Goal: Transaction & Acquisition: Purchase product/service

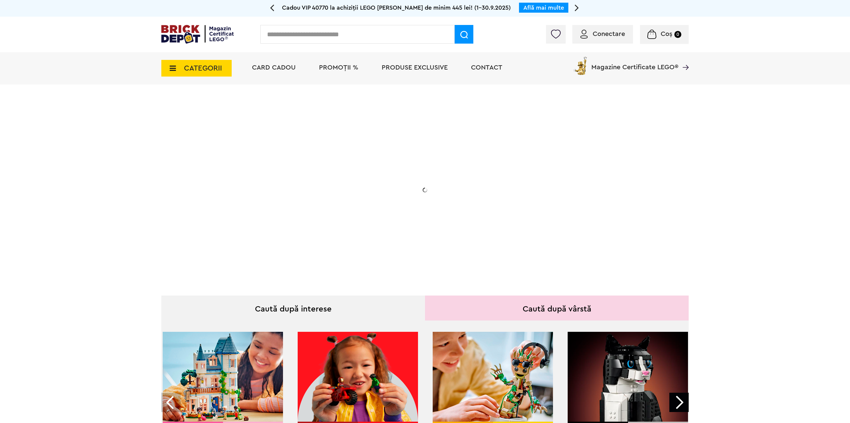
click at [609, 19] on div "Conectare Coș 0" at bounding box center [425, 35] width 850 height 36
click at [601, 42] on div "Conectare" at bounding box center [602, 34] width 61 height 19
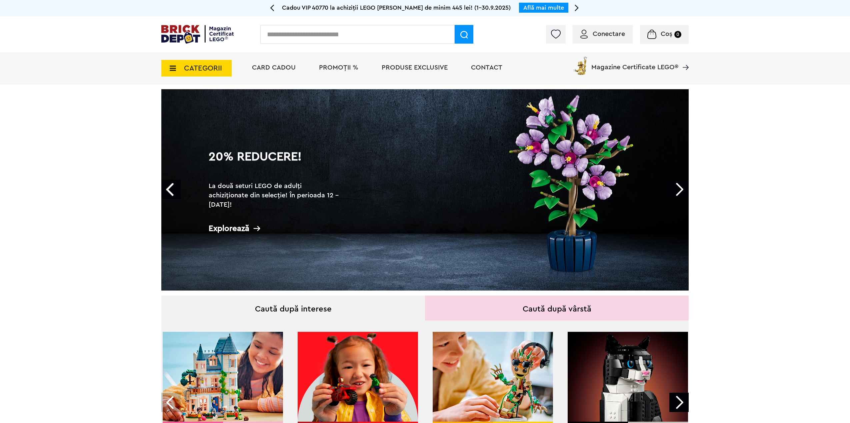
click at [595, 39] on div "Conectare" at bounding box center [602, 34] width 61 height 19
click at [595, 36] on span "Conectare" at bounding box center [608, 34] width 32 height 7
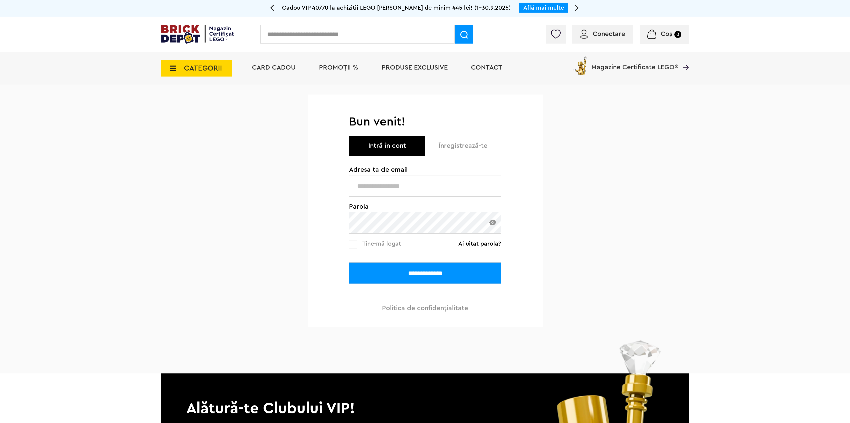
type input "**********"
click at [376, 247] on span "Ține-mă logat" at bounding box center [381, 244] width 39 height 6
click at [422, 270] on input "**********" at bounding box center [425, 274] width 152 height 22
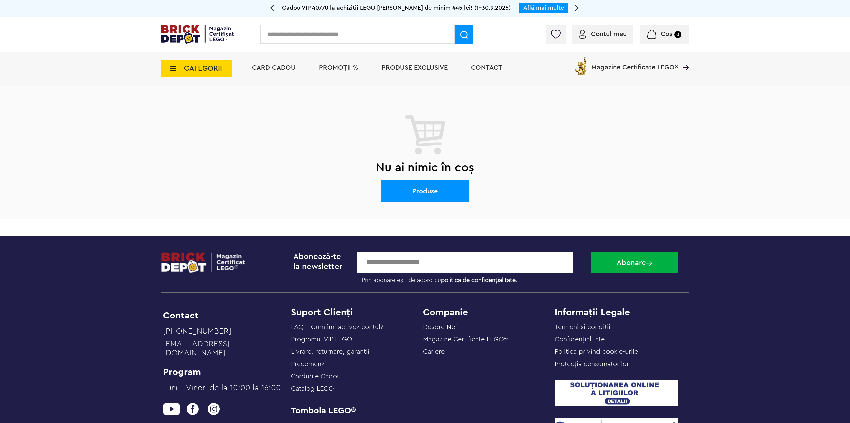
click at [274, 68] on span "Card Cadou" at bounding box center [274, 67] width 44 height 7
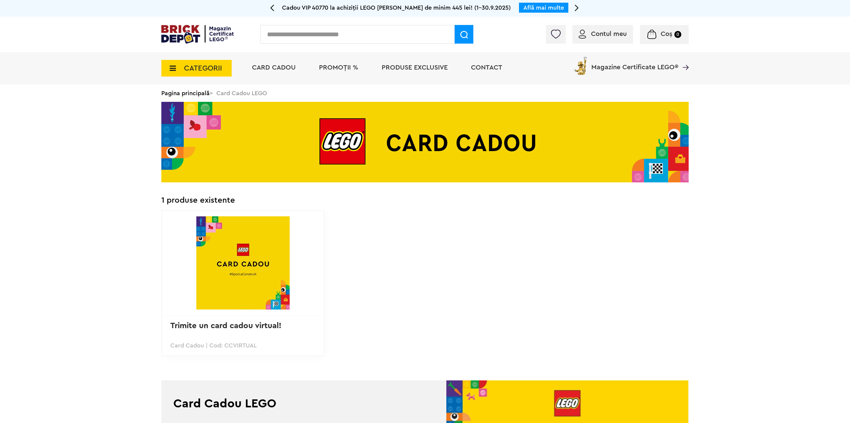
click at [337, 70] on span "PROMOȚII %" at bounding box center [338, 67] width 39 height 7
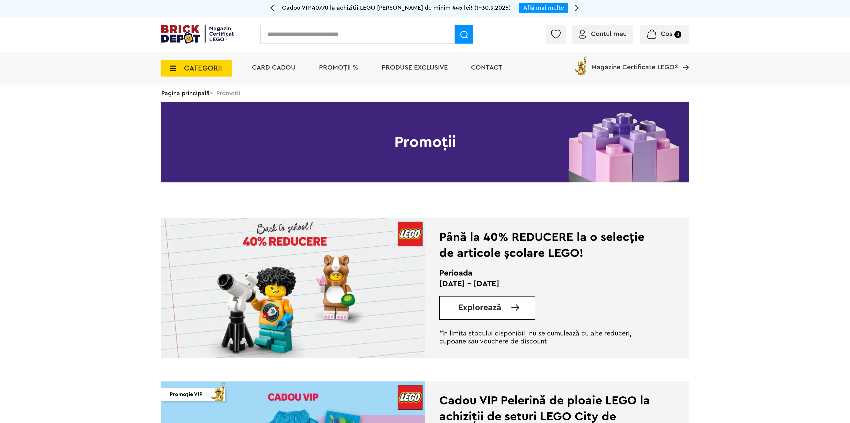
click at [496, 304] on span "Explorează" at bounding box center [479, 308] width 43 height 8
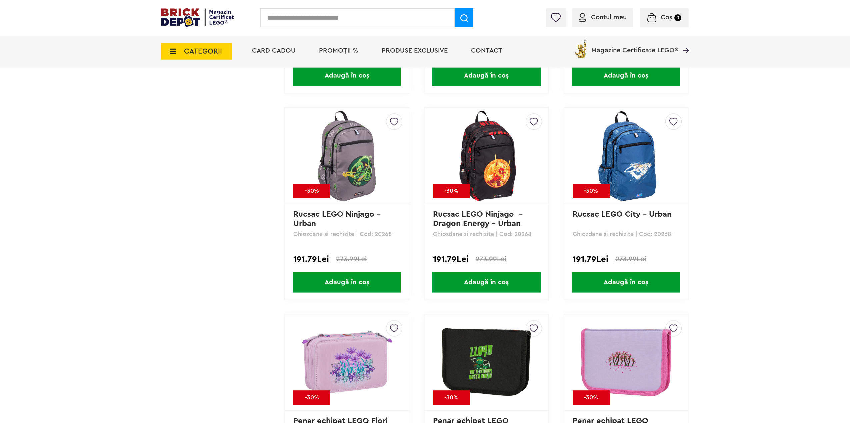
scroll to position [2304, 0]
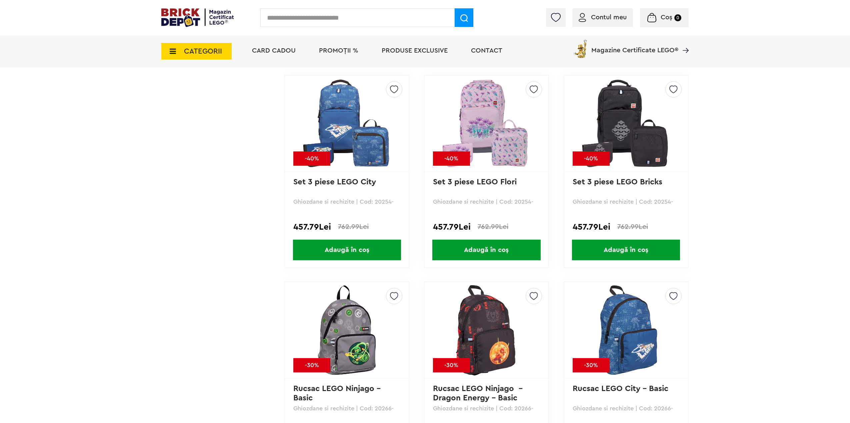
drag, startPoint x: 853, startPoint y: 351, endPoint x: 813, endPoint y: 300, distance: 64.3
drag, startPoint x: 850, startPoint y: 276, endPoint x: 852, endPoint y: 80, distance: 196.6
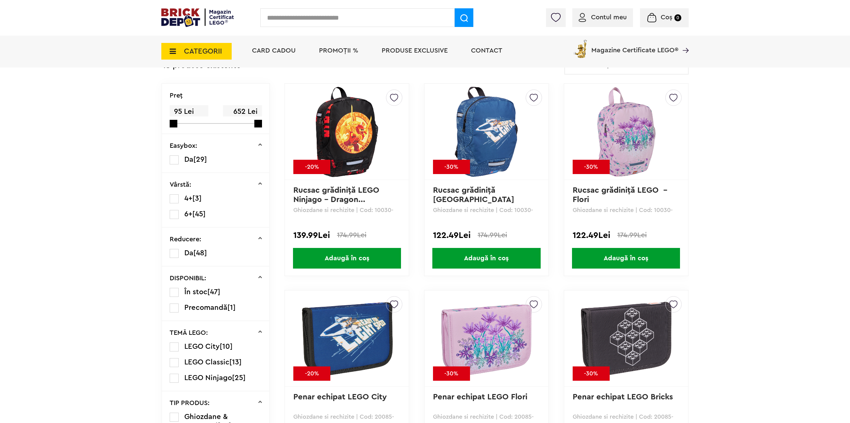
scroll to position [0, 0]
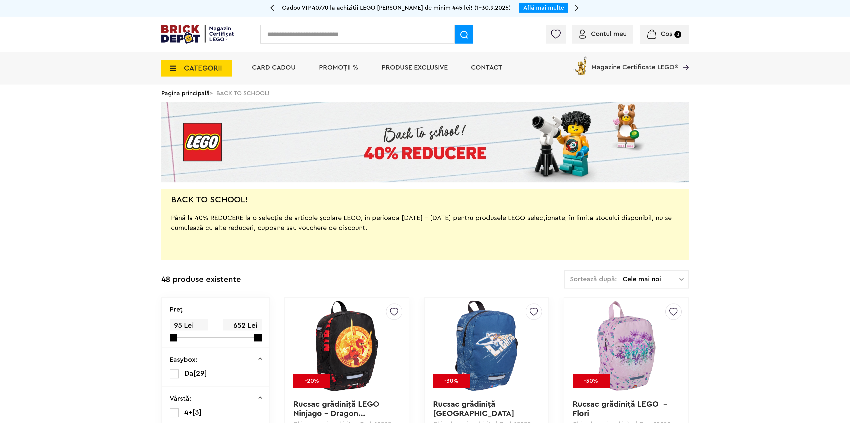
click at [189, 65] on span "CATEGORII" at bounding box center [203, 68] width 38 height 7
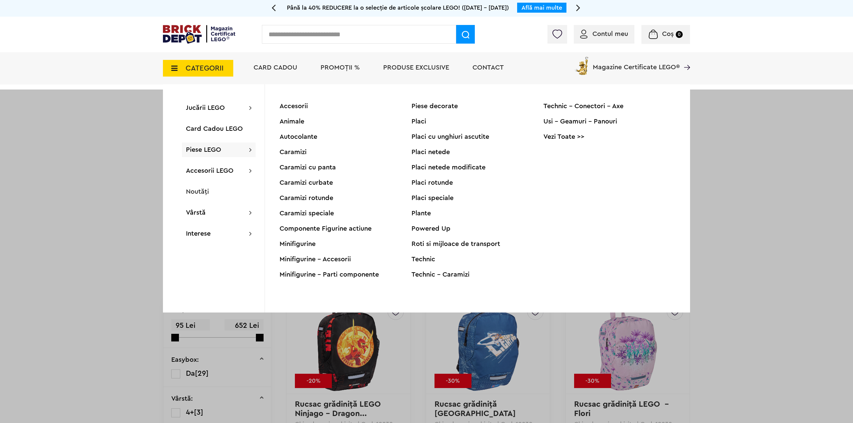
click at [426, 153] on div "Placi netede" at bounding box center [477, 152] width 132 height 7
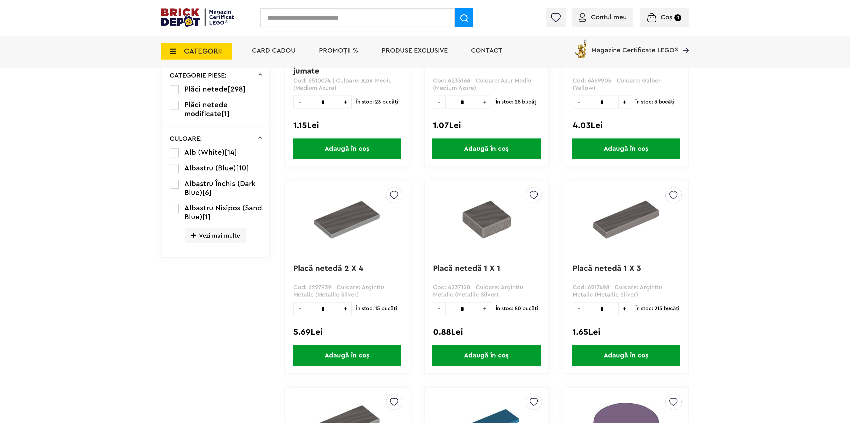
scroll to position [133, 0]
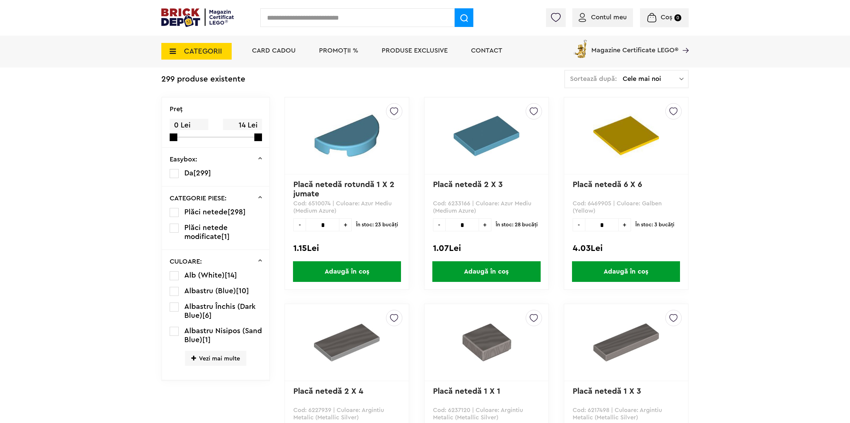
click at [202, 359] on span "Vezi mai multe" at bounding box center [215, 358] width 61 height 15
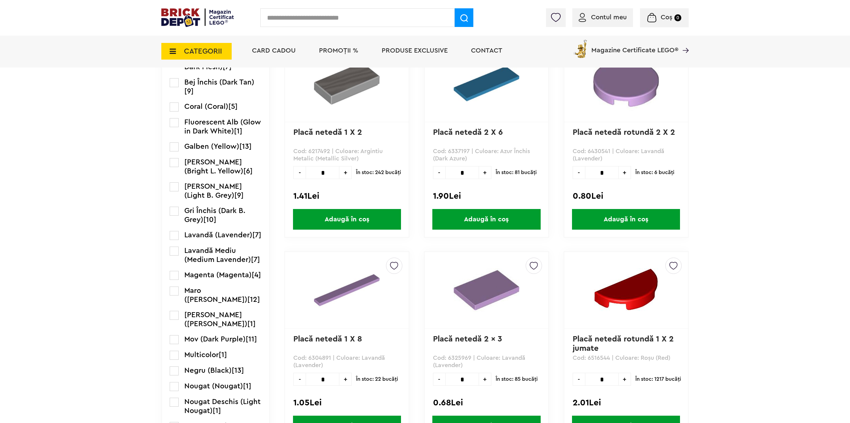
scroll to position [600, 0]
click at [173, 191] on label at bounding box center [174, 186] width 9 height 9
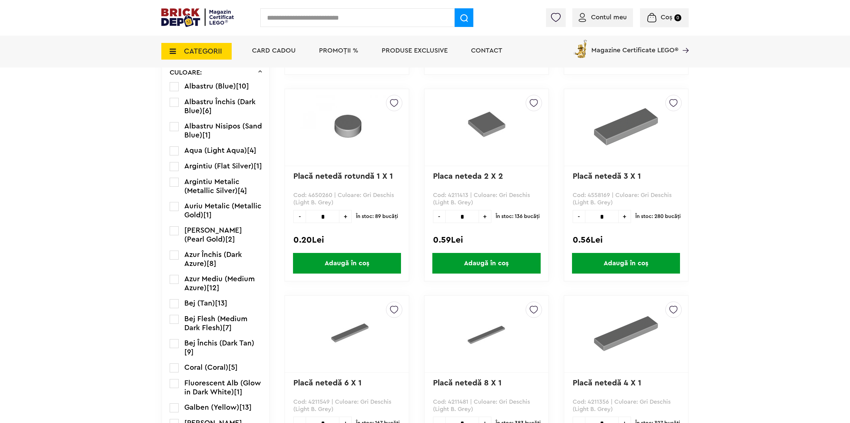
scroll to position [267, 0]
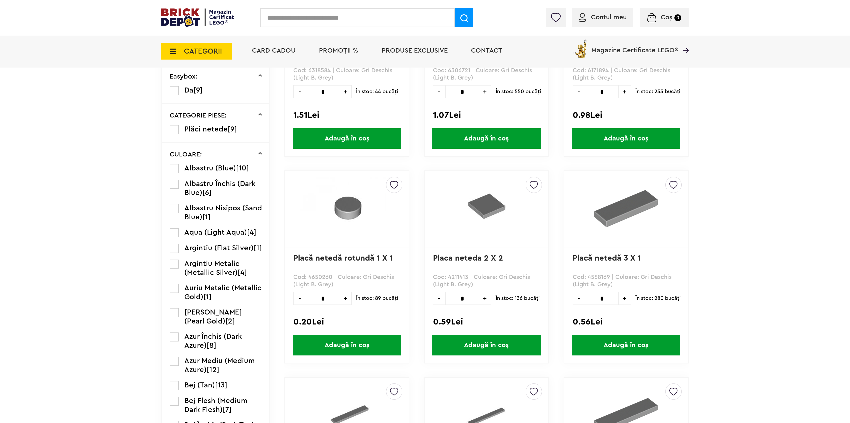
click at [608, 300] on input "*" at bounding box center [602, 298] width 34 height 13
type input "**"
click at [624, 341] on span "Adaugă în coș" at bounding box center [626, 345] width 108 height 21
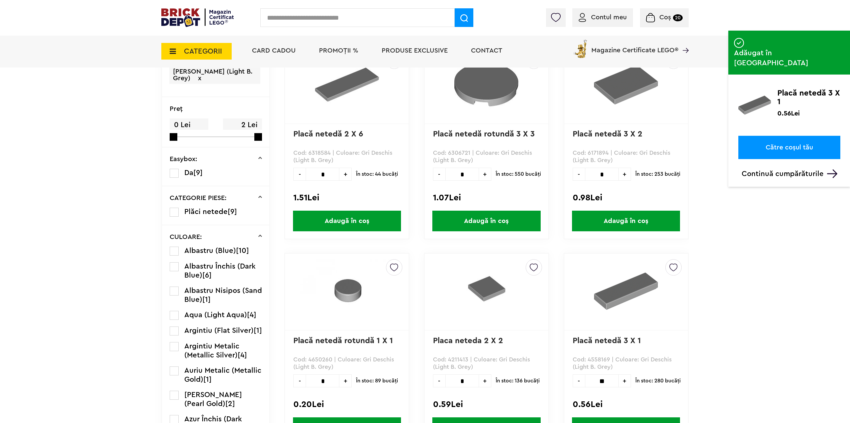
scroll to position [167, 0]
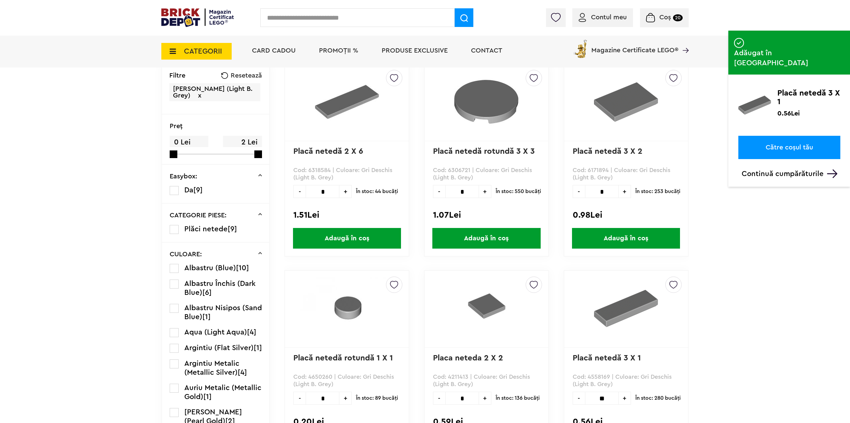
click at [608, 191] on input "*" at bounding box center [602, 191] width 34 height 13
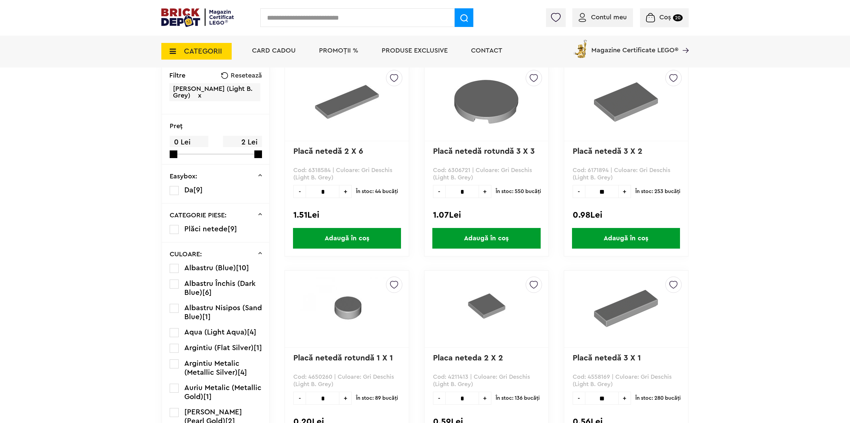
type input "**"
click at [614, 237] on span "Adaugă în coș" at bounding box center [626, 238] width 108 height 21
click at [328, 196] on input "*" at bounding box center [323, 191] width 34 height 13
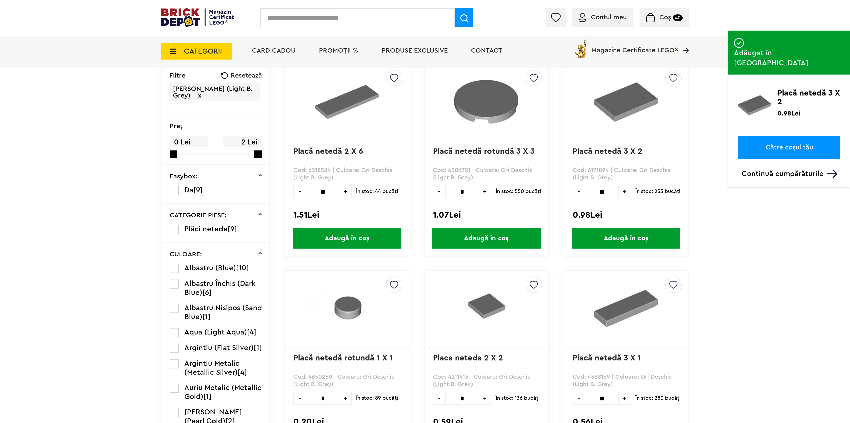
type input "**"
click at [327, 236] on span "Adaugă în coș" at bounding box center [347, 238] width 108 height 21
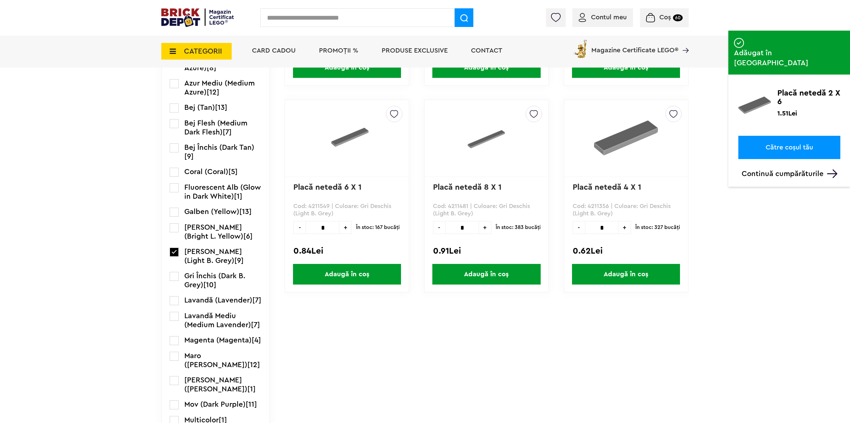
scroll to position [633, 0]
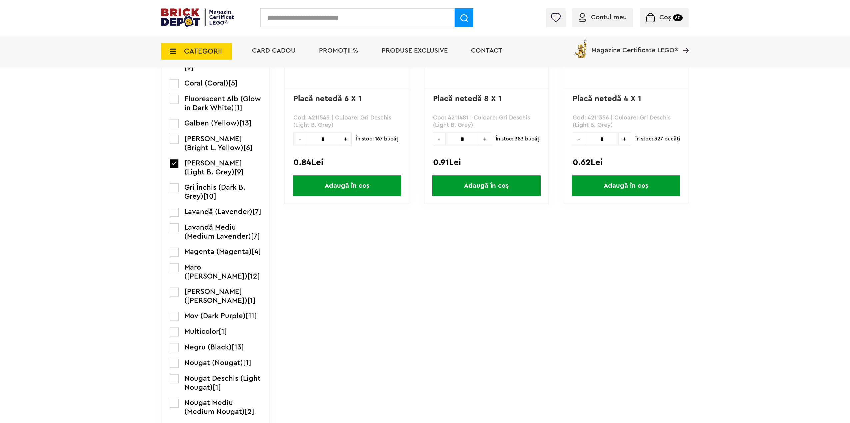
click at [170, 168] on label at bounding box center [174, 163] width 9 height 9
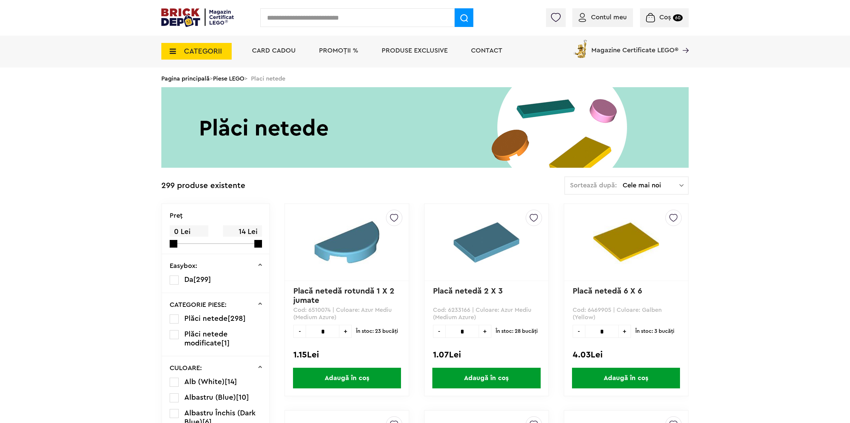
scroll to position [200, 0]
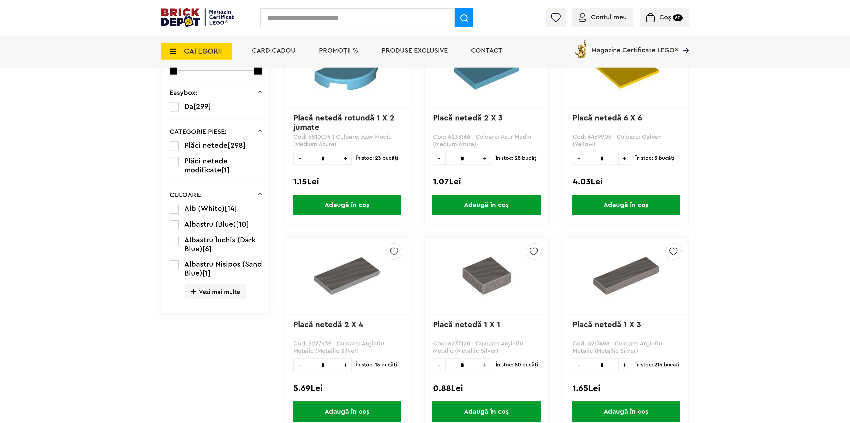
click at [174, 212] on label at bounding box center [174, 209] width 9 height 9
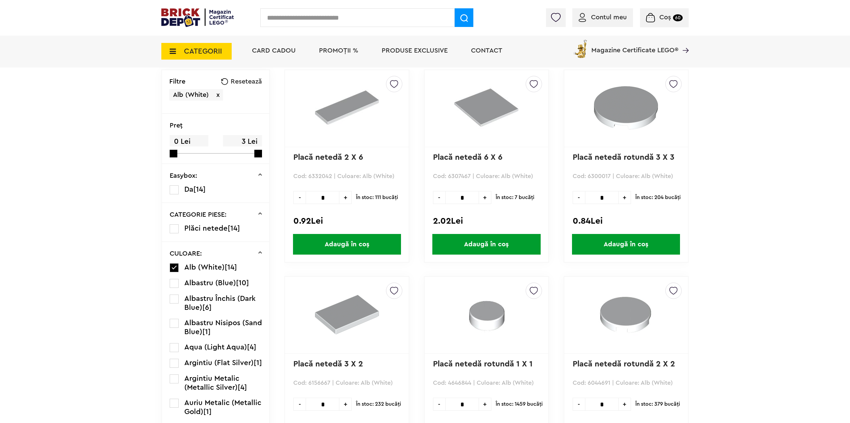
scroll to position [167, 0]
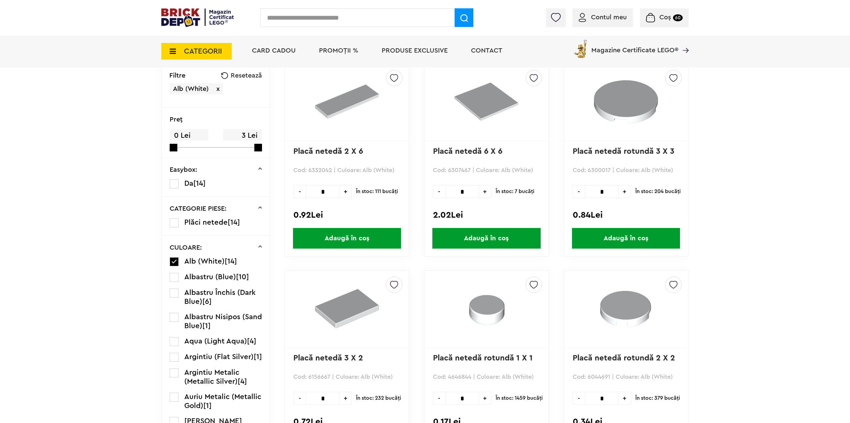
click at [466, 193] on input "*" at bounding box center [462, 191] width 34 height 13
click at [325, 191] on input "*" at bounding box center [323, 191] width 34 height 13
type input "**"
click at [346, 237] on span "Adaugă în coș" at bounding box center [347, 238] width 108 height 21
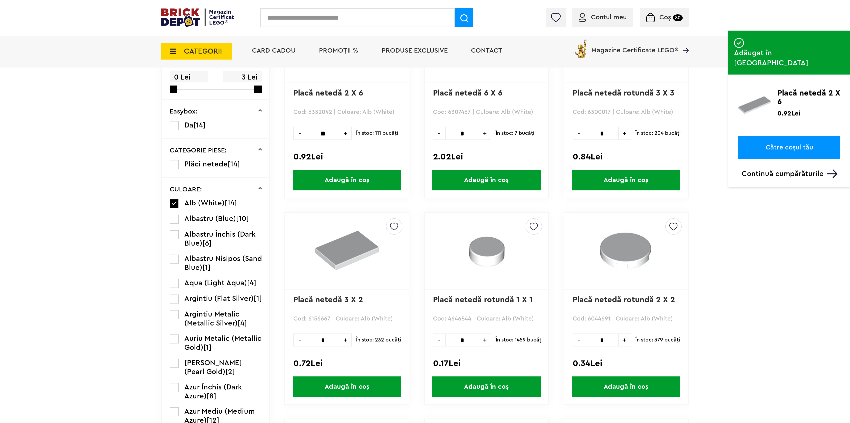
scroll to position [233, 0]
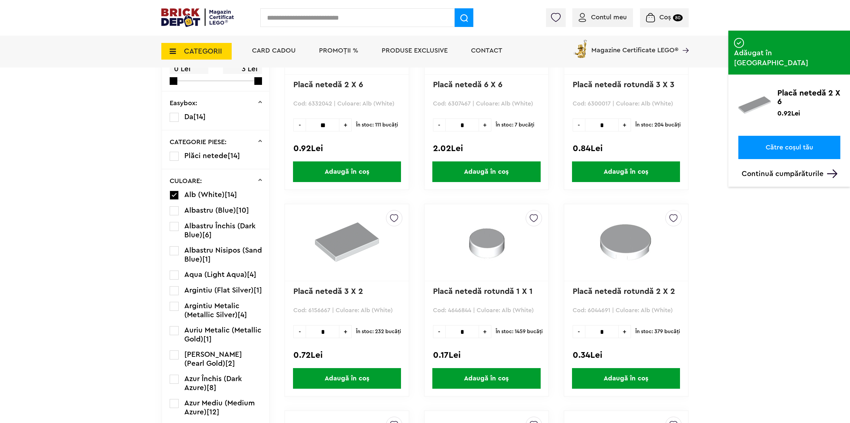
click at [325, 330] on input "*" at bounding box center [323, 332] width 34 height 13
type input "**"
click at [332, 374] on span "Adaugă în coș" at bounding box center [347, 378] width 108 height 21
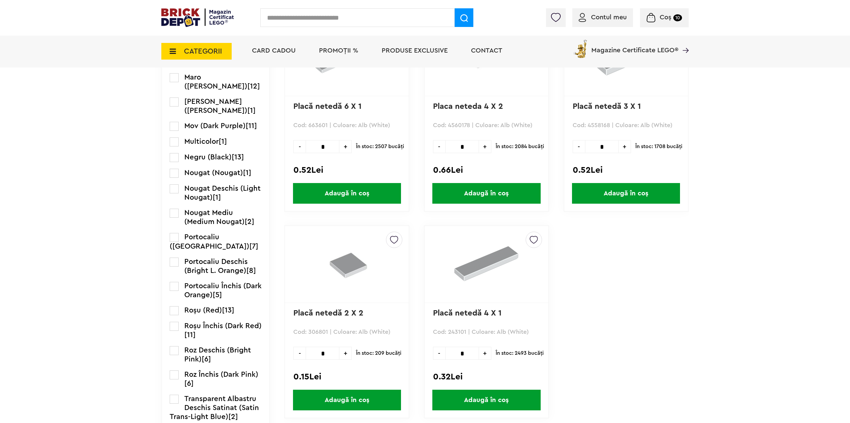
scroll to position [833, 0]
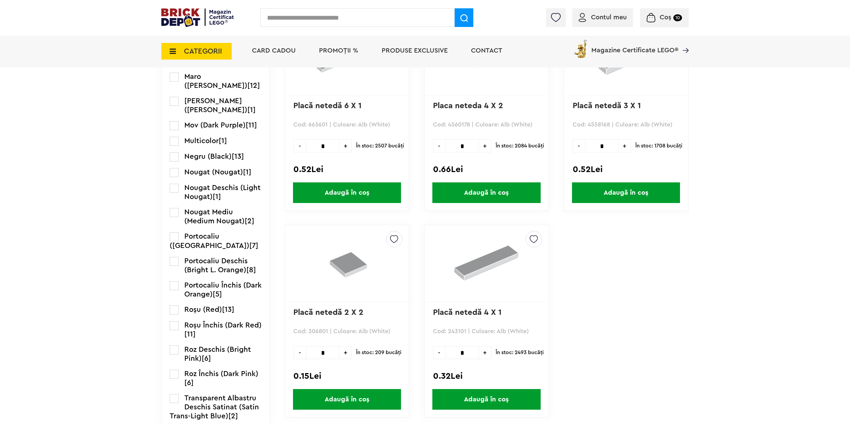
click at [462, 353] on input "*" at bounding box center [462, 353] width 34 height 13
type input "**"
click at [469, 401] on span "Adaugă în coș" at bounding box center [486, 399] width 108 height 21
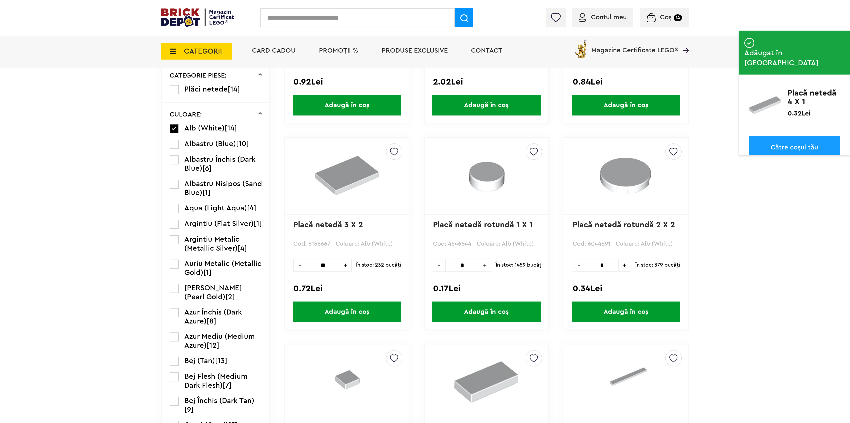
scroll to position [67, 0]
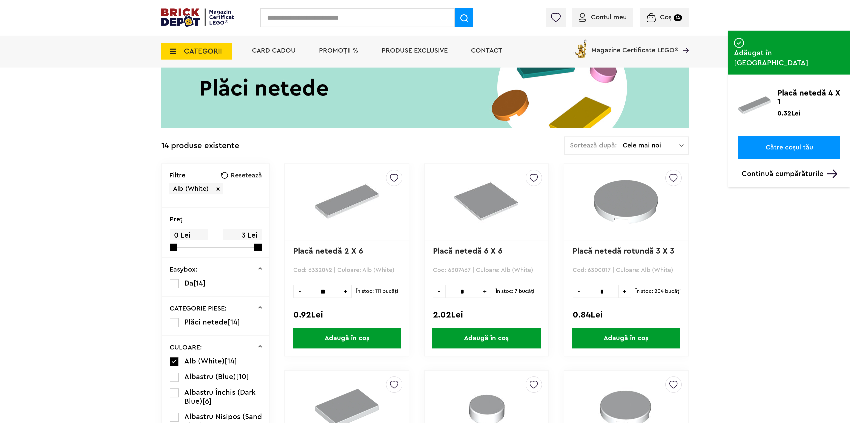
click at [667, 11] on div "Coș 14" at bounding box center [664, 17] width 49 height 19
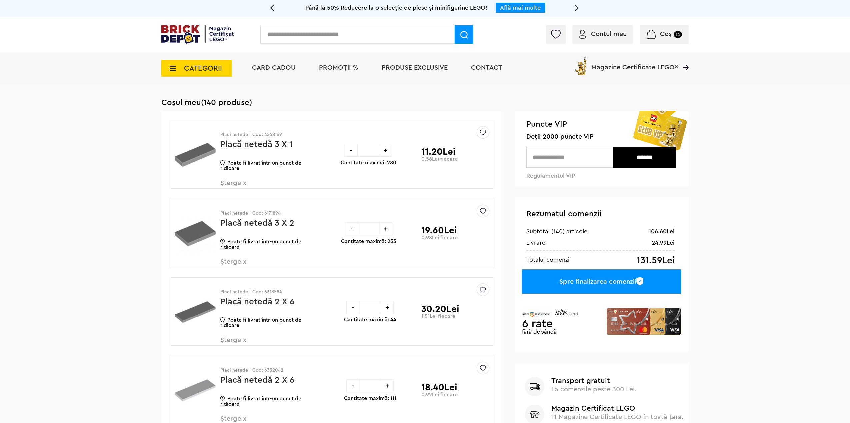
click at [568, 155] on input "text" at bounding box center [569, 157] width 87 height 21
type input "****"
click at [636, 164] on input "******" at bounding box center [644, 157] width 63 height 21
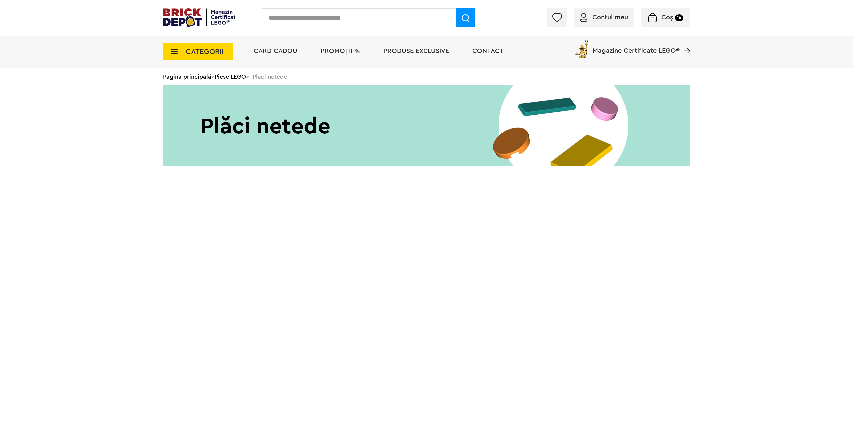
click at [213, 57] on span "CATEGORII" at bounding box center [198, 51] width 70 height 17
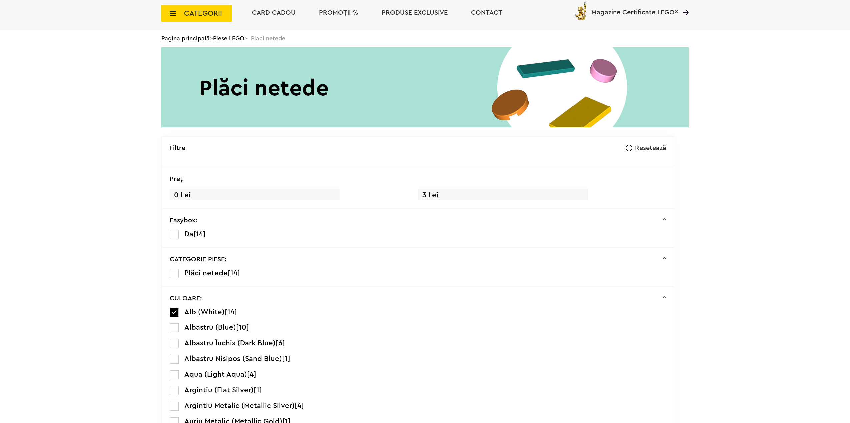
click at [173, 20] on span "CATEGORII" at bounding box center [196, 13] width 70 height 17
click at [173, 16] on icon at bounding box center [171, 13] width 10 height 7
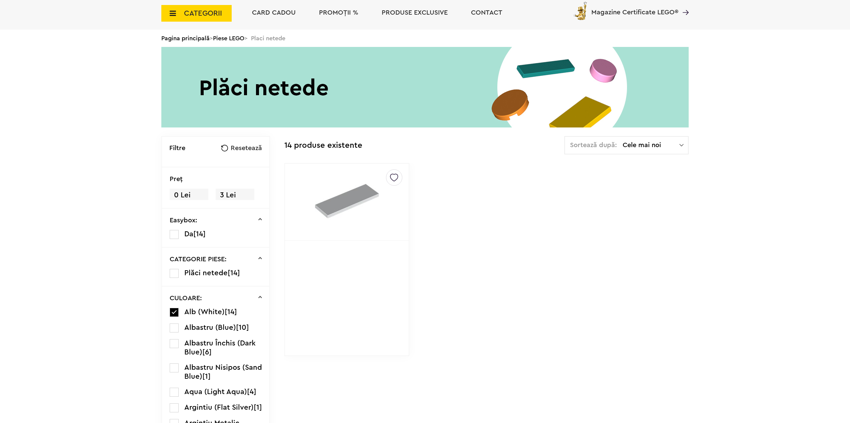
click at [184, 17] on span "CATEGORII" at bounding box center [203, 13] width 38 height 7
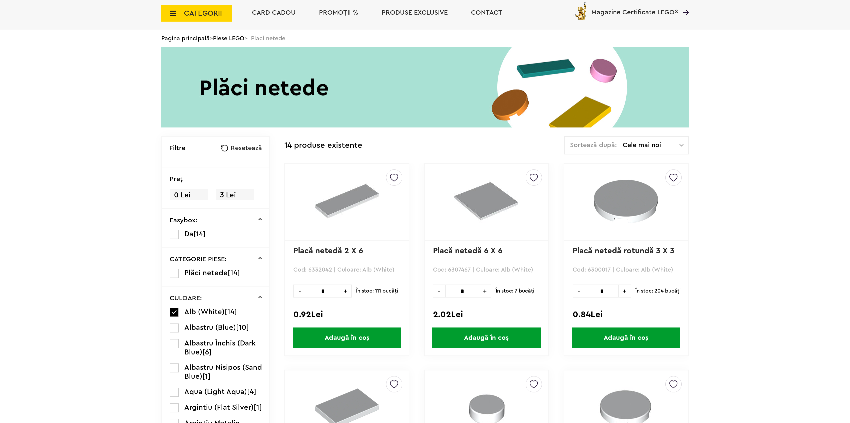
scroll to position [67, 0]
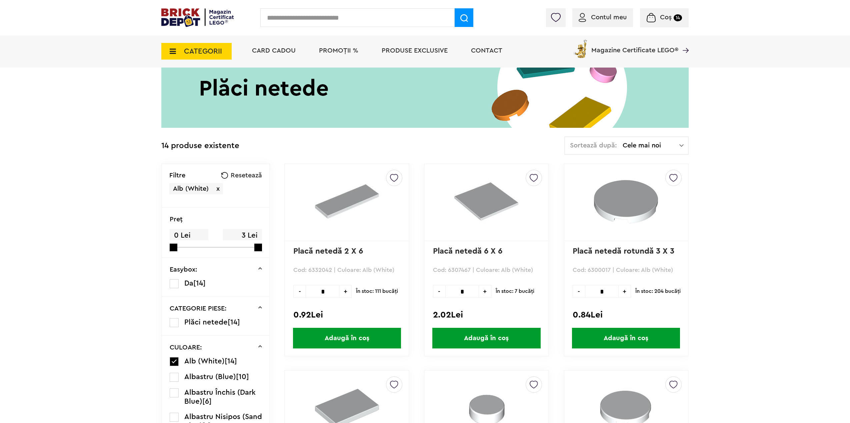
click at [176, 50] on span "CATEGORII" at bounding box center [196, 51] width 70 height 17
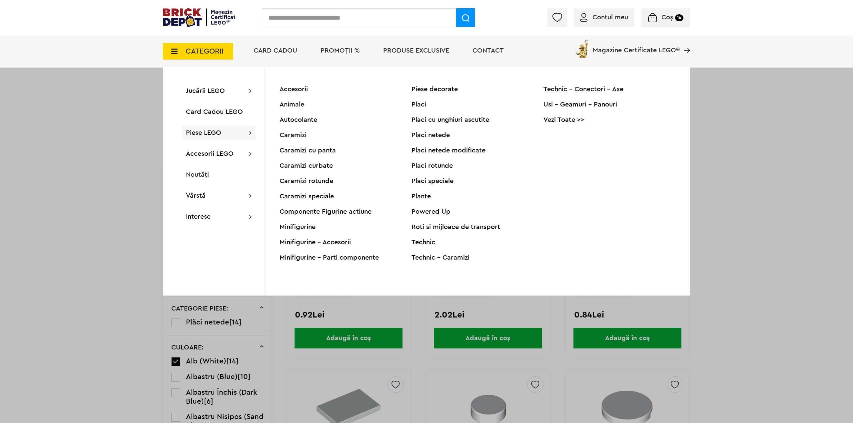
click at [420, 104] on div "Placi" at bounding box center [477, 104] width 132 height 7
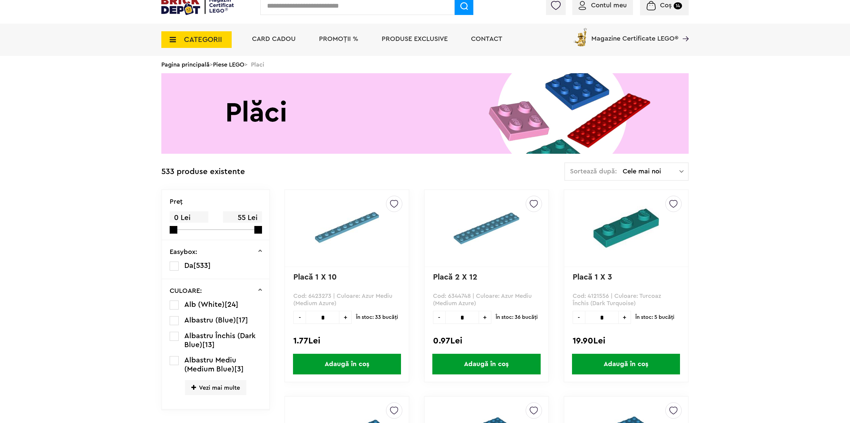
scroll to position [233, 0]
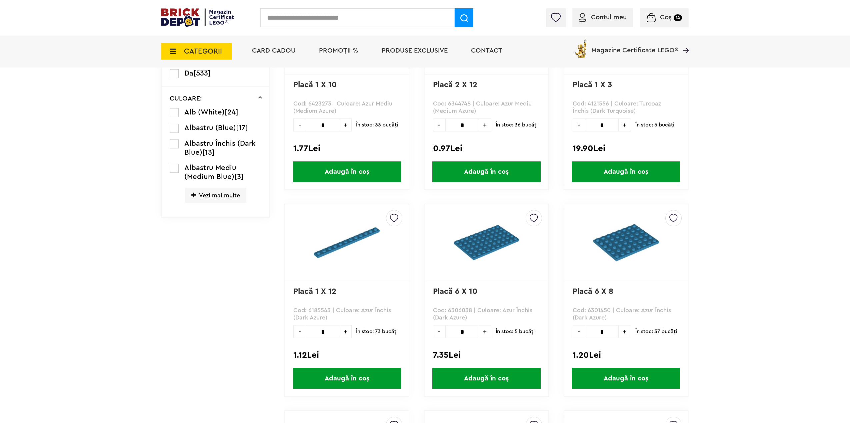
click at [187, 199] on span "Vezi mai multe" at bounding box center [215, 195] width 61 height 15
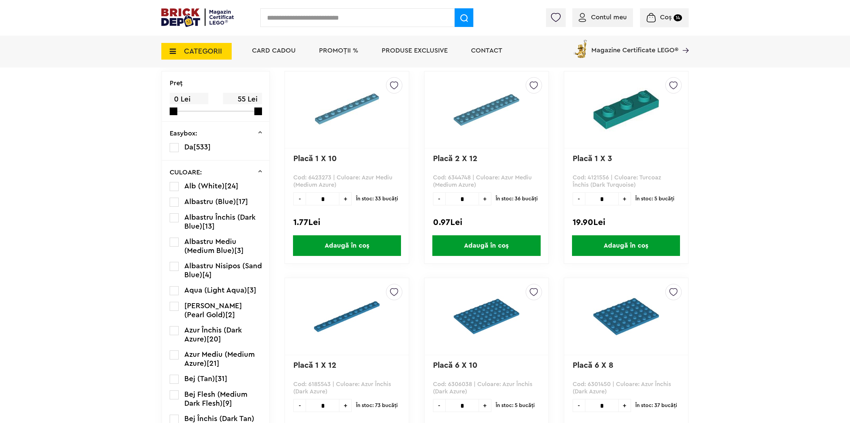
scroll to position [133, 0]
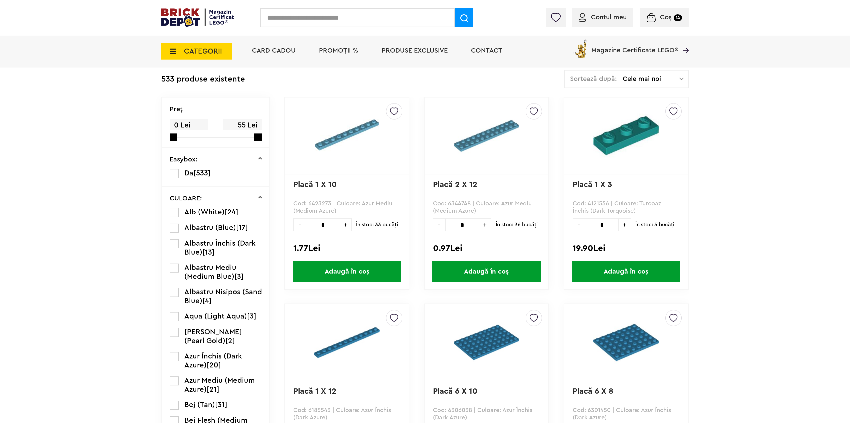
click at [260, 198] on icon at bounding box center [260, 197] width 4 height 4
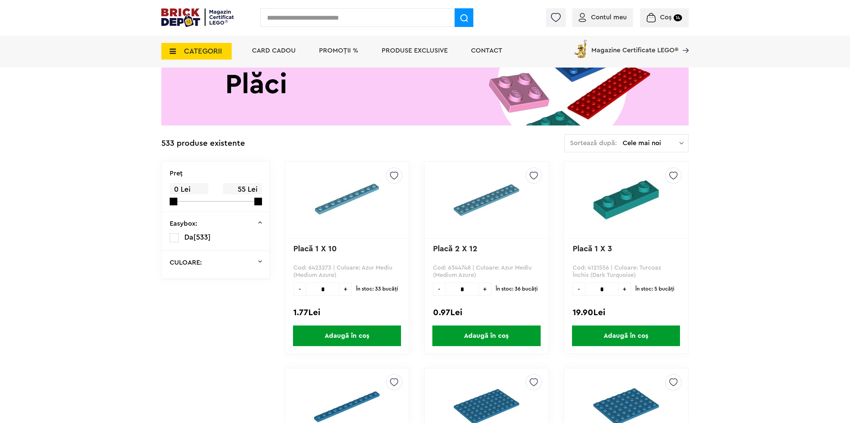
scroll to position [67, 0]
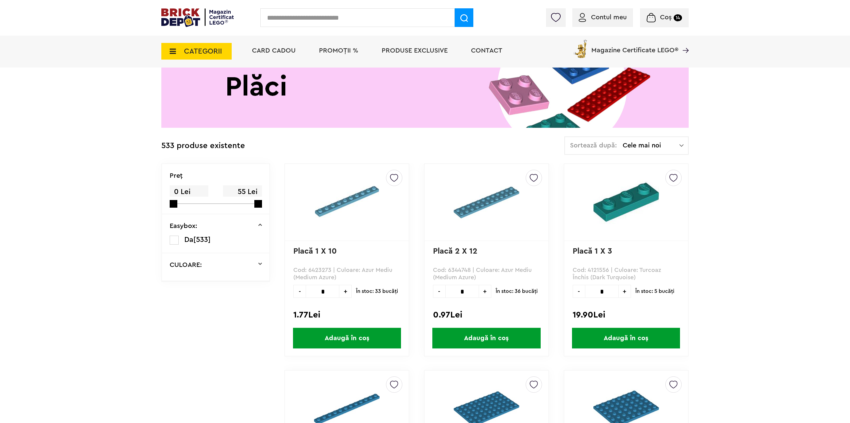
click at [679, 142] on form "Sortează după: Cele mai noi Cele mai noi Cele mai vechi Cele mai ieftine Cele m…" at bounding box center [627, 142] width 114 height 0
click at [569, 177] on span at bounding box center [571, 177] width 10 height 10
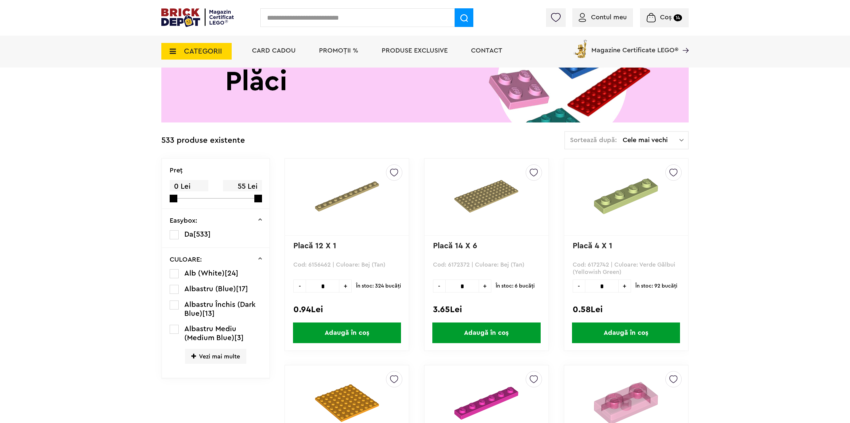
scroll to position [80, 0]
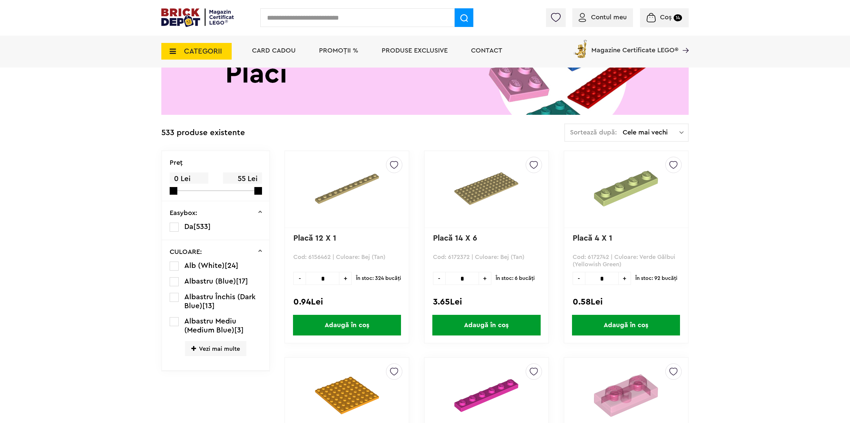
click at [192, 348] on span "Vezi mai multe" at bounding box center [215, 349] width 61 height 15
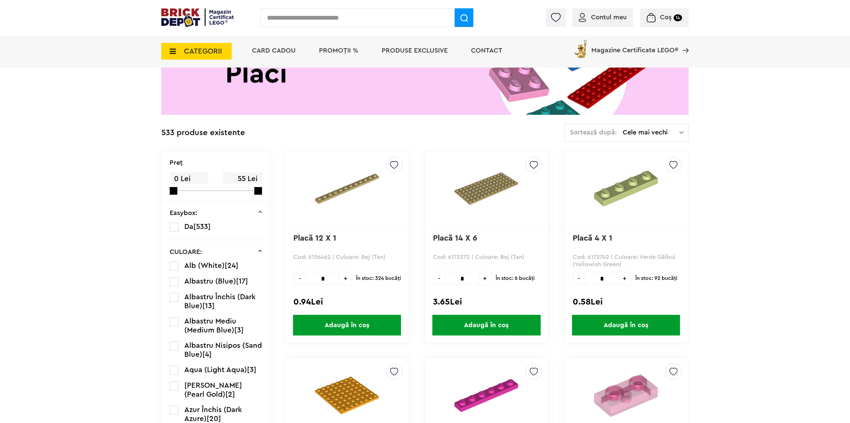
scroll to position [447, 0]
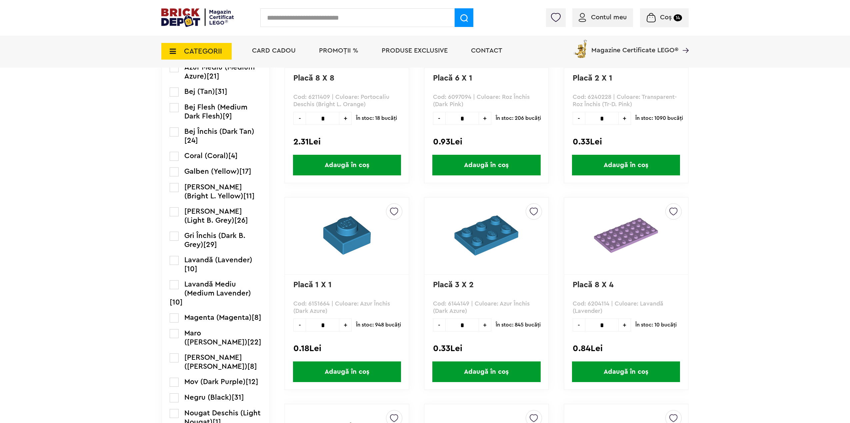
click at [172, 238] on label at bounding box center [174, 236] width 9 height 9
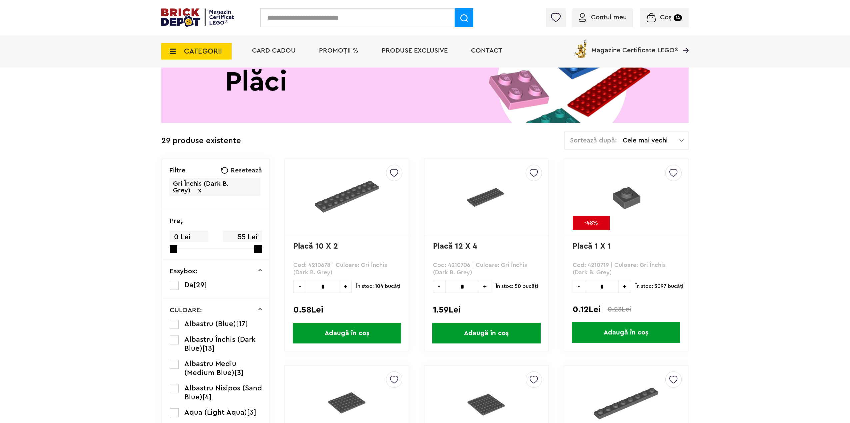
scroll to position [100, 0]
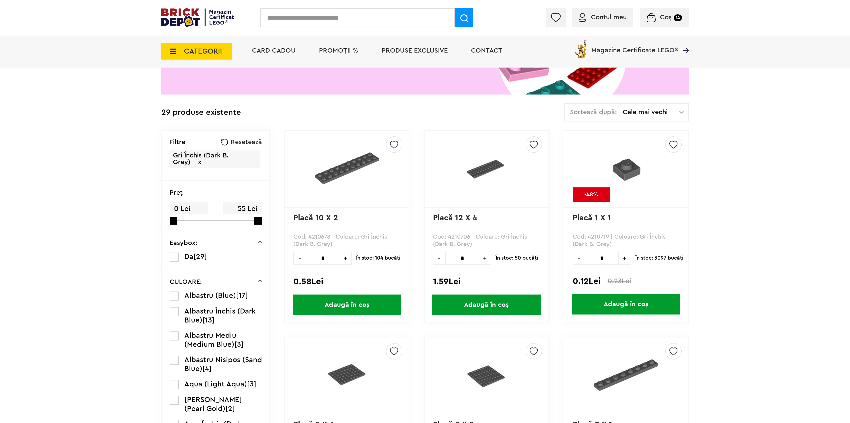
click at [327, 258] on input "*" at bounding box center [323, 258] width 34 height 13
type input "**"
click at [317, 301] on span "Adaugă în coș" at bounding box center [347, 305] width 108 height 21
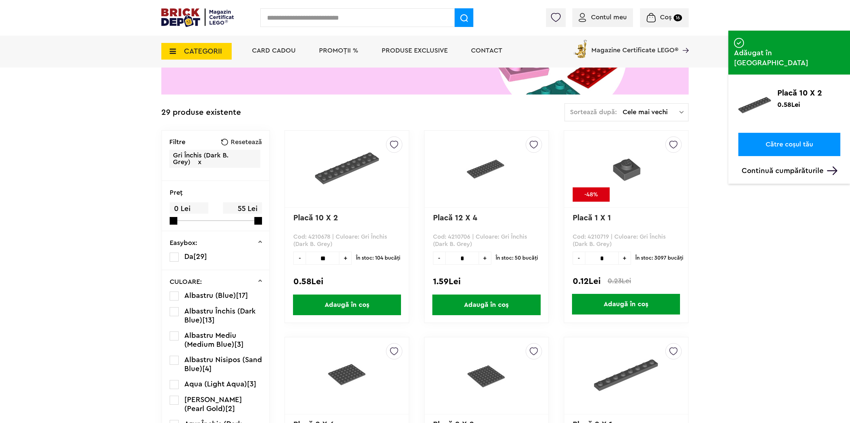
click at [472, 257] on input "*" at bounding box center [462, 258] width 34 height 13
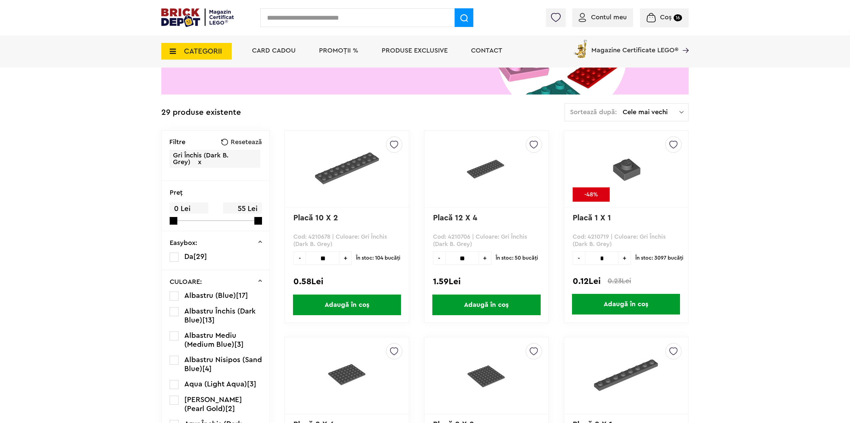
type input "**"
click at [474, 306] on span "Adaugă în coș" at bounding box center [486, 305] width 108 height 21
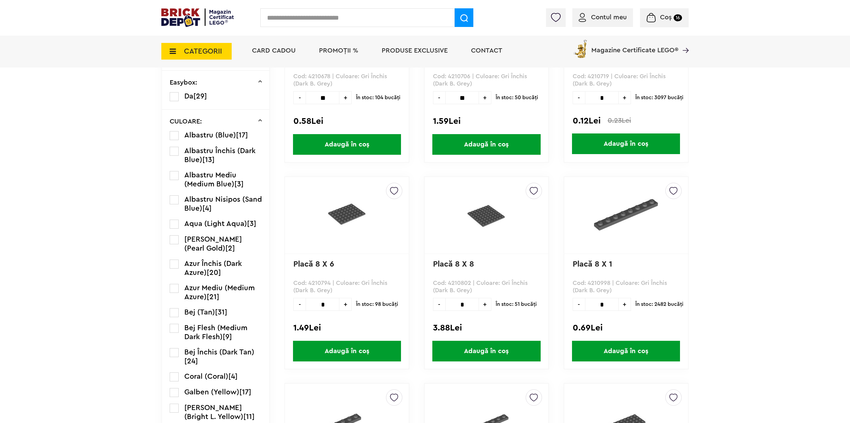
scroll to position [267, 0]
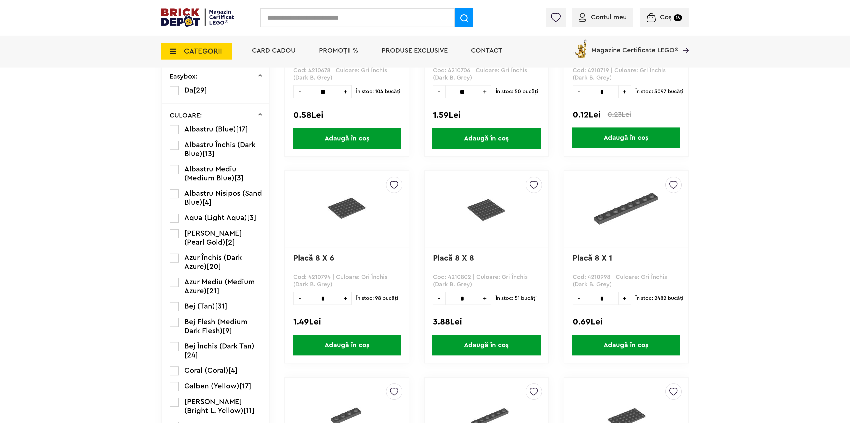
click at [328, 295] on input "*" at bounding box center [323, 298] width 34 height 13
type input "**"
click at [322, 339] on span "Adaugă în coș" at bounding box center [347, 345] width 108 height 21
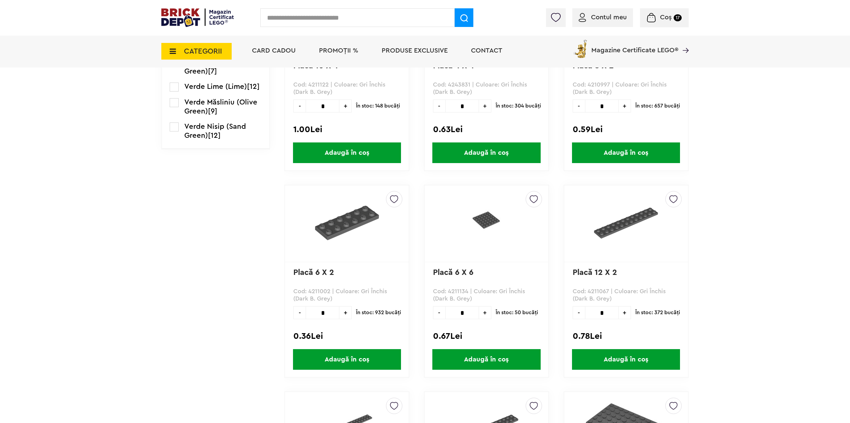
scroll to position [1303, 0]
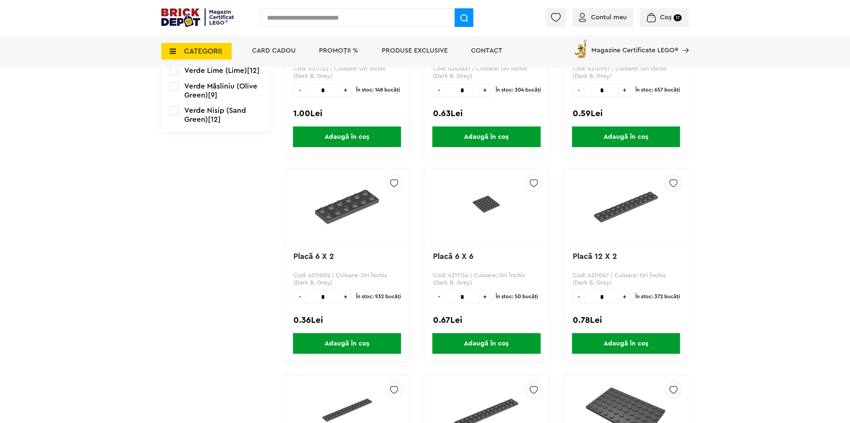
click at [334, 303] on input "*" at bounding box center [323, 297] width 34 height 13
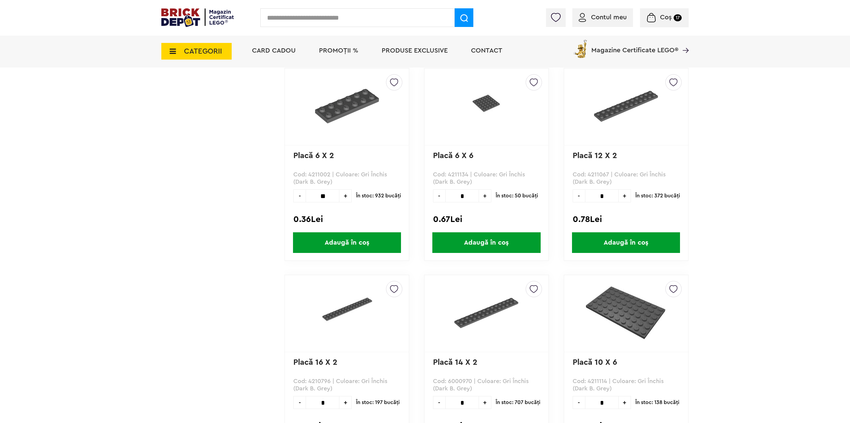
scroll to position [1436, 0]
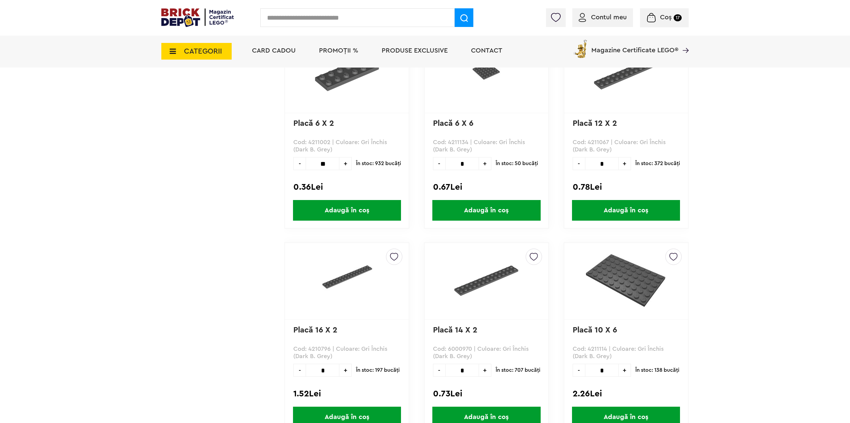
type input "**"
click at [320, 216] on span "Adaugă în coș" at bounding box center [347, 210] width 108 height 21
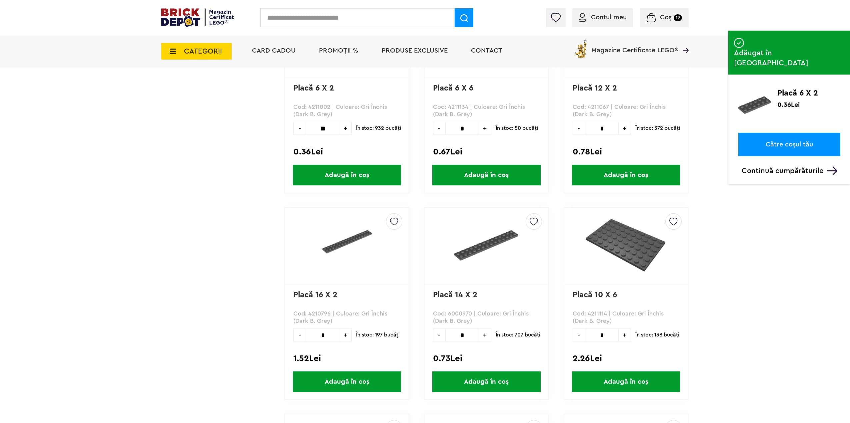
scroll to position [1503, 0]
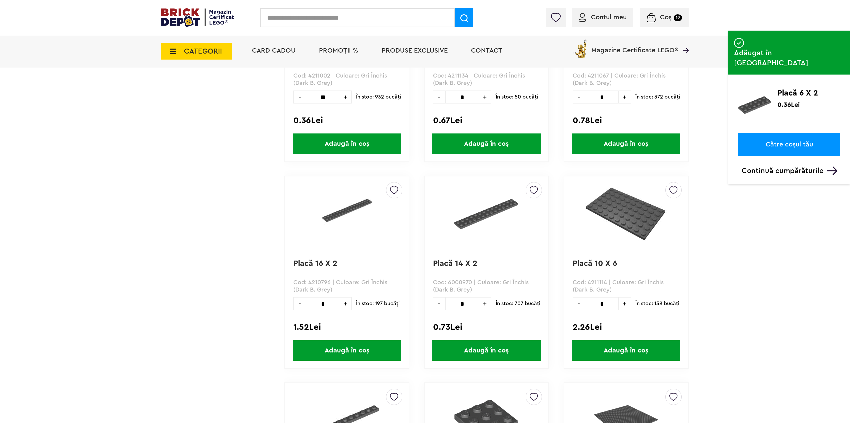
click at [463, 307] on input "*" at bounding box center [462, 304] width 34 height 13
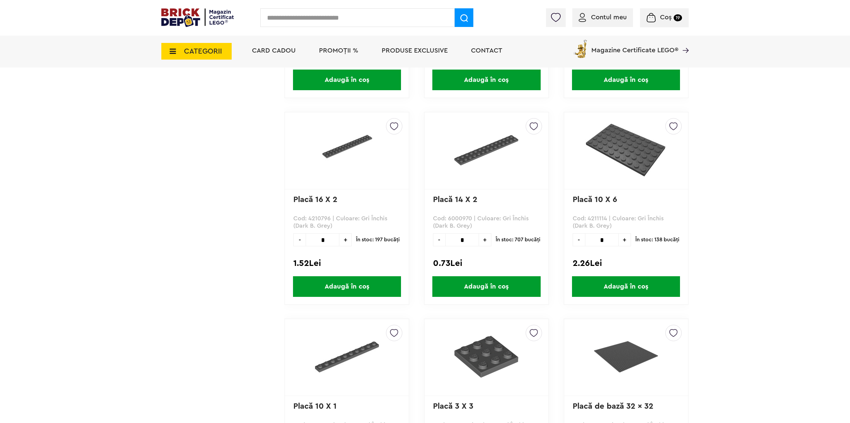
scroll to position [1591, 0]
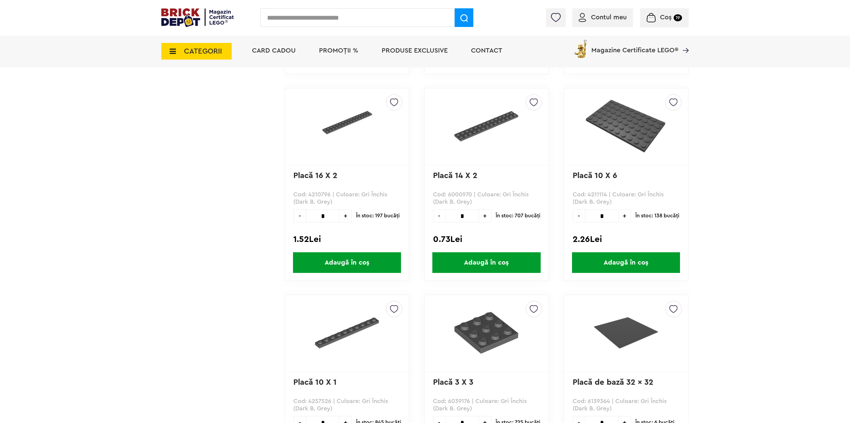
type input "*"
click at [168, 52] on icon at bounding box center [171, 51] width 10 height 7
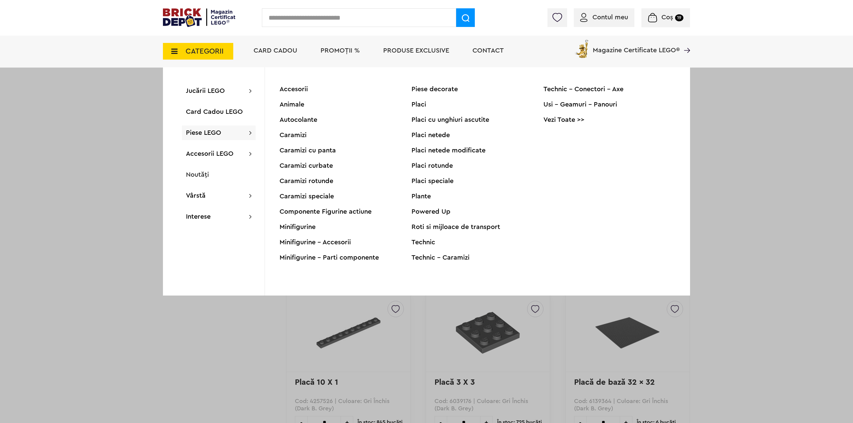
click at [295, 135] on div "Caramizi" at bounding box center [346, 135] width 132 height 7
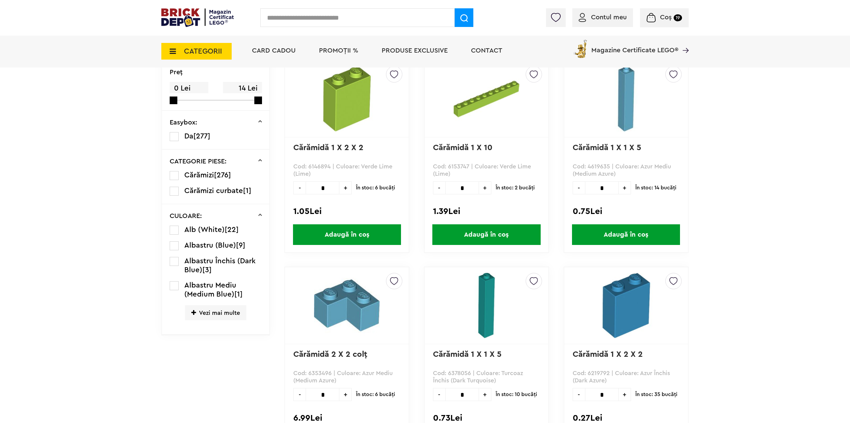
scroll to position [200, 0]
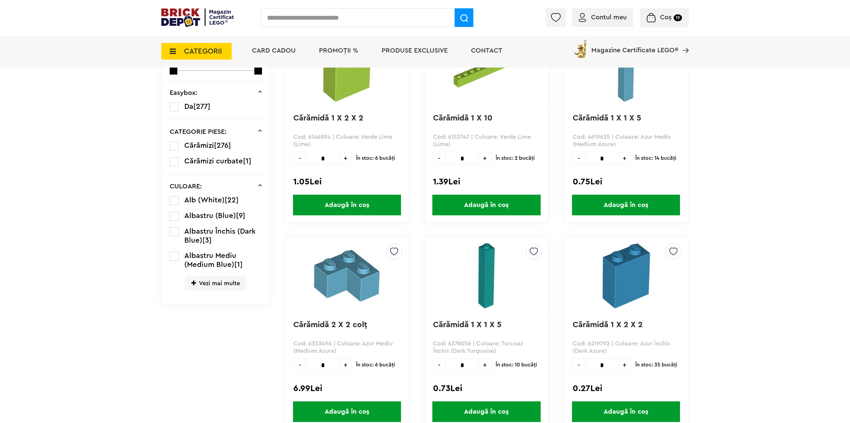
click at [175, 199] on label at bounding box center [174, 200] width 9 height 9
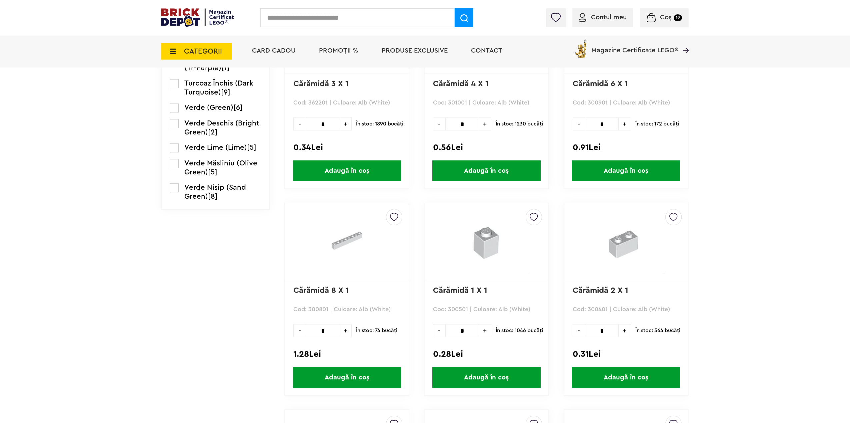
scroll to position [1066, 0]
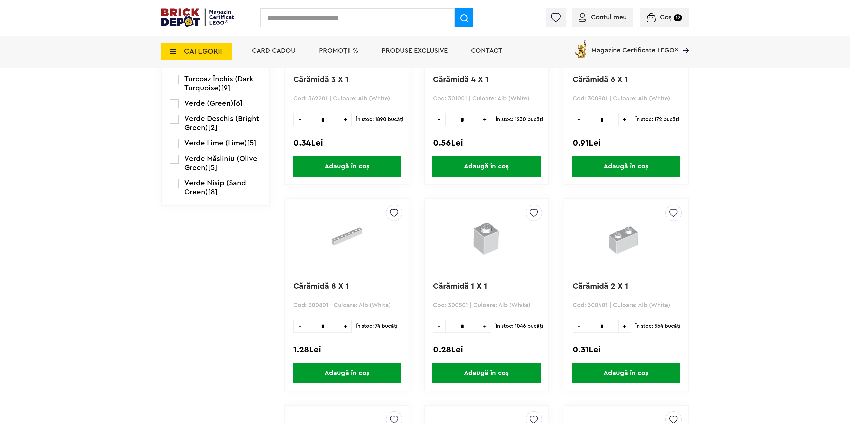
click at [321, 18] on input "text" at bounding box center [357, 17] width 194 height 19
click at [668, 18] on span "Coș" at bounding box center [666, 17] width 12 height 7
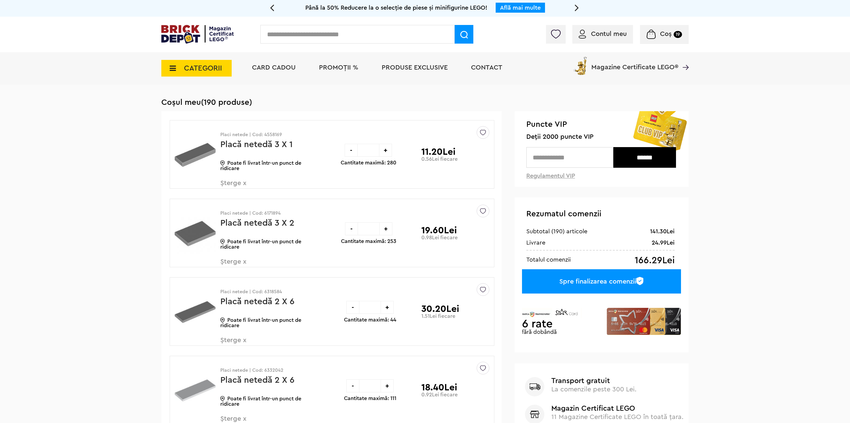
click at [233, 185] on span "Șterge x" at bounding box center [259, 187] width 78 height 14
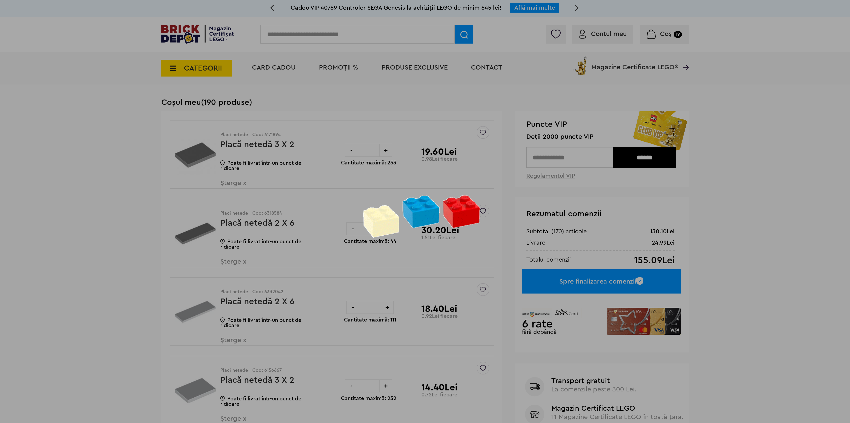
click at [239, 185] on div at bounding box center [425, 211] width 850 height 423
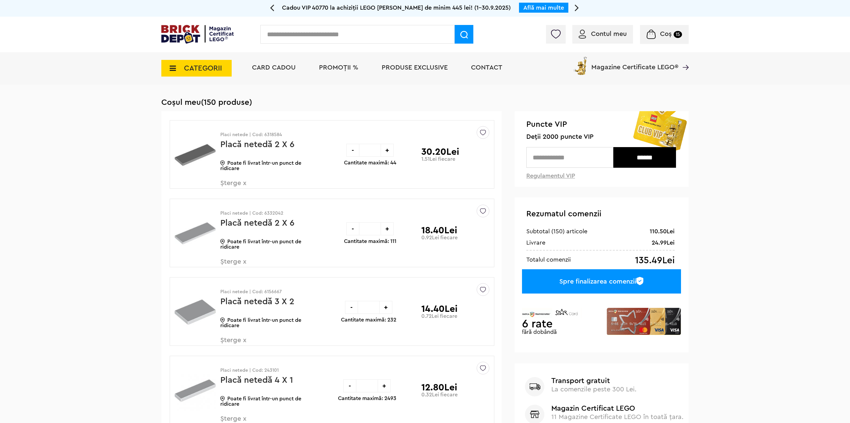
click at [233, 185] on span "Șterge x" at bounding box center [259, 187] width 78 height 14
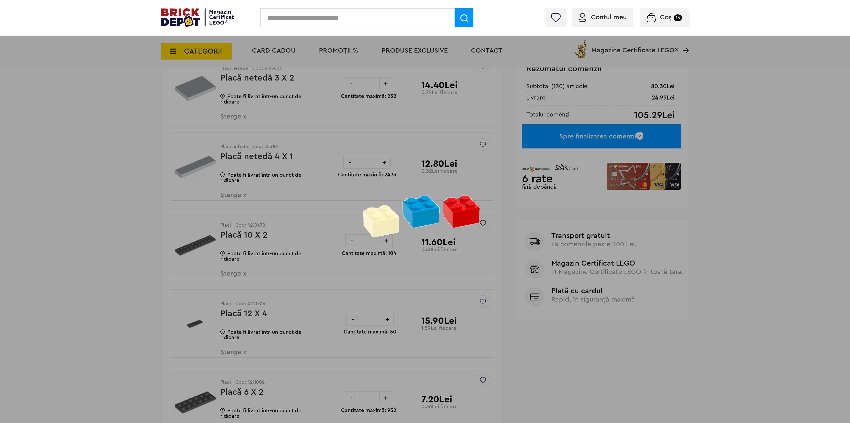
scroll to position [167, 0]
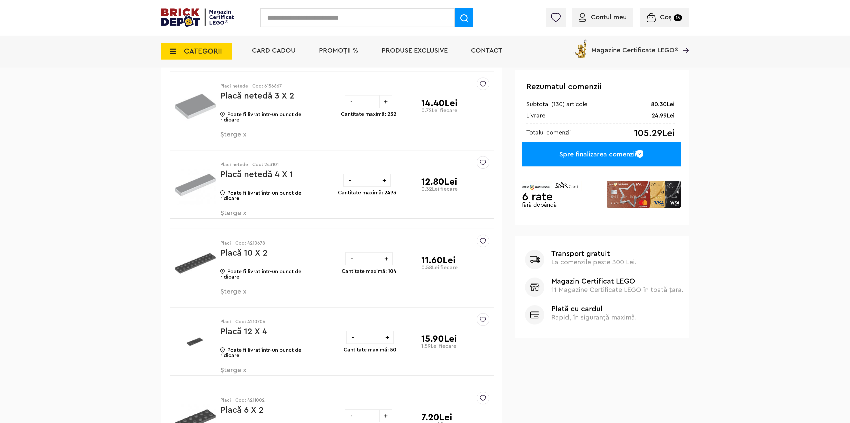
scroll to position [133, 0]
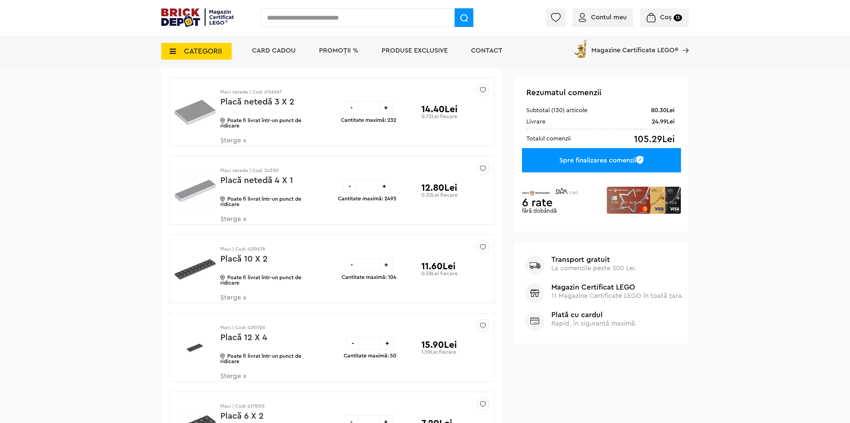
click at [237, 141] on span "Șterge x" at bounding box center [259, 144] width 78 height 14
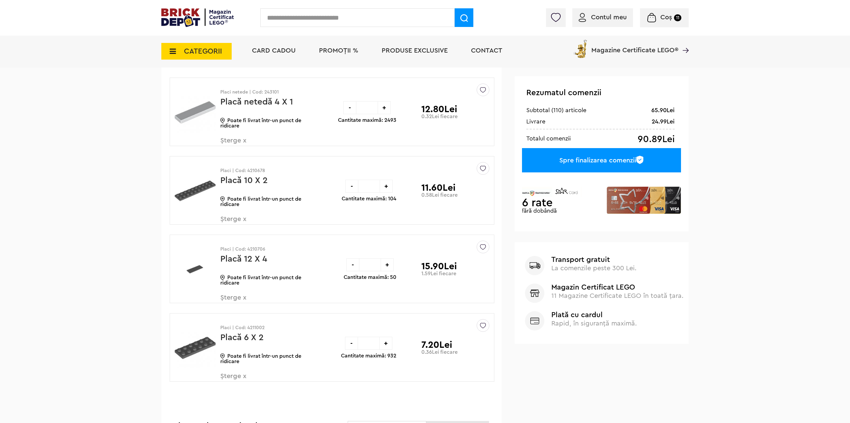
click at [236, 144] on span "Șterge x" at bounding box center [259, 144] width 78 height 14
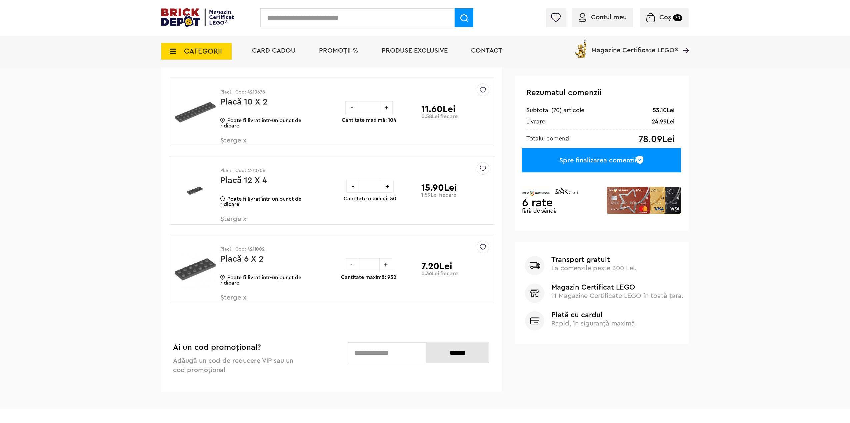
click at [233, 141] on span "Șterge x" at bounding box center [259, 144] width 78 height 14
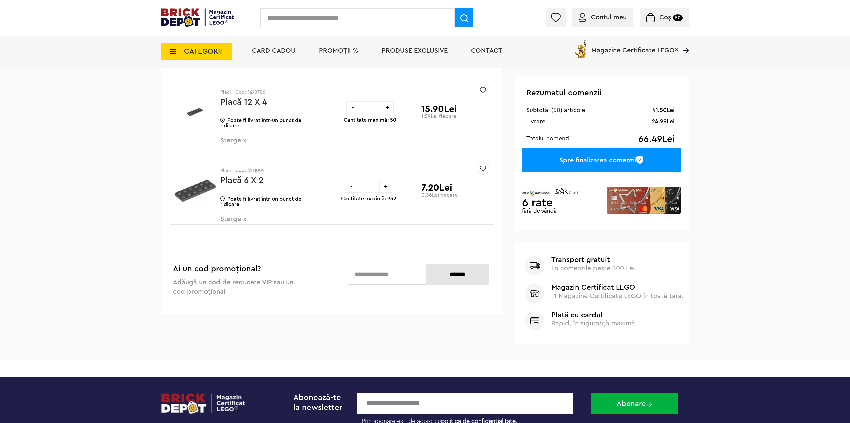
click at [236, 143] on span "Șterge x" at bounding box center [259, 144] width 78 height 14
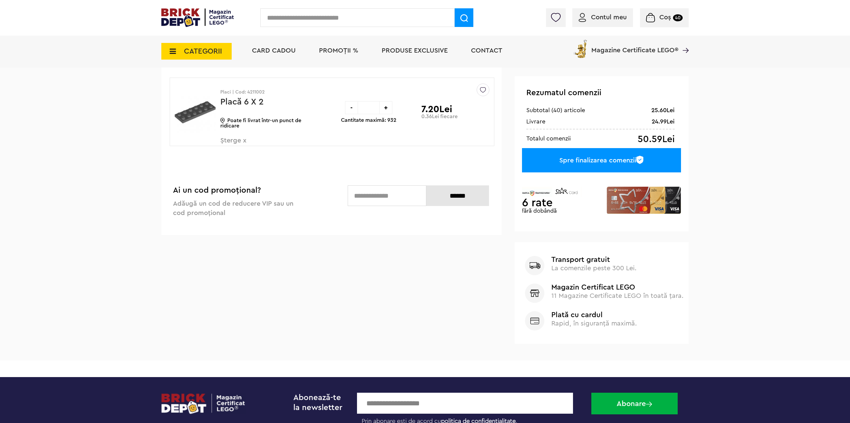
click at [237, 142] on span "Șterge x" at bounding box center [259, 144] width 78 height 14
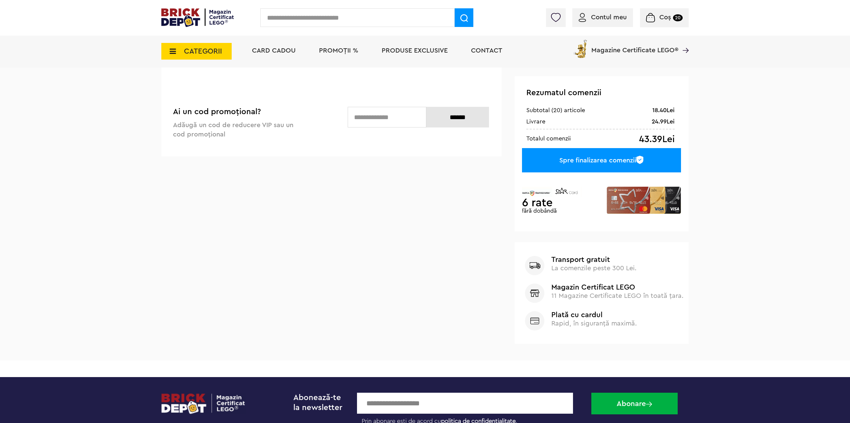
click at [182, 21] on img at bounding box center [197, 17] width 72 height 19
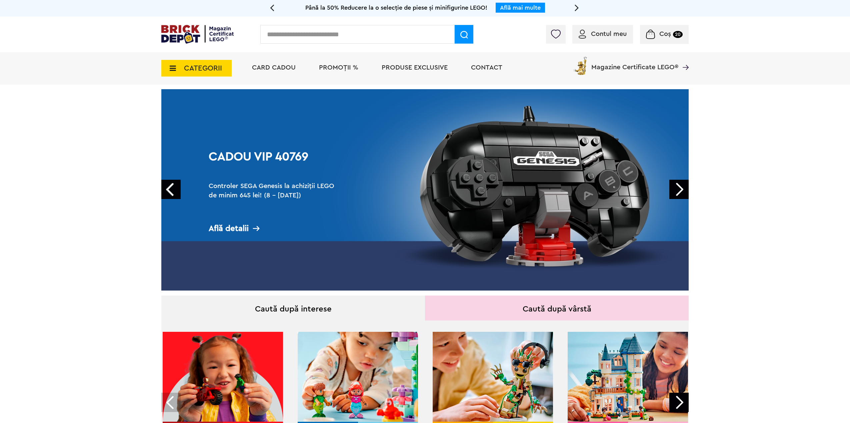
click at [277, 31] on input "text" at bounding box center [357, 34] width 194 height 19
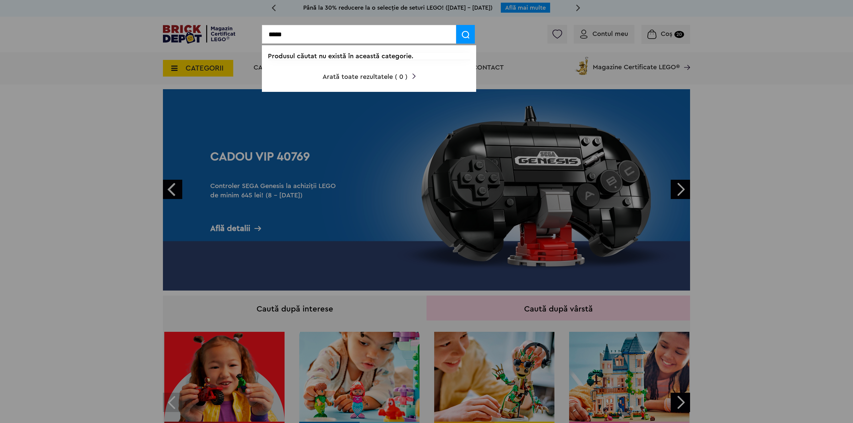
type input "*****"
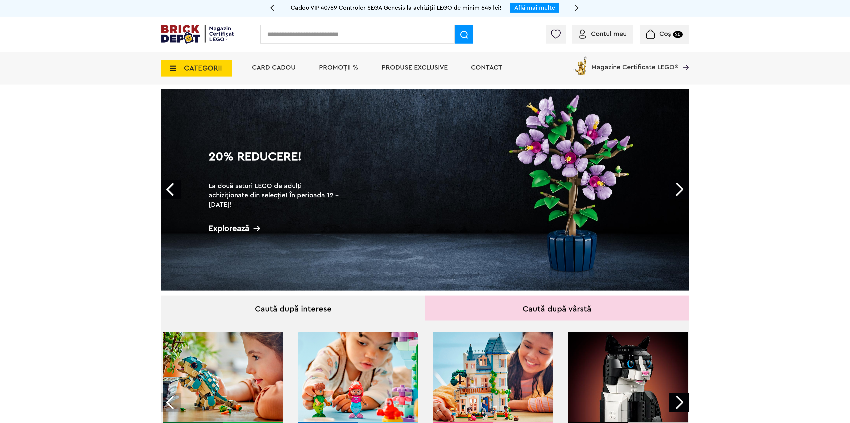
click at [304, 40] on input "text" at bounding box center [357, 34] width 194 height 19
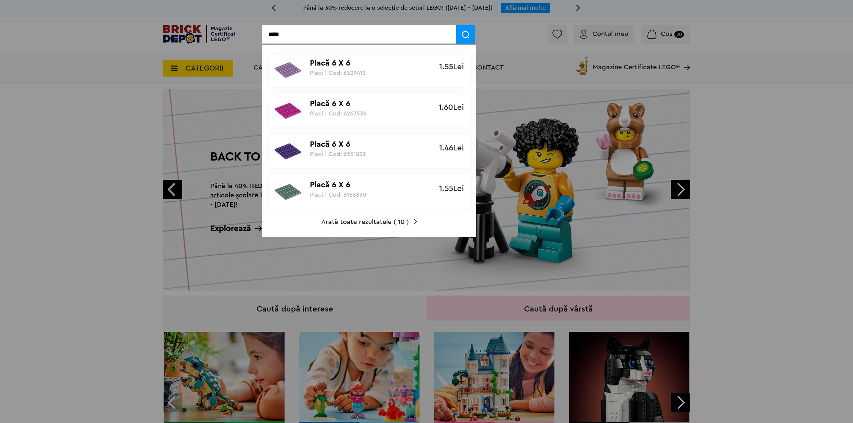
type input "****"
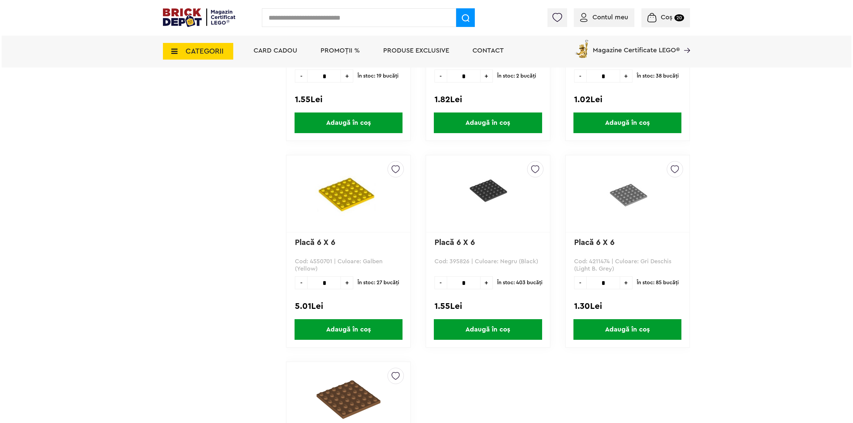
scroll to position [200, 0]
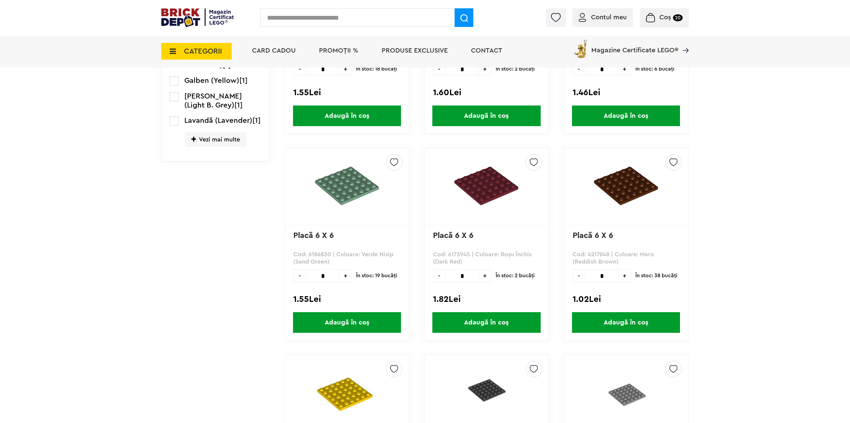
click at [340, 18] on input "text" at bounding box center [357, 17] width 194 height 19
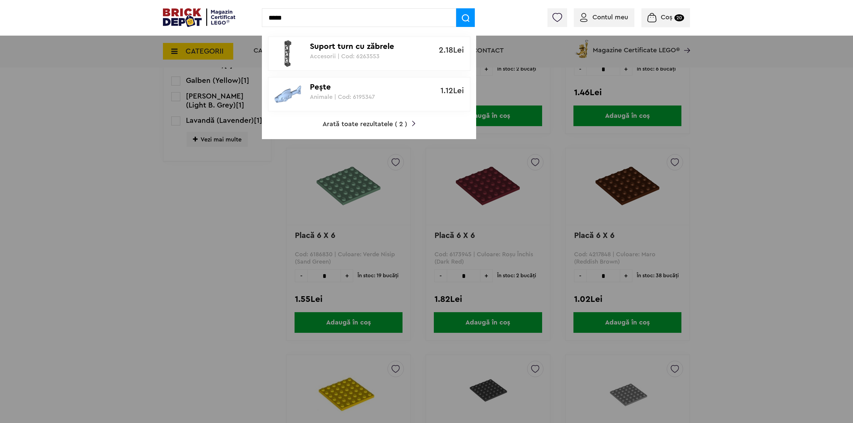
type input "*****"
click at [339, 50] on p "Suport turn cu zăbrele" at bounding box center [365, 47] width 111 height 10
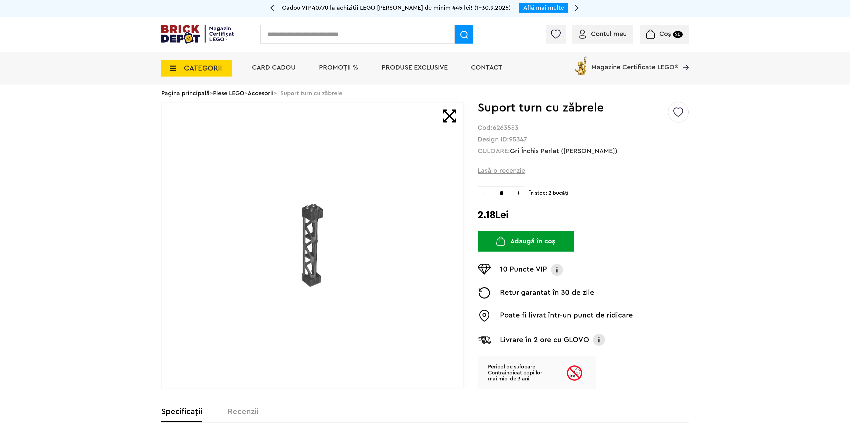
click at [520, 192] on span "+" at bounding box center [518, 193] width 13 height 13
type input "*"
click at [534, 248] on button "Adaugă în coș" at bounding box center [525, 241] width 96 height 21
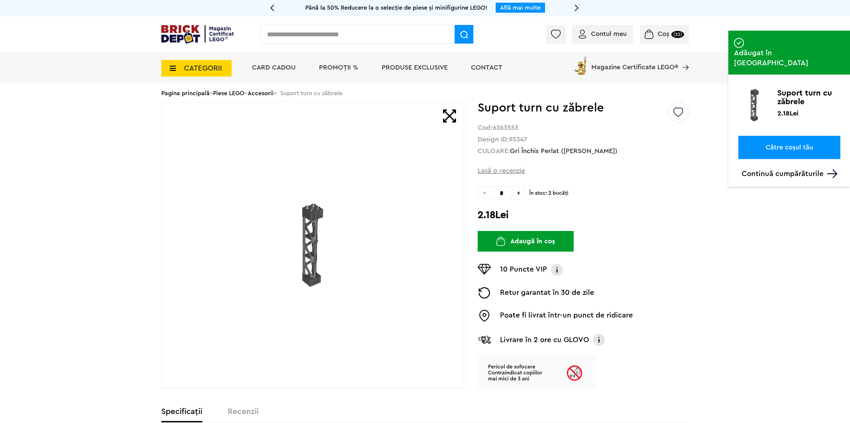
click at [341, 42] on input "text" at bounding box center [357, 34] width 194 height 19
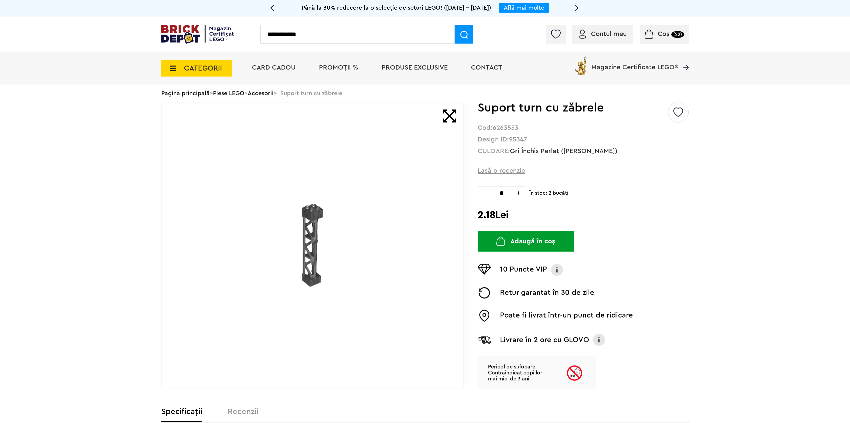
type input "**********"
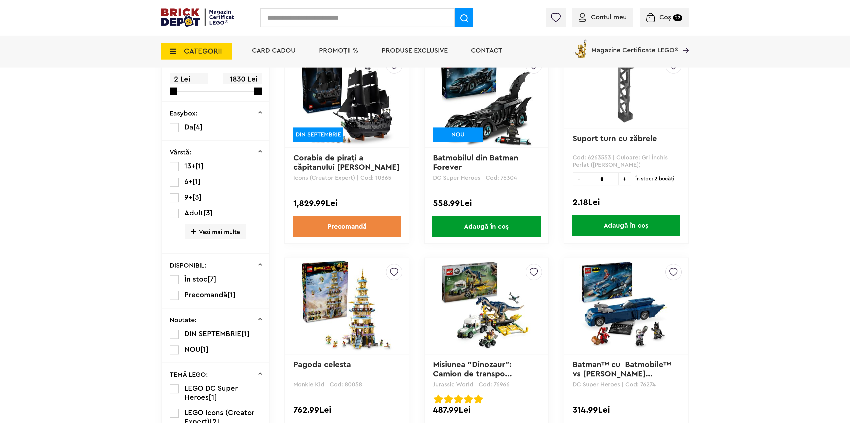
scroll to position [88, 0]
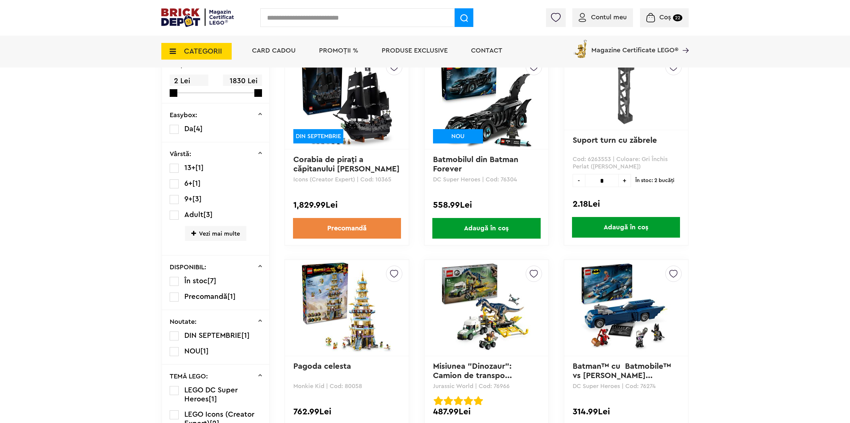
click at [639, 93] on img at bounding box center [625, 91] width 83 height 65
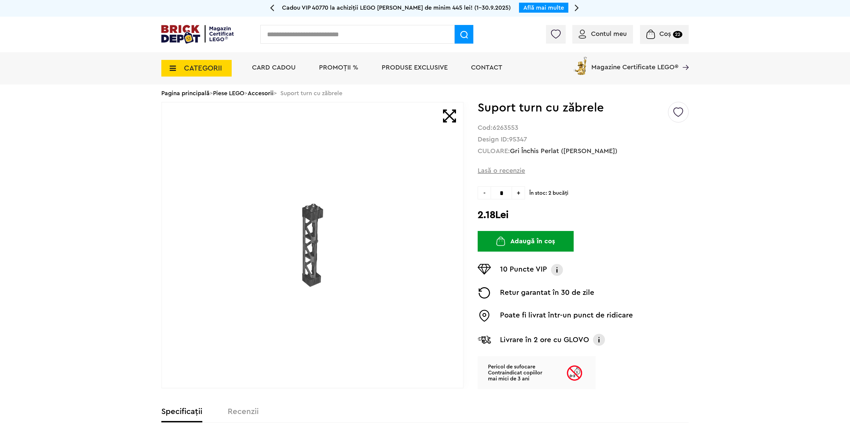
click at [658, 37] on span "Coș 22" at bounding box center [664, 34] width 36 height 7
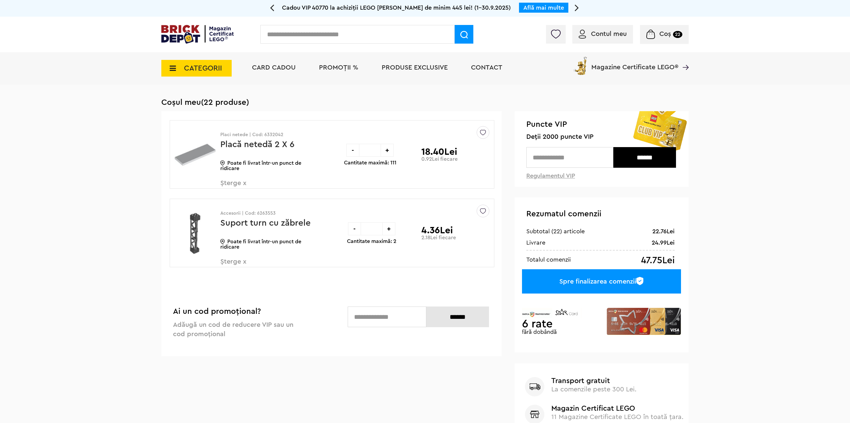
click at [240, 187] on span "Șterge x" at bounding box center [259, 187] width 78 height 14
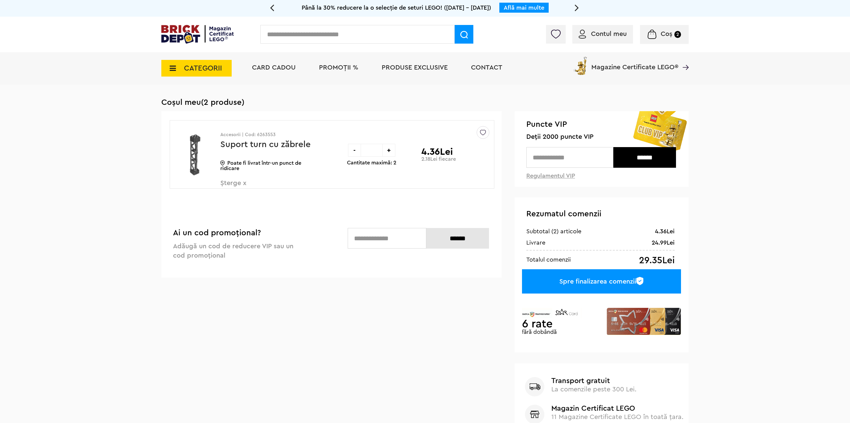
click at [194, 156] on img at bounding box center [195, 155] width 41 height 50
click at [217, 182] on div at bounding box center [195, 155] width 50 height 69
click at [222, 183] on span "Șterge x" at bounding box center [259, 187] width 78 height 14
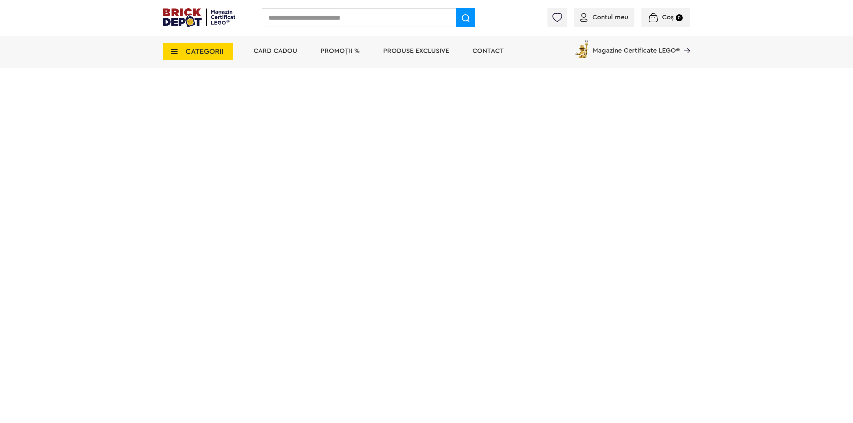
click at [303, 36] on div "Contul meu Contul meu Comenzile mele Date personale Adrese Parolă Listă dorințe…" at bounding box center [426, 18] width 853 height 36
click at [298, 22] on input "text" at bounding box center [359, 17] width 194 height 19
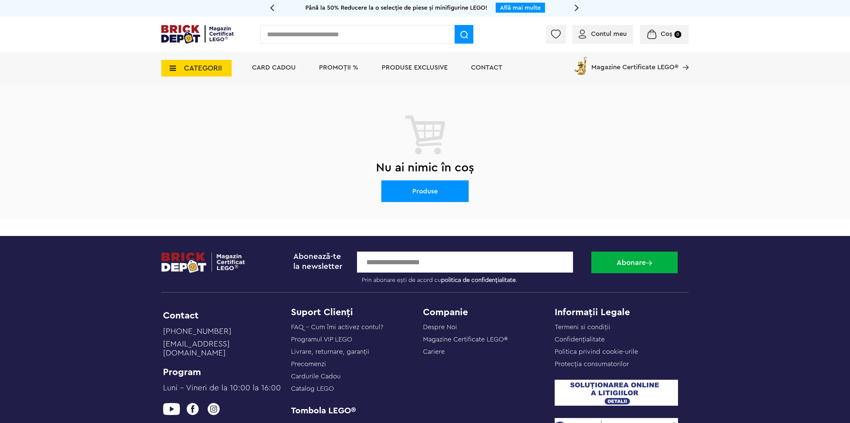
click at [289, 36] on input "text" at bounding box center [357, 34] width 194 height 19
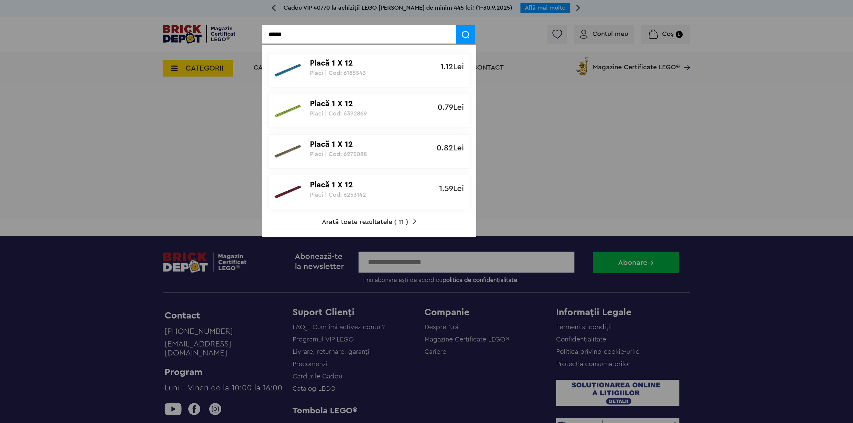
type input "*****"
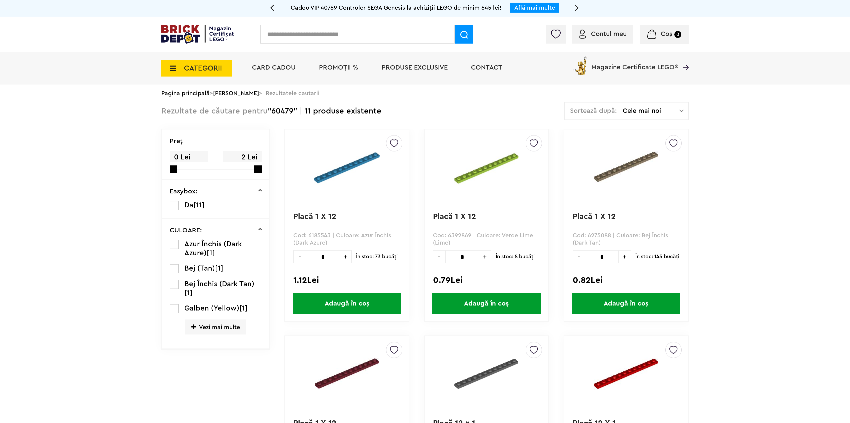
click at [224, 333] on span "Vezi mai multe" at bounding box center [215, 327] width 61 height 15
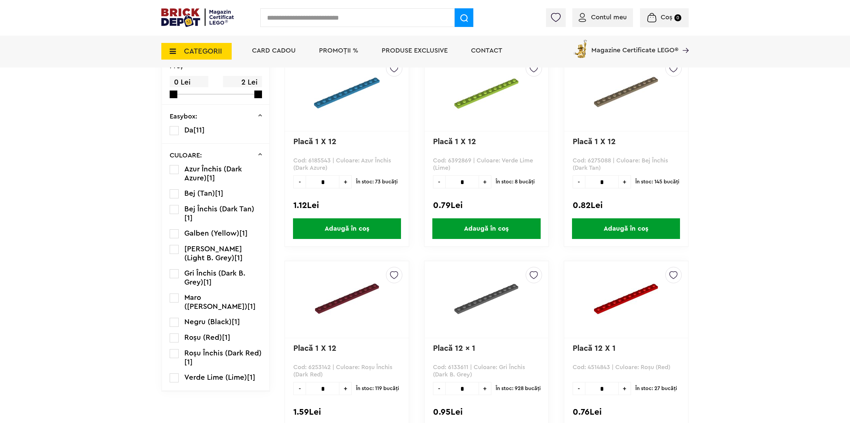
scroll to position [100, 0]
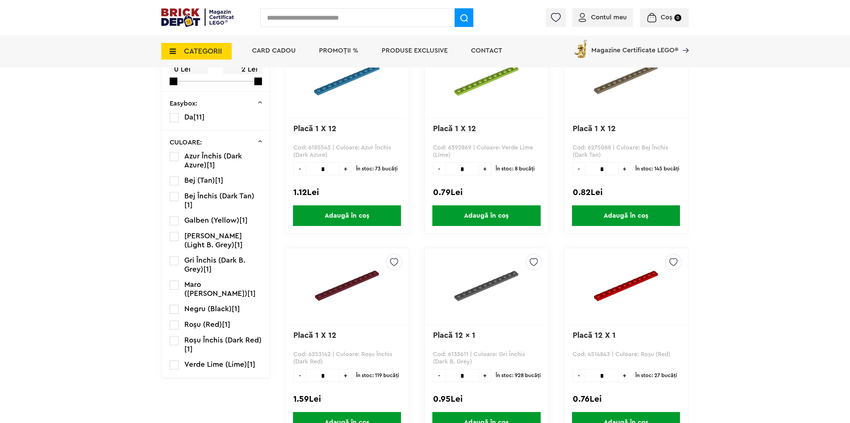
click at [172, 309] on label at bounding box center [174, 309] width 9 height 9
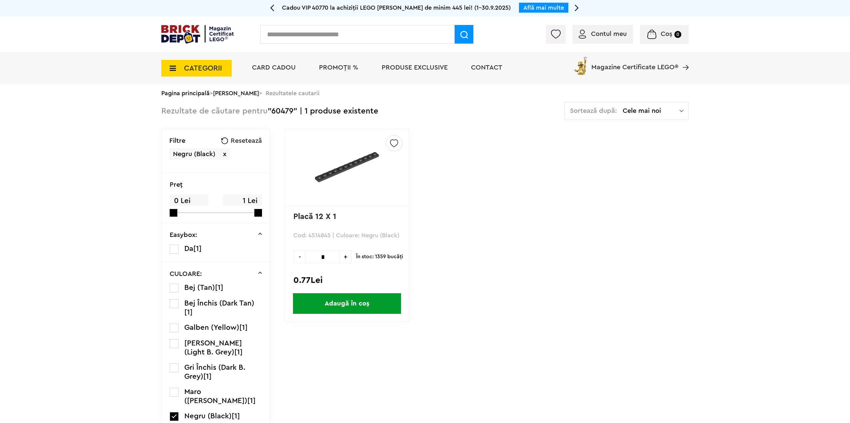
click at [328, 257] on input "*" at bounding box center [323, 257] width 34 height 13
drag, startPoint x: 334, startPoint y: 258, endPoint x: 321, endPoint y: 258, distance: 12.7
click at [321, 258] on input "*" at bounding box center [323, 257] width 34 height 13
type input "*"
click at [351, 306] on span "Adaugă în coș" at bounding box center [347, 304] width 108 height 21
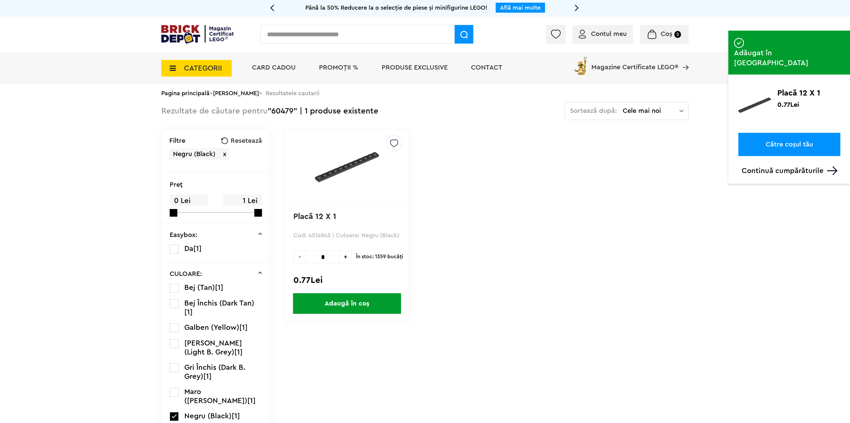
click at [315, 37] on input "text" at bounding box center [357, 34] width 194 height 19
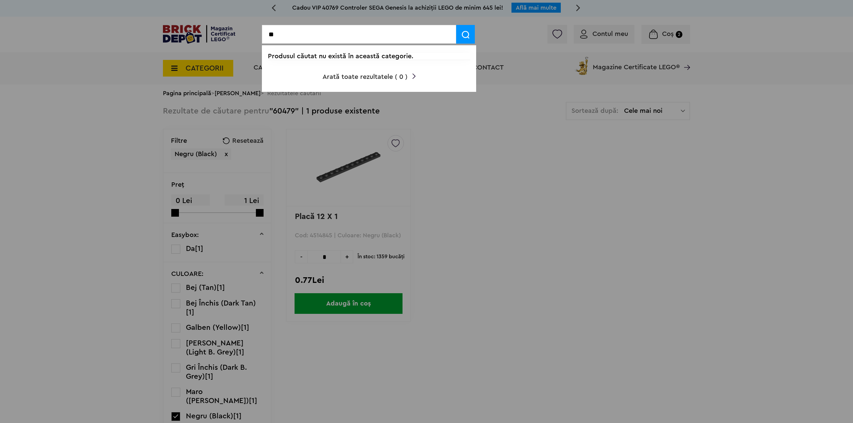
type input "*"
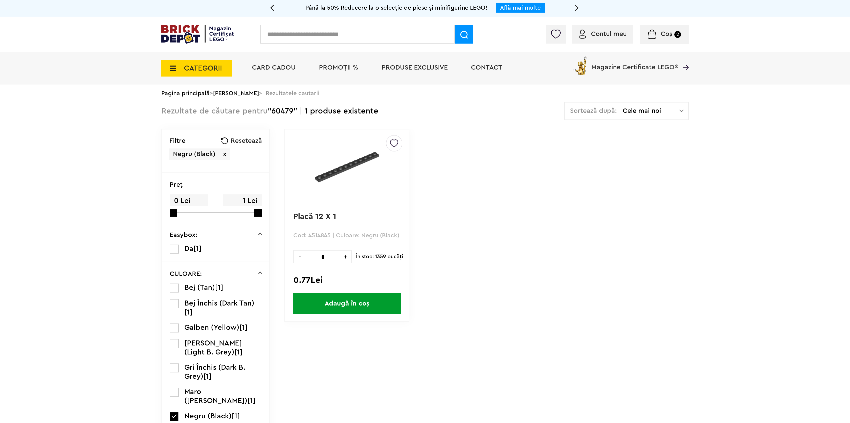
type input "*"
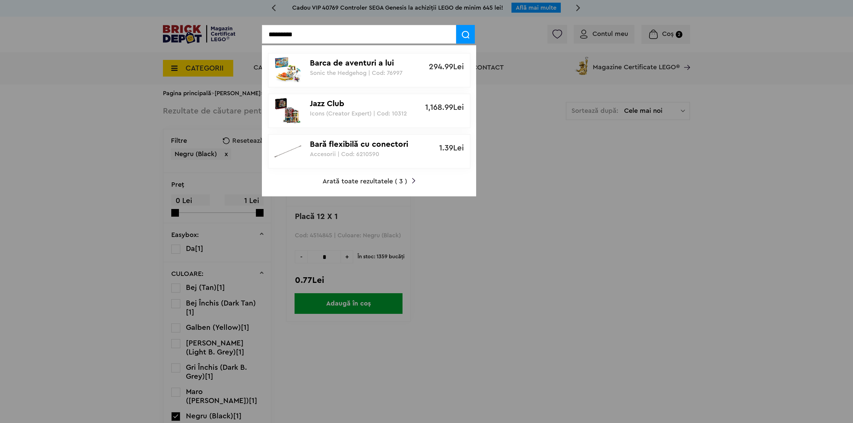
type input "*********"
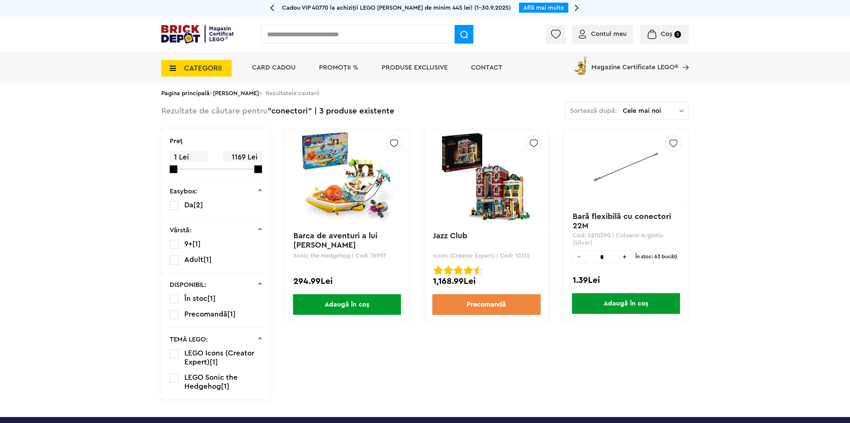
click at [304, 31] on input "text" at bounding box center [357, 34] width 194 height 19
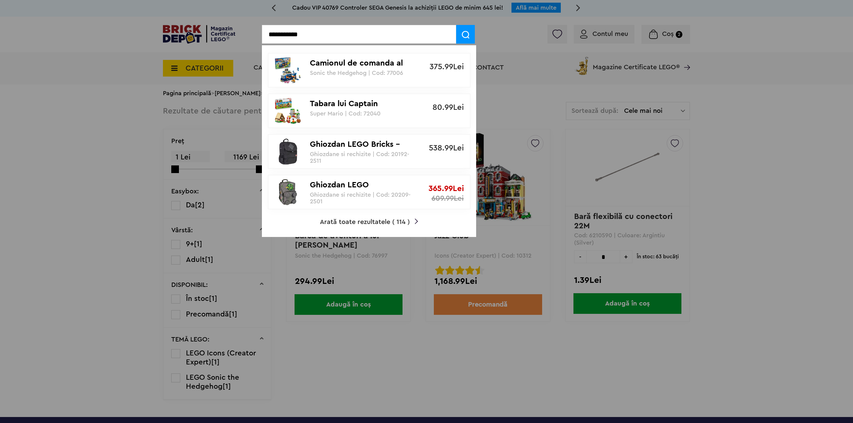
type input "**********"
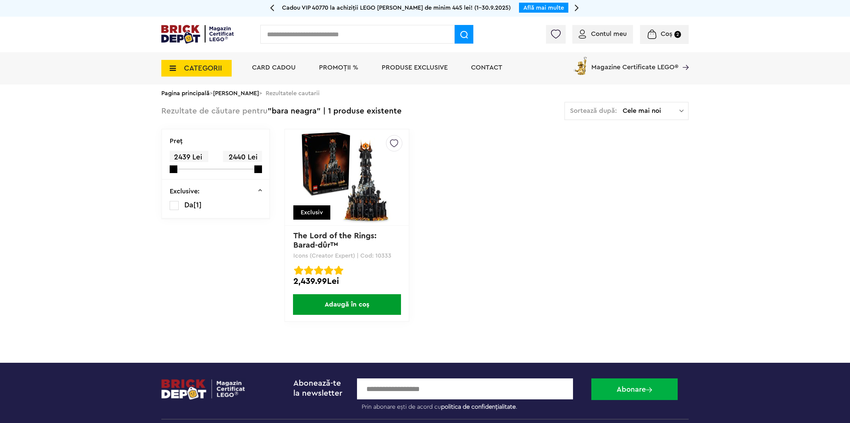
click at [284, 31] on input "text" at bounding box center [357, 34] width 194 height 19
type input "****"
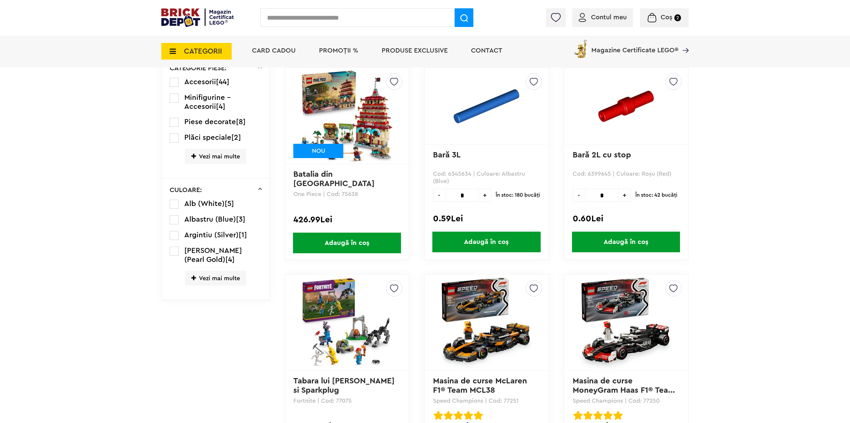
scroll to position [683, 0]
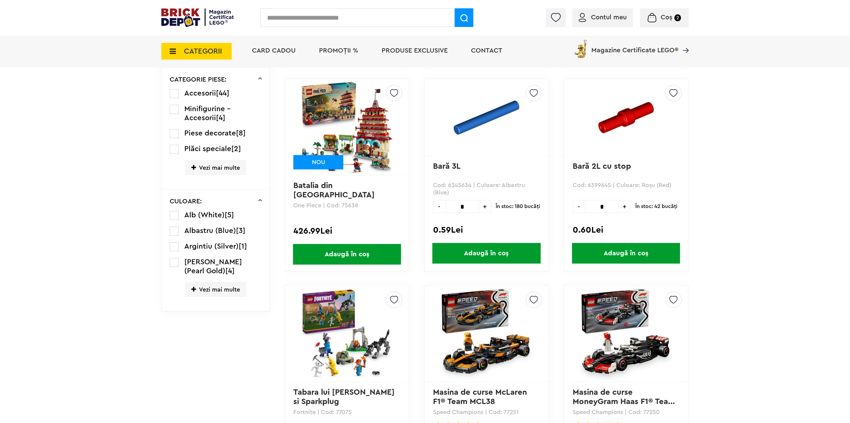
click at [480, 125] on img at bounding box center [485, 117] width 83 height 65
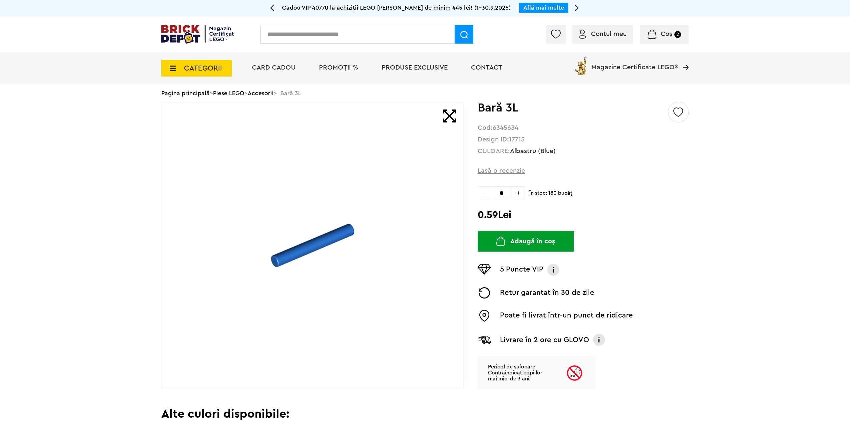
click at [266, 93] on link "Accesorii" at bounding box center [261, 93] width 26 height 6
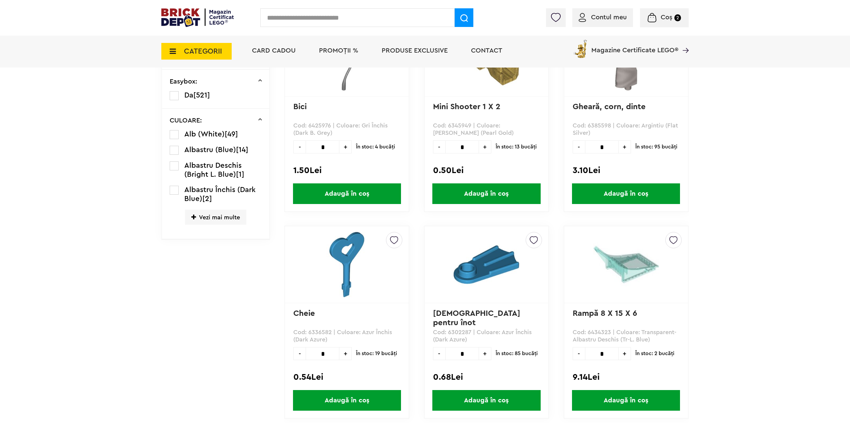
scroll to position [183, 0]
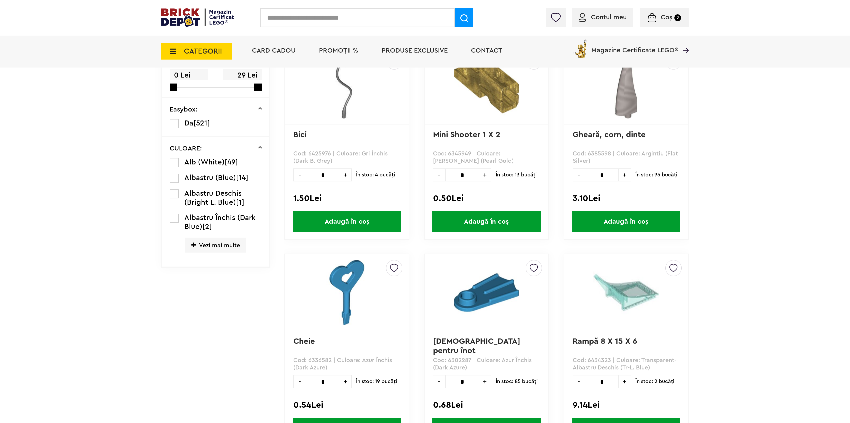
click at [231, 248] on span "Vezi mai multe" at bounding box center [215, 245] width 61 height 15
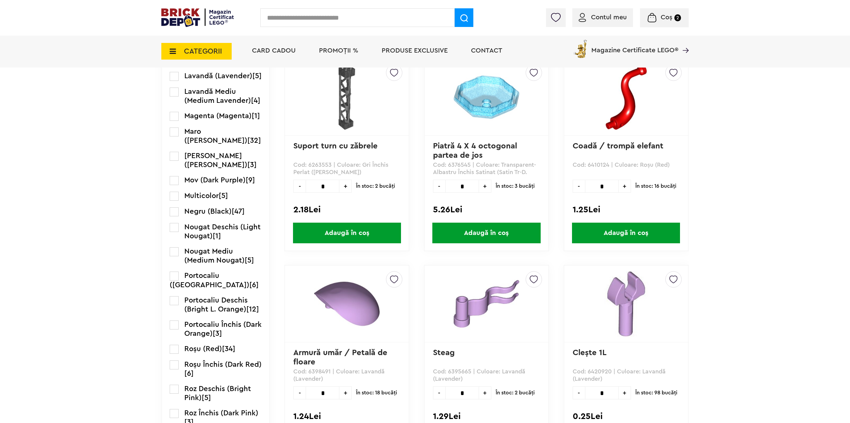
scroll to position [783, 0]
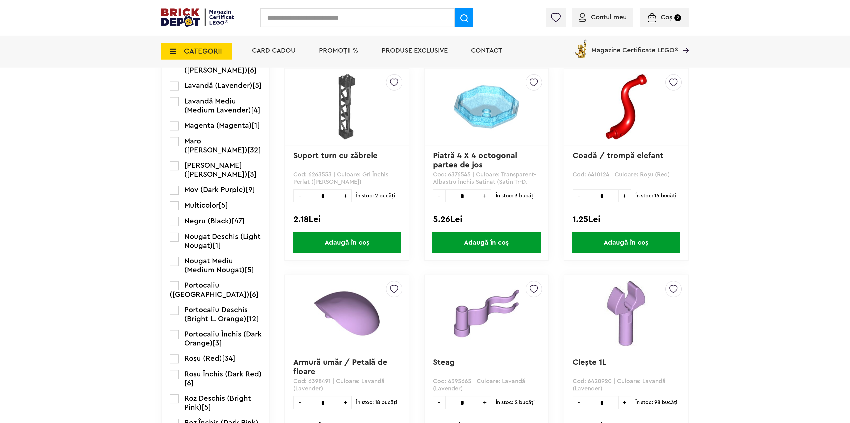
click at [171, 226] on label at bounding box center [174, 221] width 9 height 9
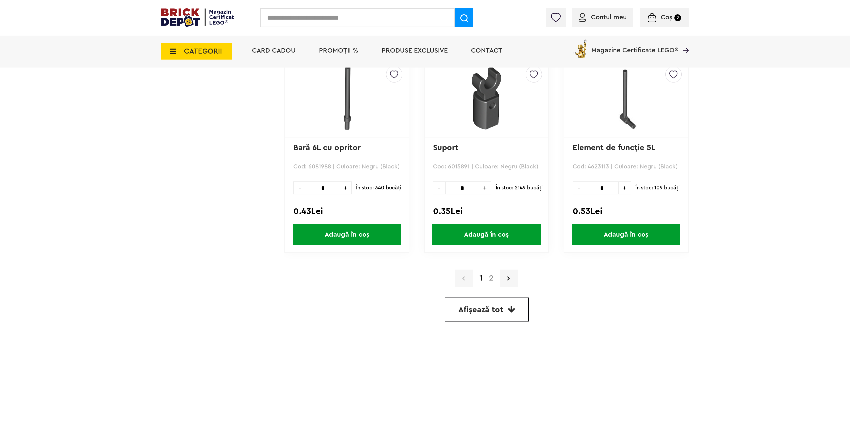
scroll to position [1832, 0]
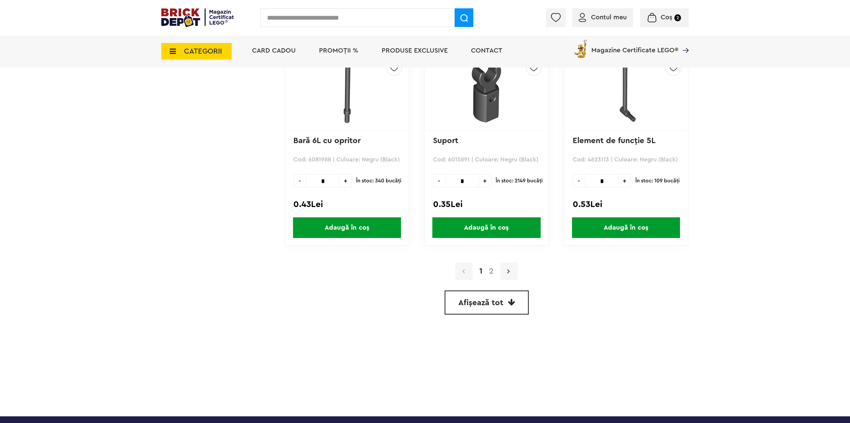
click at [509, 273] on icon at bounding box center [508, 271] width 2 height 7
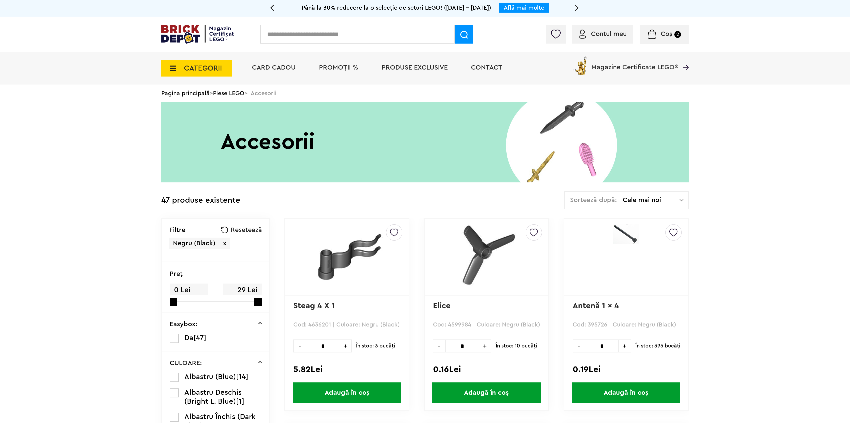
click at [356, 30] on input "text" at bounding box center [357, 34] width 194 height 19
type input "****"
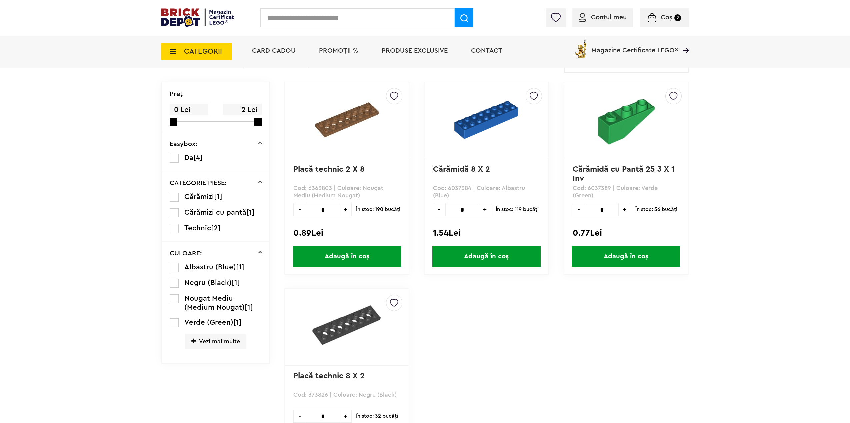
scroll to position [67, 0]
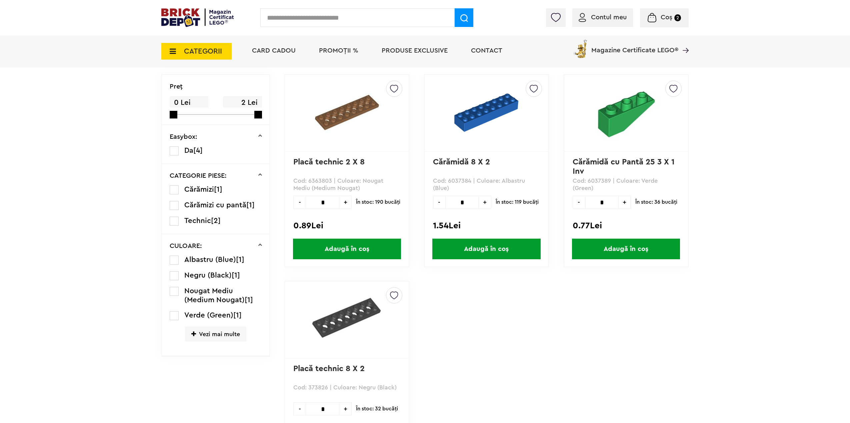
click at [208, 335] on span "Vezi mai multe" at bounding box center [215, 334] width 61 height 15
click at [173, 280] on label at bounding box center [174, 276] width 9 height 9
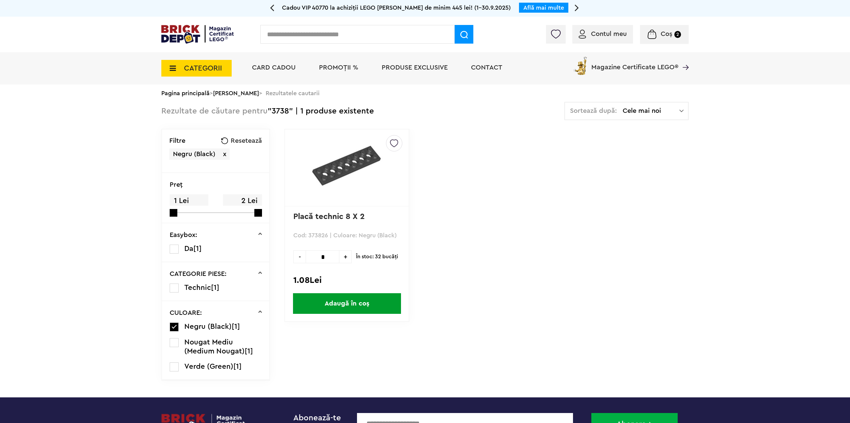
click at [345, 261] on span "+" at bounding box center [345, 257] width 12 height 13
type input "*"
click at [329, 303] on span "Adaugă în coș" at bounding box center [347, 304] width 108 height 21
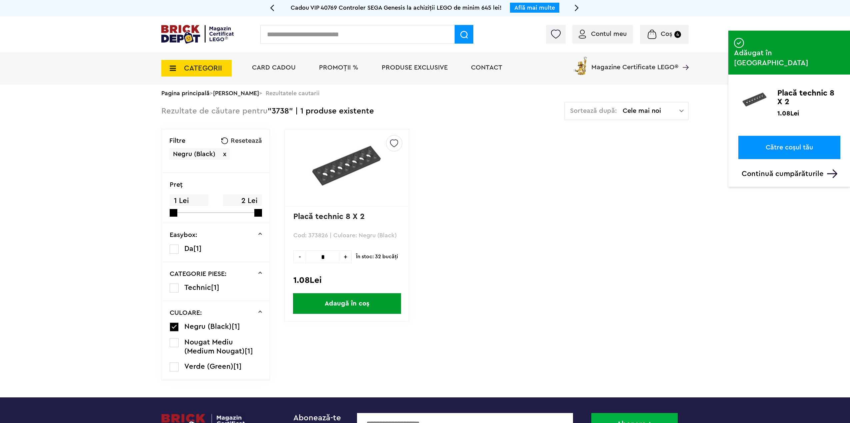
click at [335, 43] on input "text" at bounding box center [357, 34] width 194 height 19
type input "****"
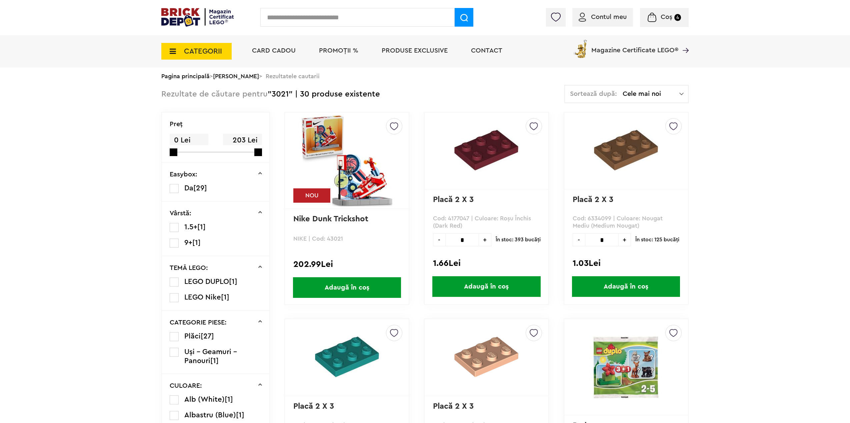
scroll to position [133, 0]
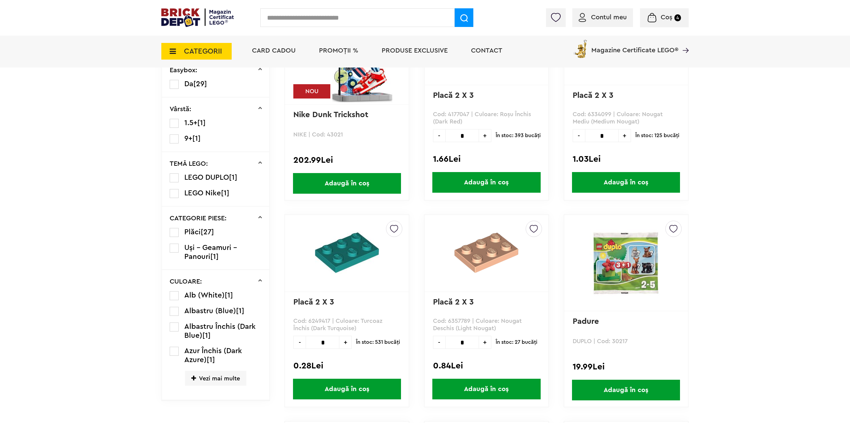
click at [194, 381] on icon at bounding box center [193, 379] width 5 height 6
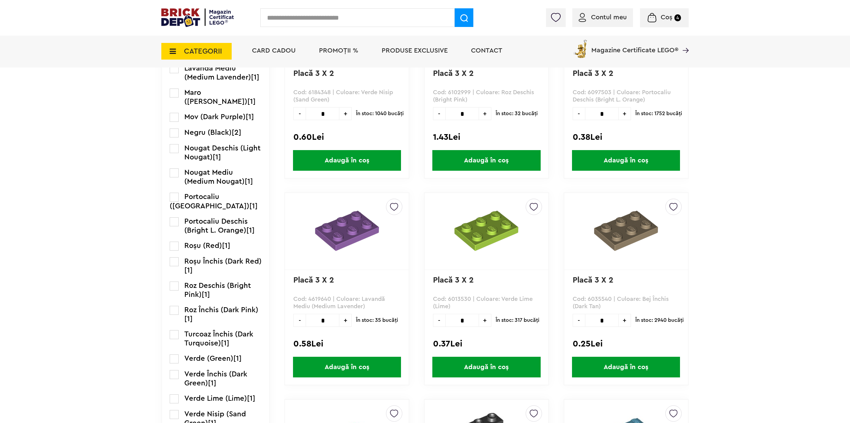
scroll to position [566, 0]
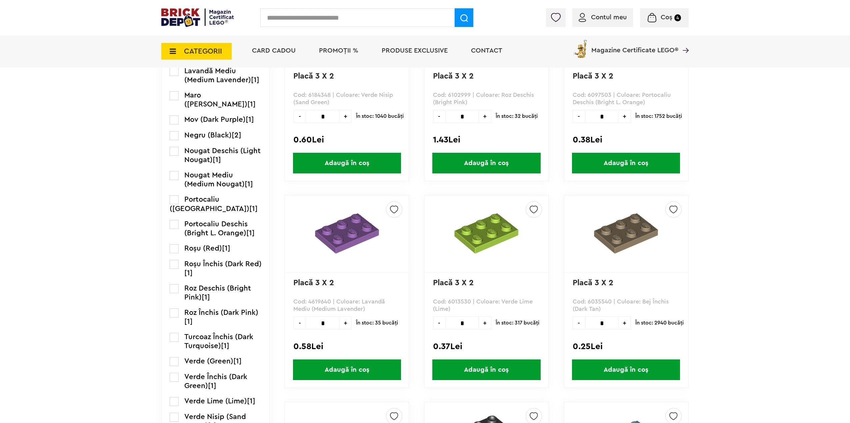
click at [175, 138] on label at bounding box center [174, 135] width 9 height 9
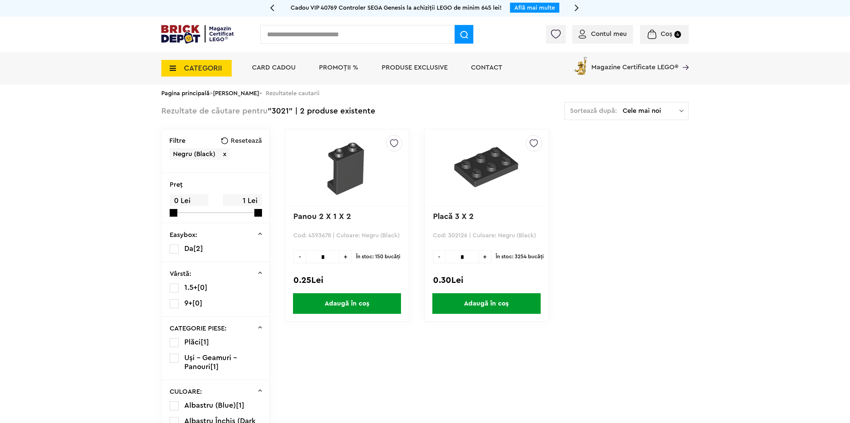
click at [483, 307] on span "Adaugă în coș" at bounding box center [486, 304] width 108 height 21
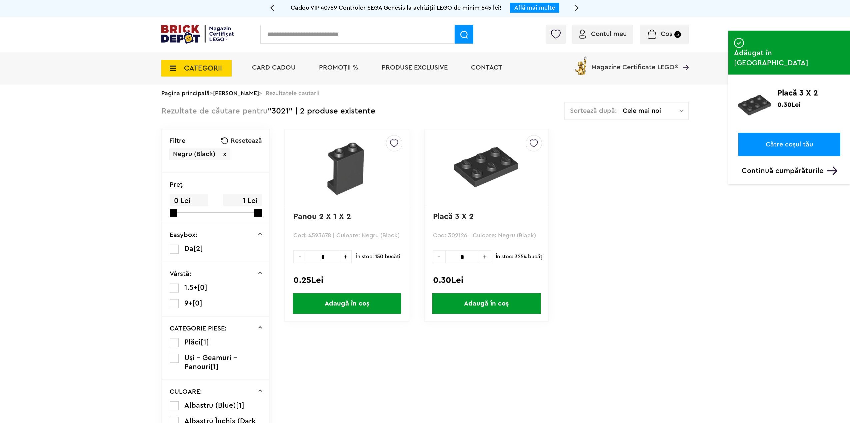
click at [314, 37] on input "text" at bounding box center [357, 34] width 194 height 19
type input "****"
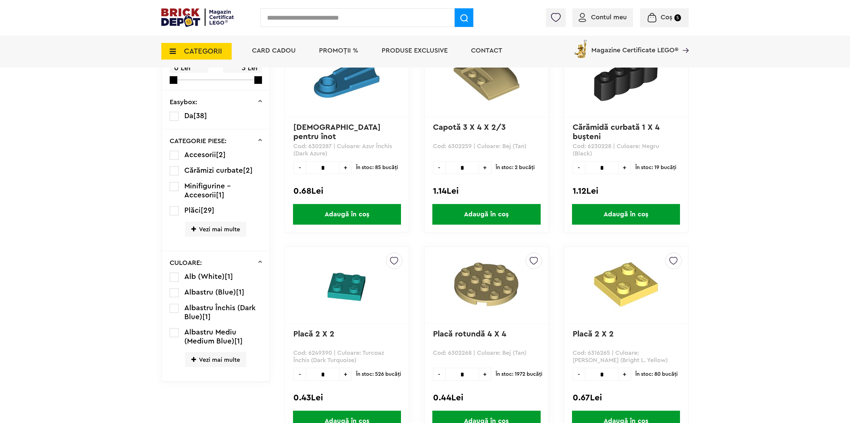
scroll to position [200, 0]
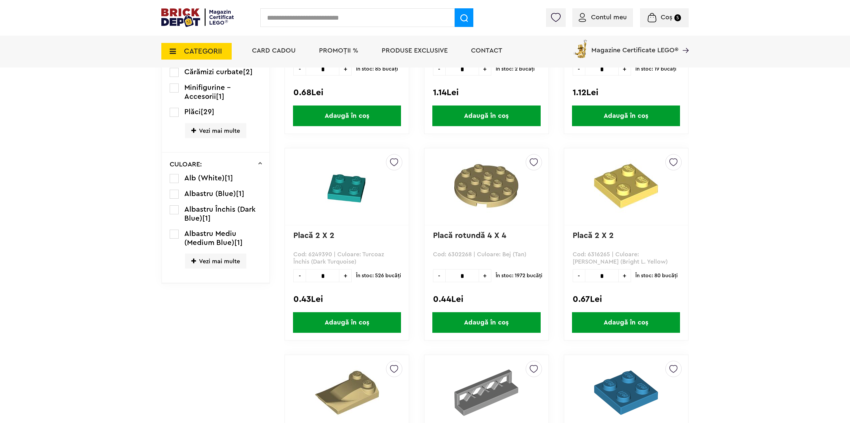
click at [202, 263] on span "Vezi mai multe" at bounding box center [215, 261] width 61 height 15
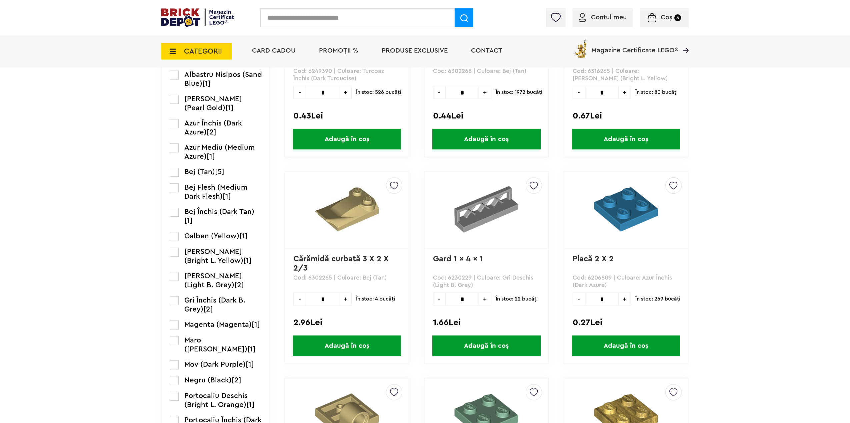
scroll to position [400, 0]
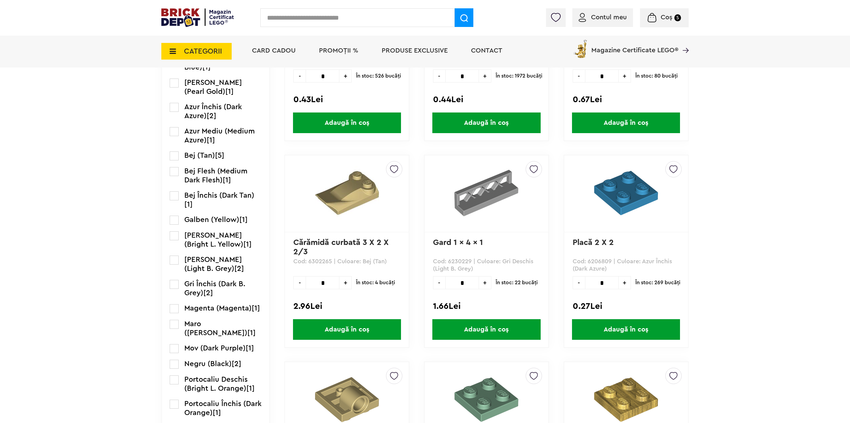
click at [172, 364] on label at bounding box center [174, 364] width 9 height 9
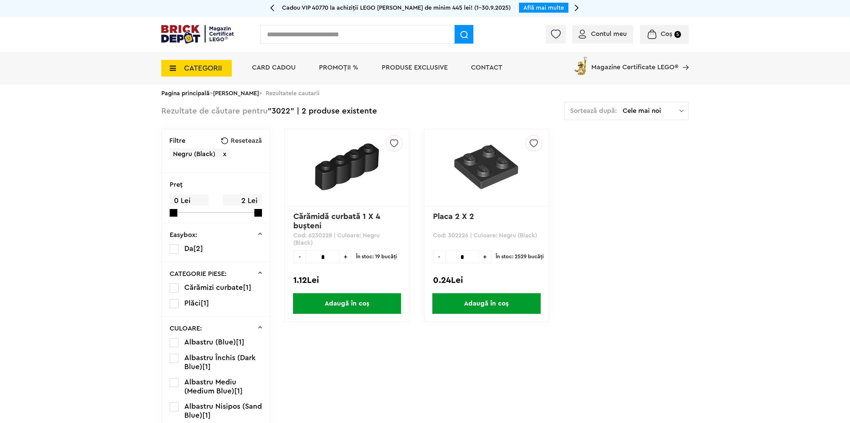
click at [482, 259] on span "+" at bounding box center [485, 257] width 12 height 13
type input "*"
click at [469, 300] on span "Adaugă în coș" at bounding box center [486, 304] width 108 height 21
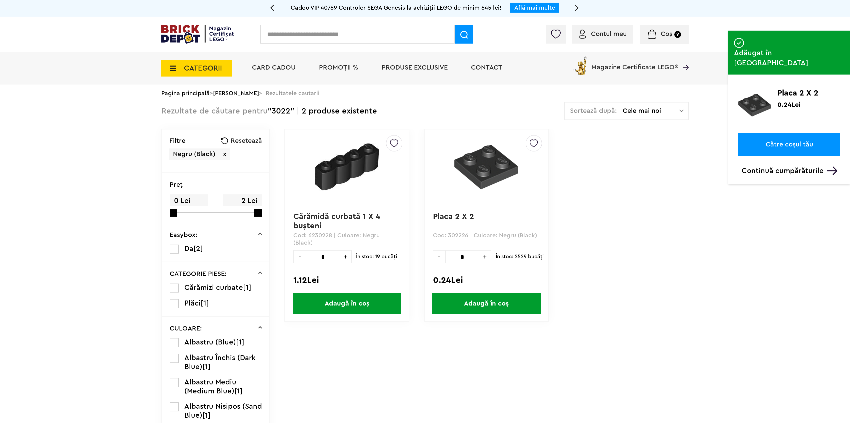
click at [353, 36] on input "text" at bounding box center [357, 34] width 194 height 19
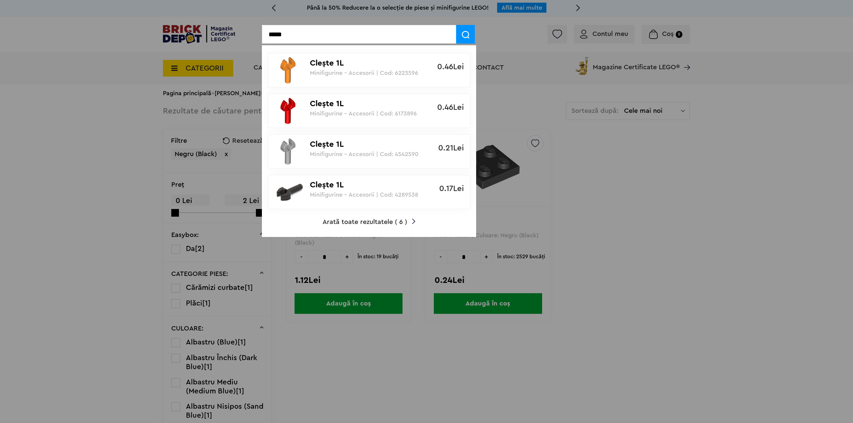
type input "*****"
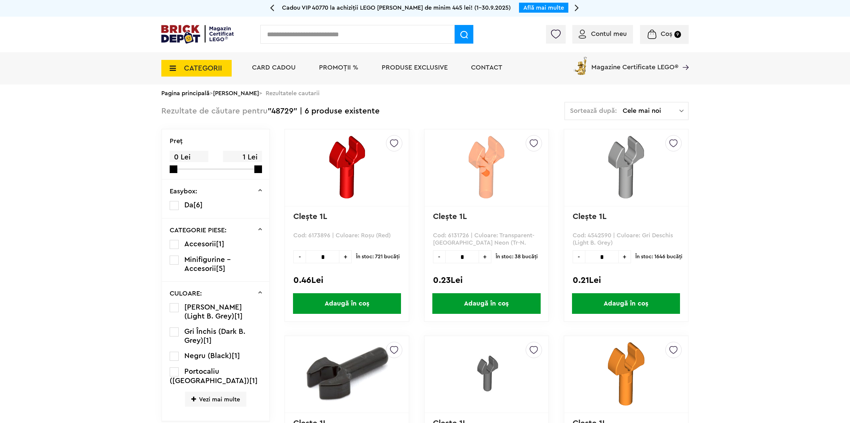
click at [173, 358] on label at bounding box center [174, 356] width 9 height 9
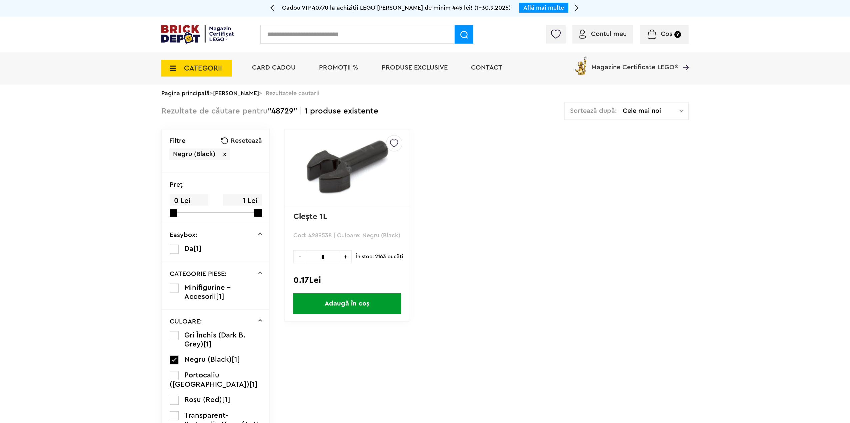
click at [325, 261] on input "*" at bounding box center [323, 257] width 34 height 13
type input "***"
click at [355, 311] on span "Adaugă în coș" at bounding box center [347, 304] width 108 height 21
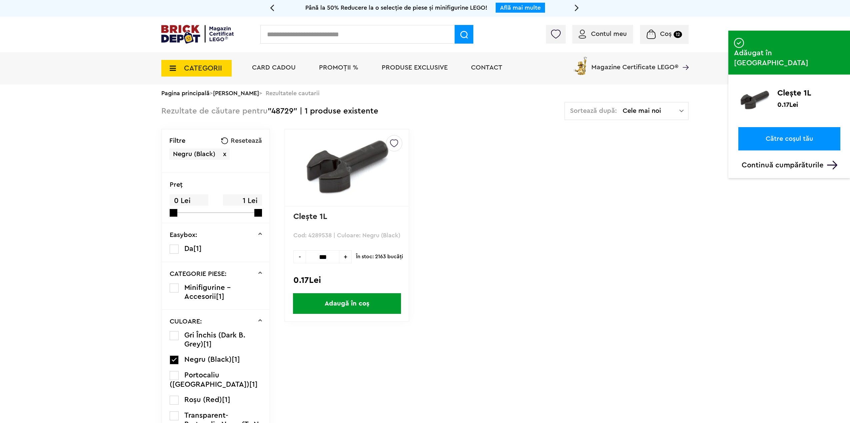
click at [290, 37] on input "text" at bounding box center [357, 34] width 194 height 19
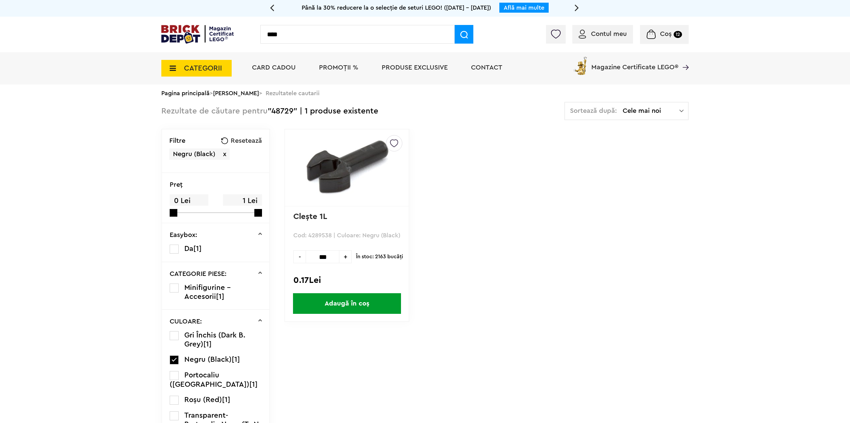
type input "****"
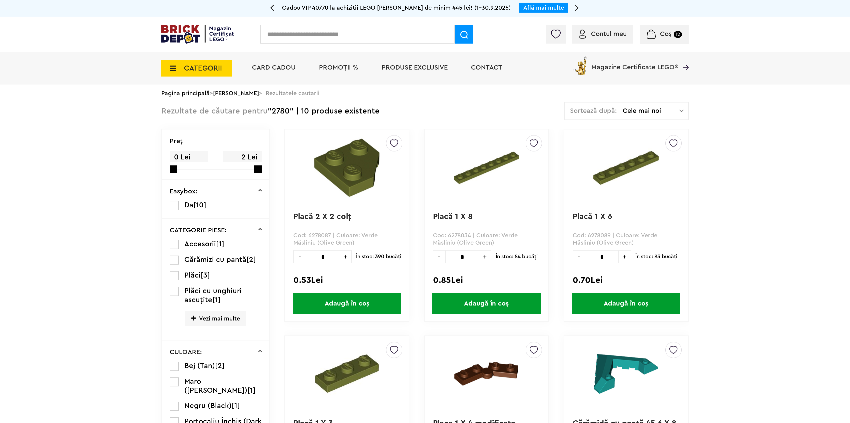
click at [219, 319] on span "Vezi mai multe" at bounding box center [215, 318] width 61 height 15
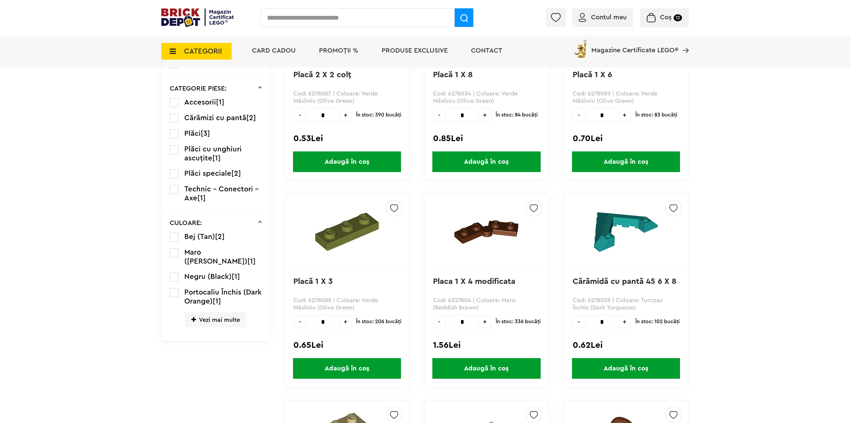
scroll to position [167, 0]
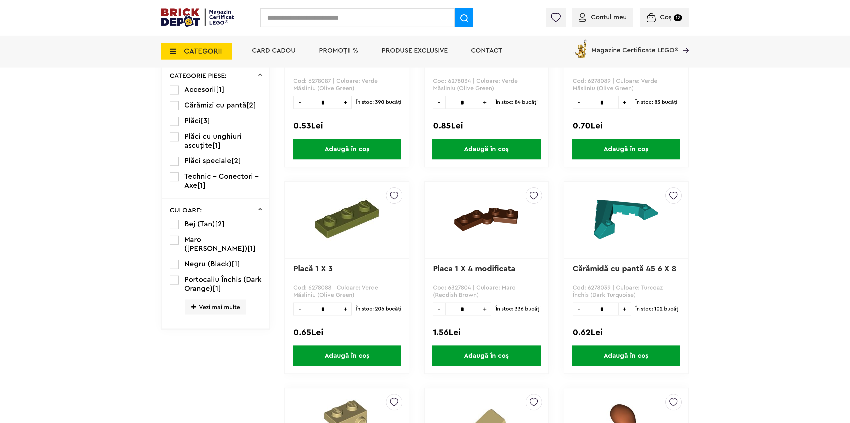
click at [219, 306] on span "Vezi mai multe" at bounding box center [215, 307] width 61 height 15
click at [173, 268] on label at bounding box center [174, 264] width 9 height 9
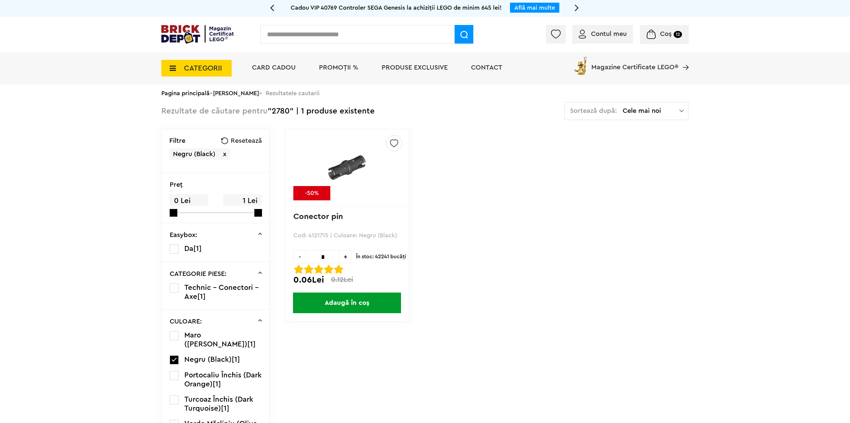
click at [346, 256] on span "+" at bounding box center [345, 257] width 12 height 13
click at [334, 256] on input "*" at bounding box center [323, 257] width 34 height 13
type input "*"
type input "**"
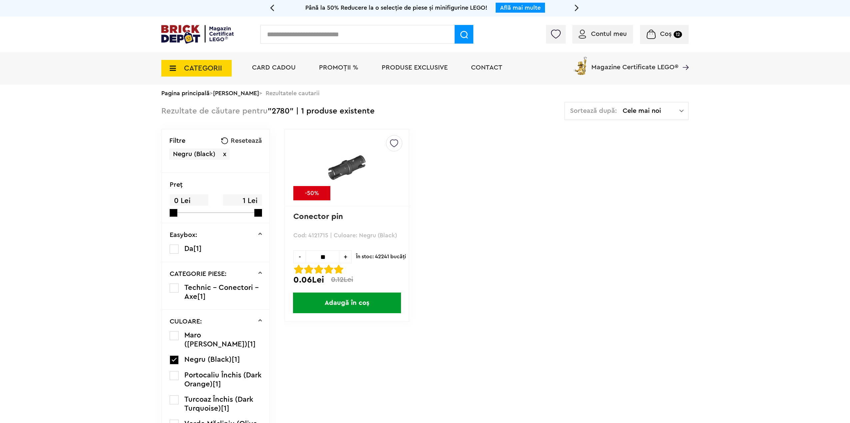
click at [362, 309] on span "Adaugă în coș" at bounding box center [347, 303] width 108 height 21
click at [325, 33] on input "text" at bounding box center [357, 34] width 194 height 19
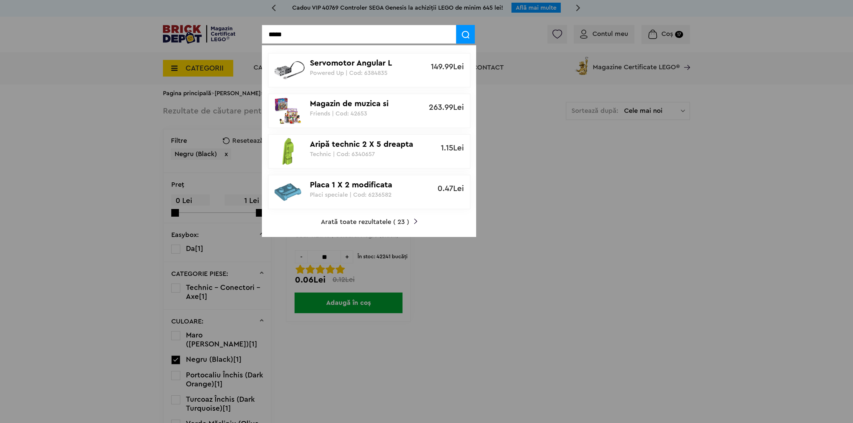
type input "*****"
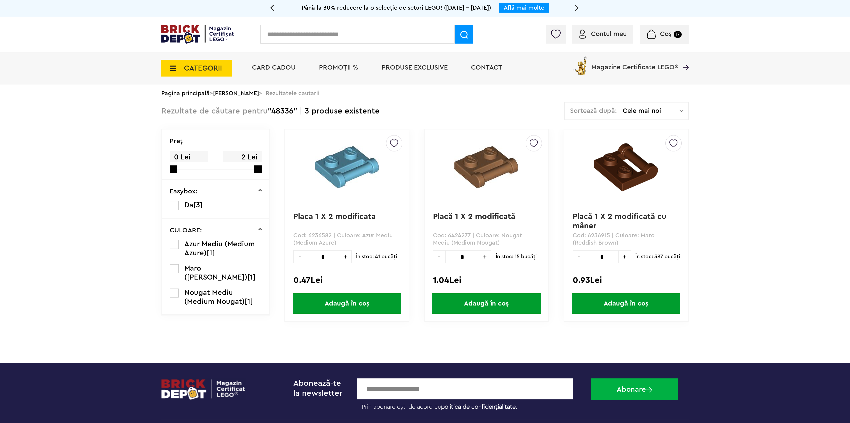
click at [291, 31] on input "text" at bounding box center [357, 34] width 194 height 19
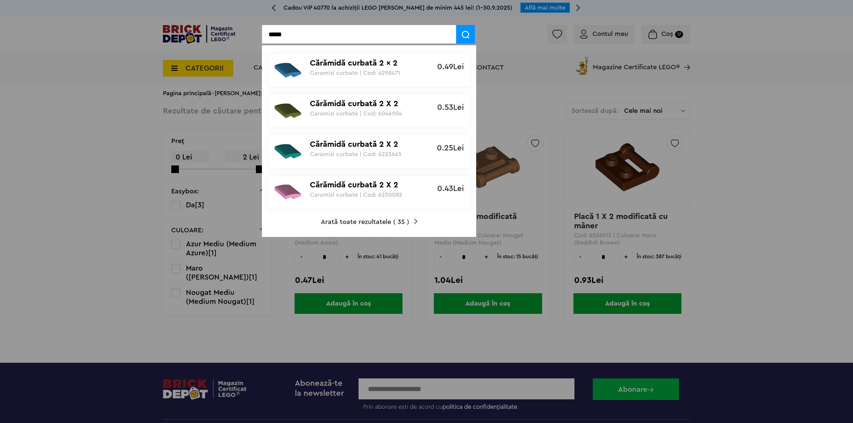
type input "*****"
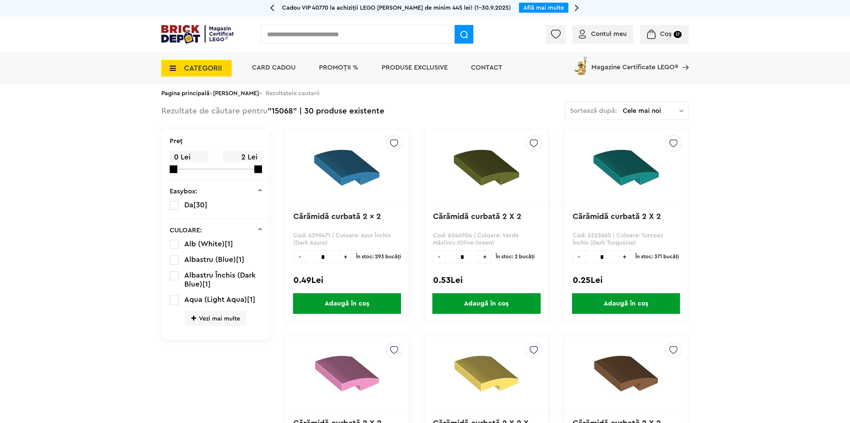
click at [200, 318] on span "Vezi mai multe" at bounding box center [215, 318] width 61 height 15
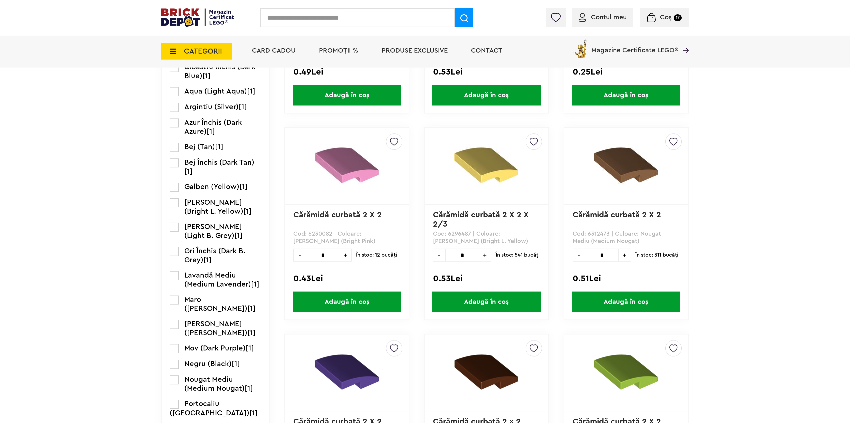
scroll to position [233, 0]
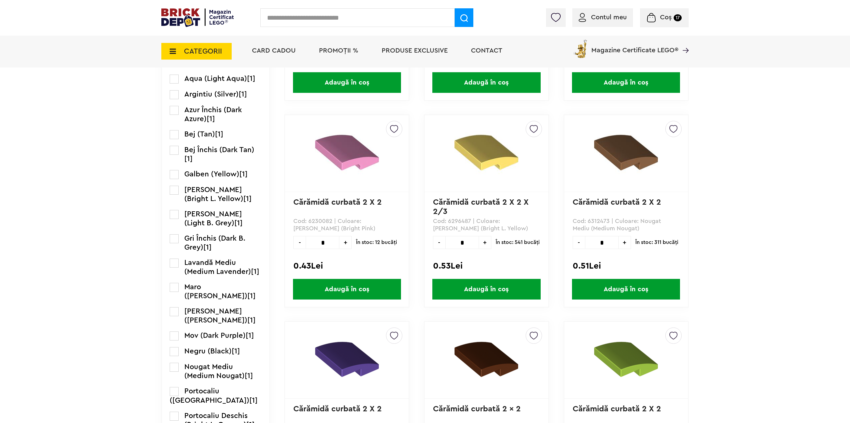
click at [176, 349] on label at bounding box center [174, 352] width 9 height 9
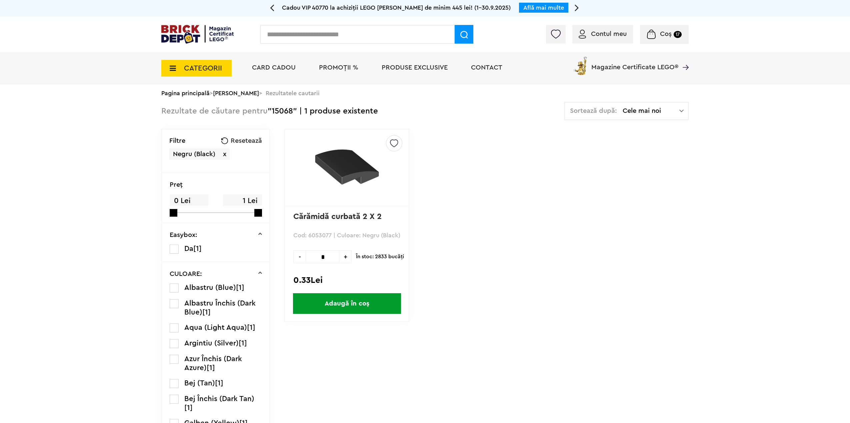
drag, startPoint x: 326, startPoint y: 257, endPoint x: 311, endPoint y: 257, distance: 15.7
click at [311, 257] on input "*" at bounding box center [323, 257] width 34 height 13
click at [347, 259] on span "+" at bounding box center [345, 257] width 12 height 13
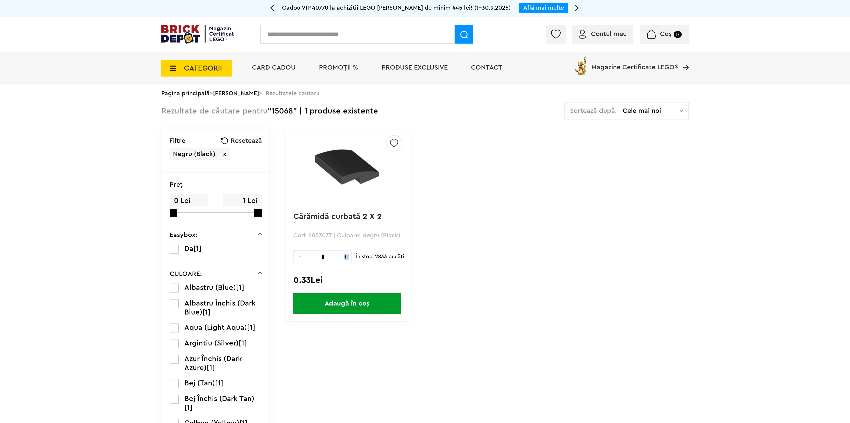
type input "*"
click at [348, 305] on span "Adaugă în coș" at bounding box center [347, 304] width 108 height 21
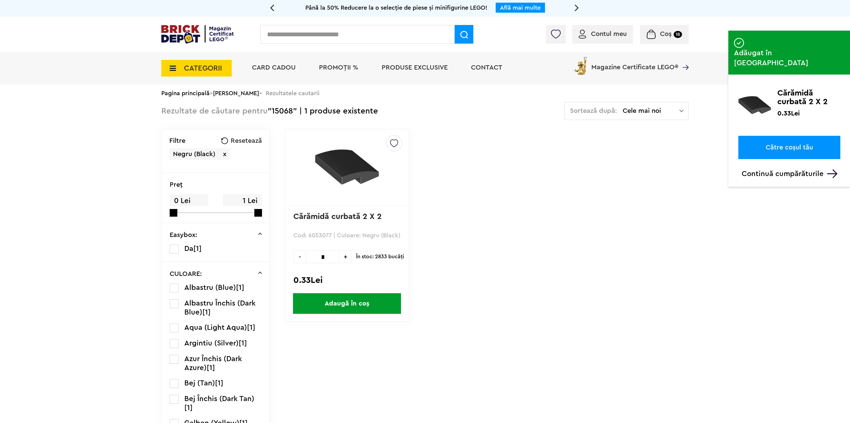
click at [349, 40] on input "text" at bounding box center [357, 34] width 194 height 19
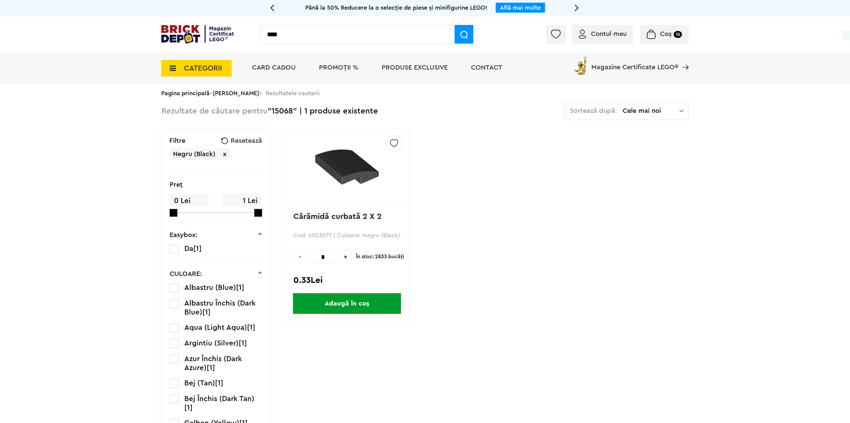
type input "****"
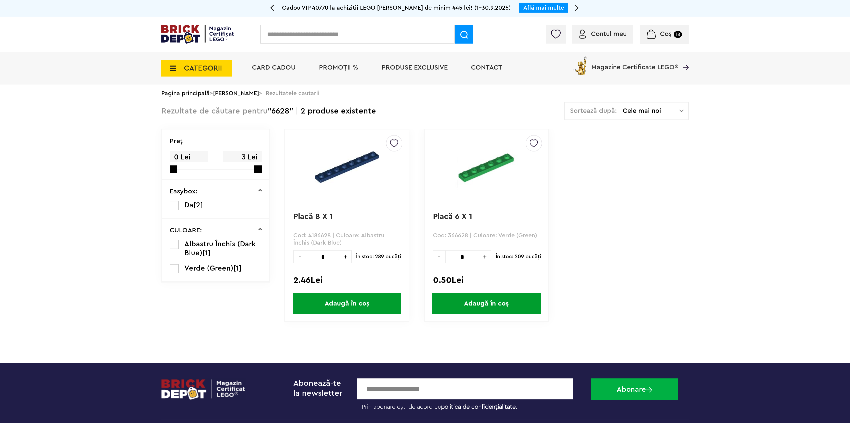
click at [292, 34] on input "text" at bounding box center [357, 34] width 194 height 19
type input "*****"
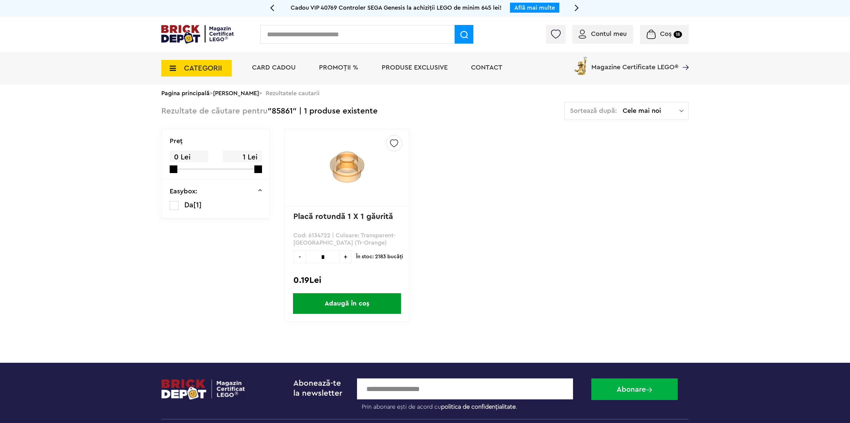
click at [372, 29] on input "text" at bounding box center [357, 34] width 194 height 19
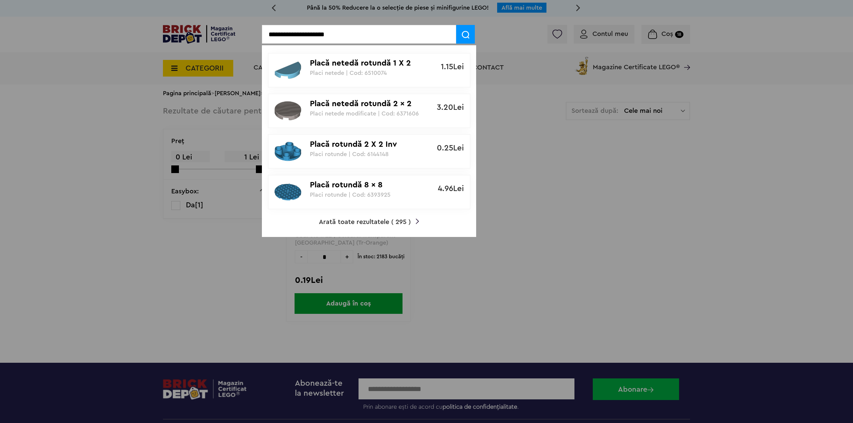
type input "**********"
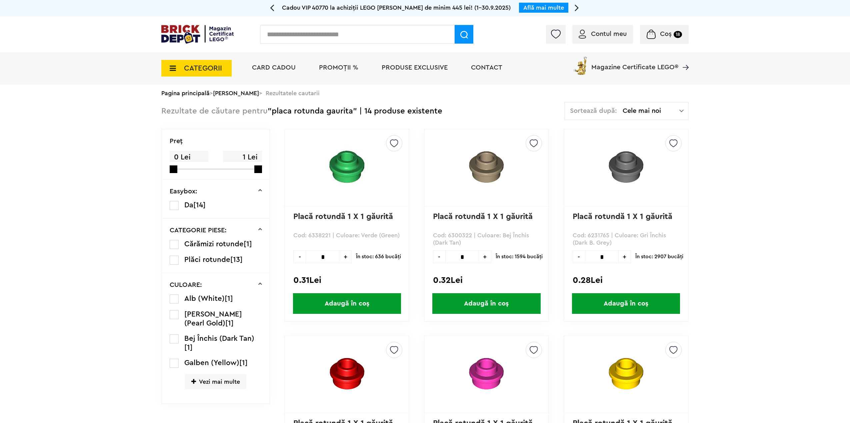
drag, startPoint x: 209, startPoint y: 381, endPoint x: 206, endPoint y: 363, distance: 19.2
click at [208, 381] on span "Vezi mai multe" at bounding box center [215, 381] width 61 height 15
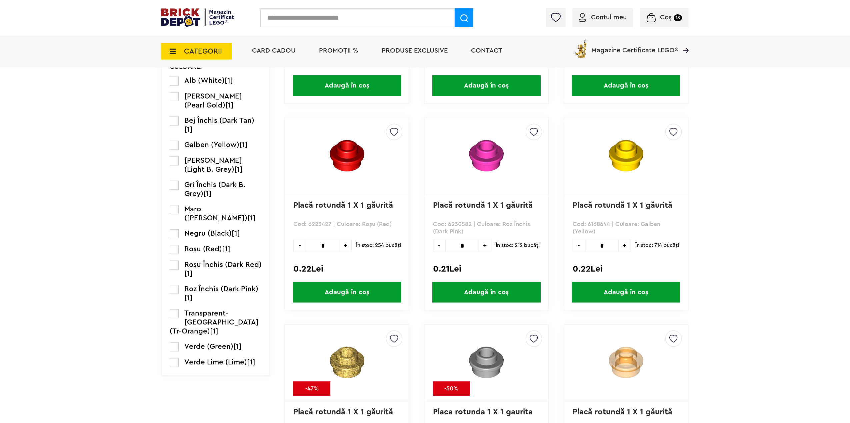
scroll to position [233, 0]
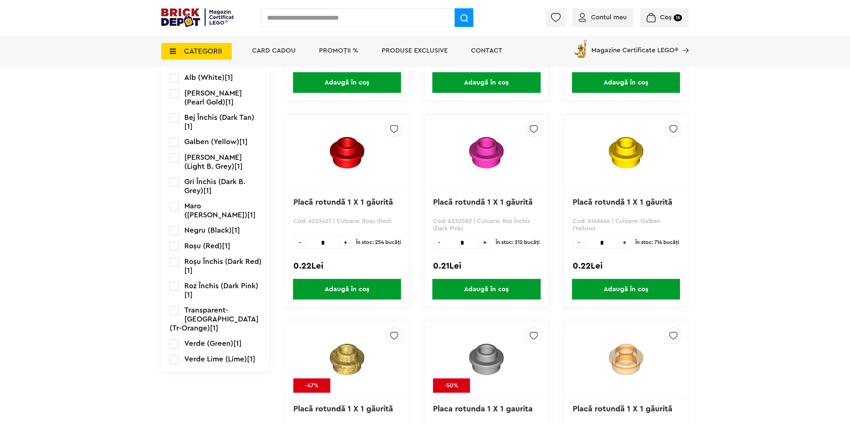
click at [176, 232] on label at bounding box center [174, 231] width 9 height 9
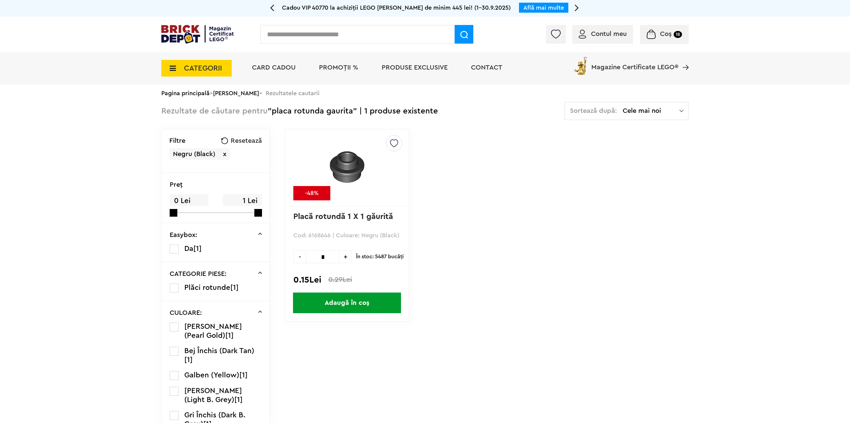
click at [330, 260] on input "*" at bounding box center [323, 257] width 34 height 13
drag, startPoint x: 330, startPoint y: 260, endPoint x: 299, endPoint y: 255, distance: 31.1
click at [299, 255] on div "- * +" at bounding box center [322, 257] width 58 height 13
type input "***"
click at [344, 305] on span "Adaugă în coș" at bounding box center [347, 303] width 108 height 21
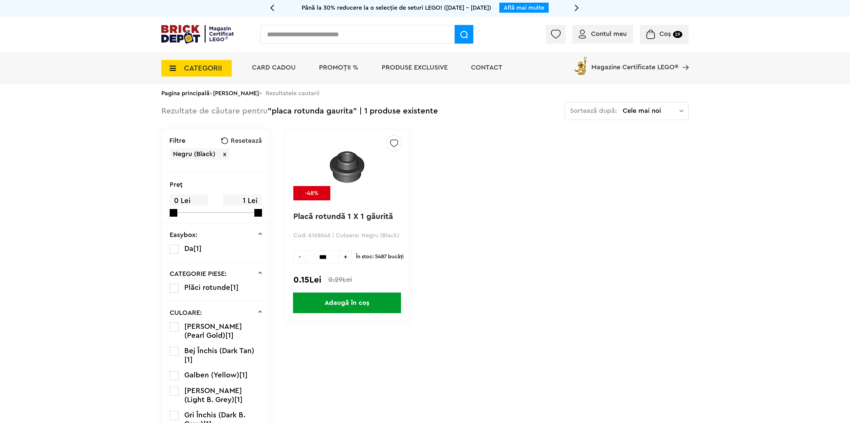
click at [320, 41] on input "text" at bounding box center [357, 34] width 194 height 19
type input "*****"
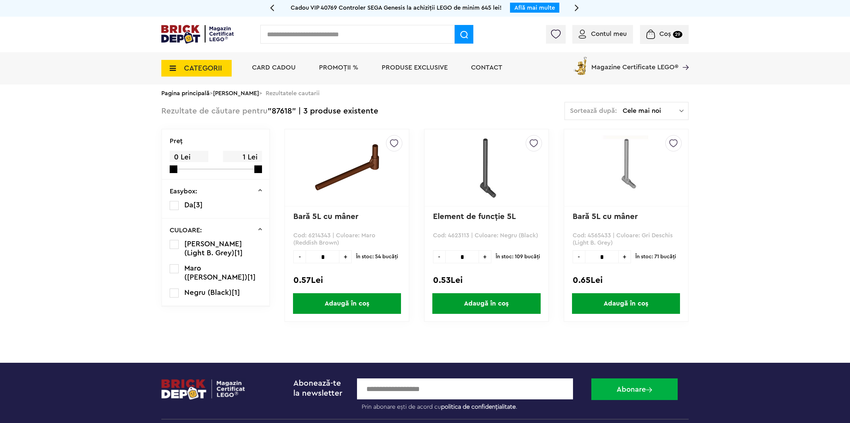
click at [485, 259] on span "+" at bounding box center [485, 257] width 12 height 13
type input "*"
click at [495, 301] on span "Adaugă în coș" at bounding box center [486, 304] width 108 height 21
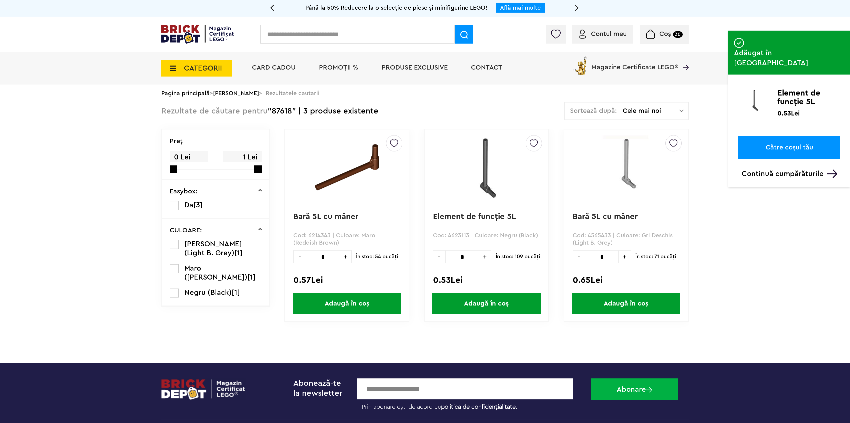
click at [291, 7] on div "Până la 50% Reducere la o selecție de piese și minifigurine LEGO! Află mai multe" at bounding box center [425, 7] width 300 height 9
click at [283, 26] on input "text" at bounding box center [357, 34] width 194 height 19
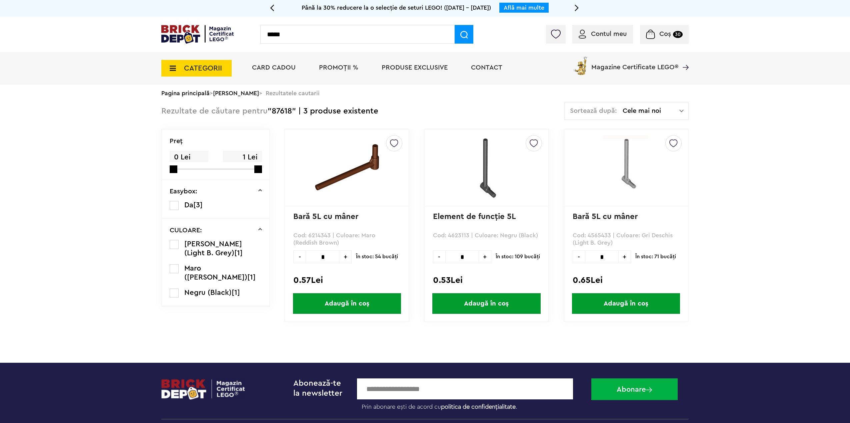
type input "*****"
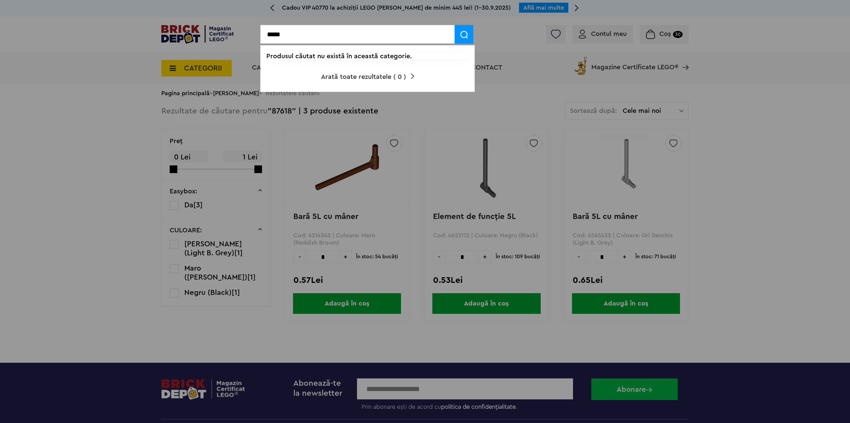
click at [461, 28] on span at bounding box center [463, 34] width 19 height 19
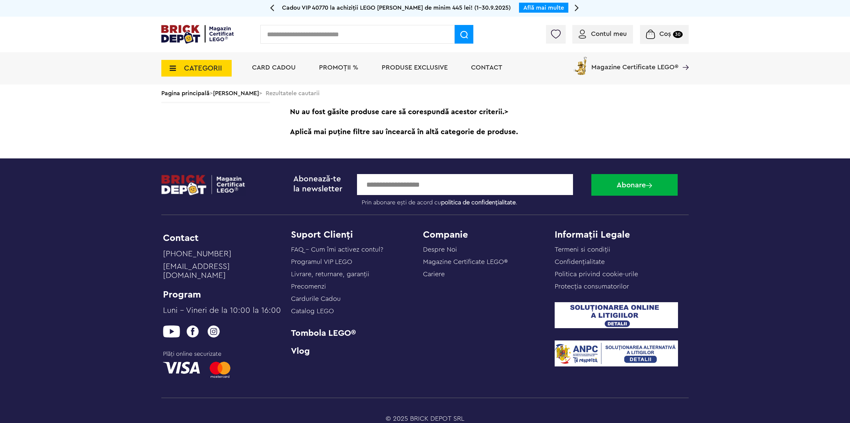
click at [339, 39] on input "text" at bounding box center [357, 34] width 194 height 19
type input "*"
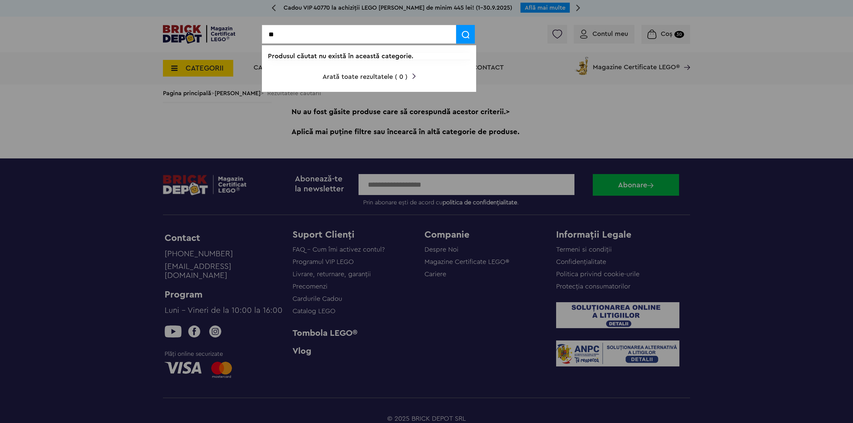
type input "*"
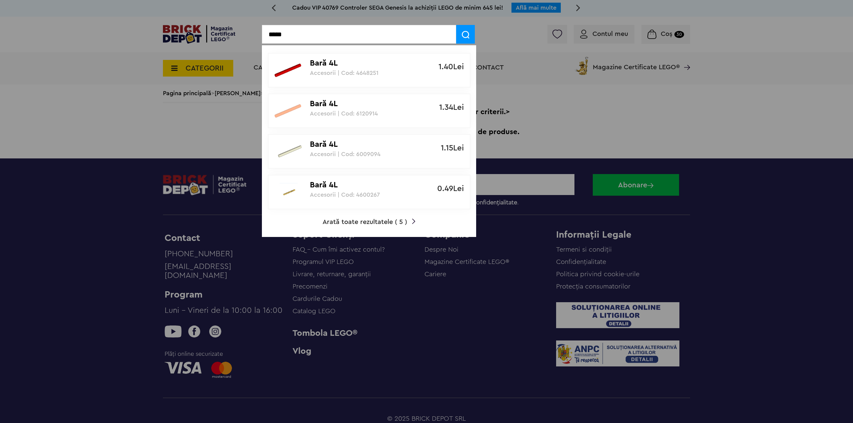
type input "*****"
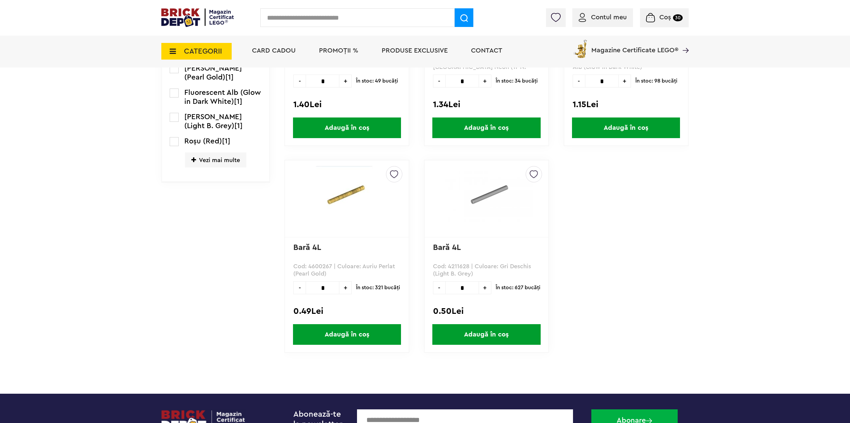
scroll to position [133, 0]
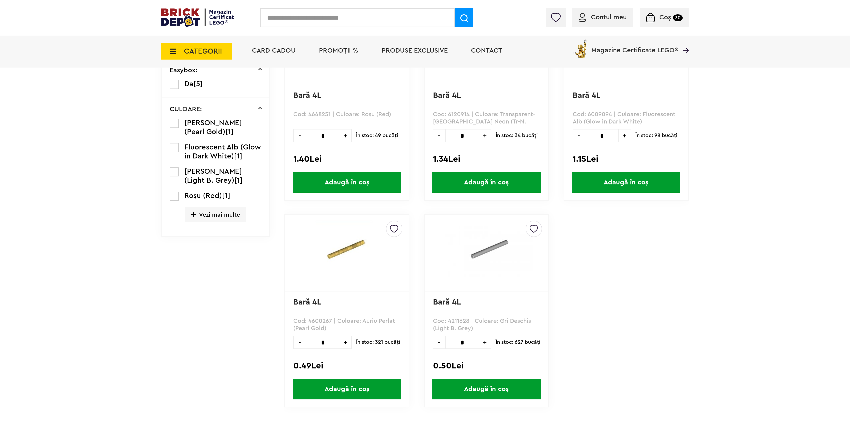
click at [214, 213] on span "Vezi mai multe" at bounding box center [215, 214] width 61 height 15
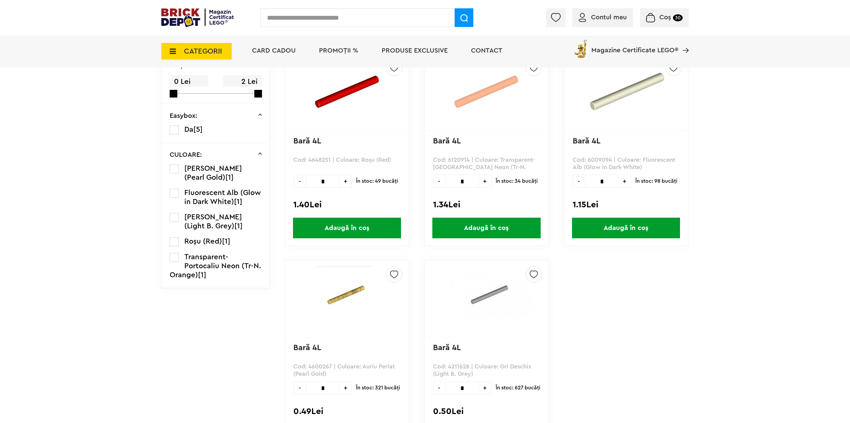
scroll to position [0, 0]
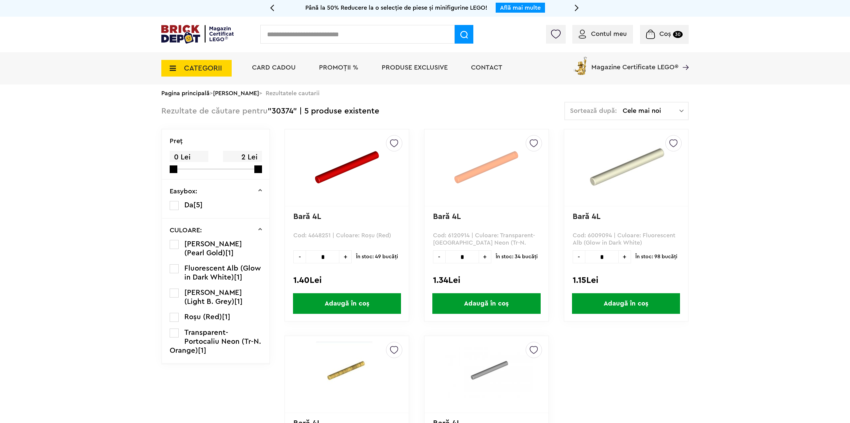
click at [333, 175] on img at bounding box center [347, 167] width 64 height 64
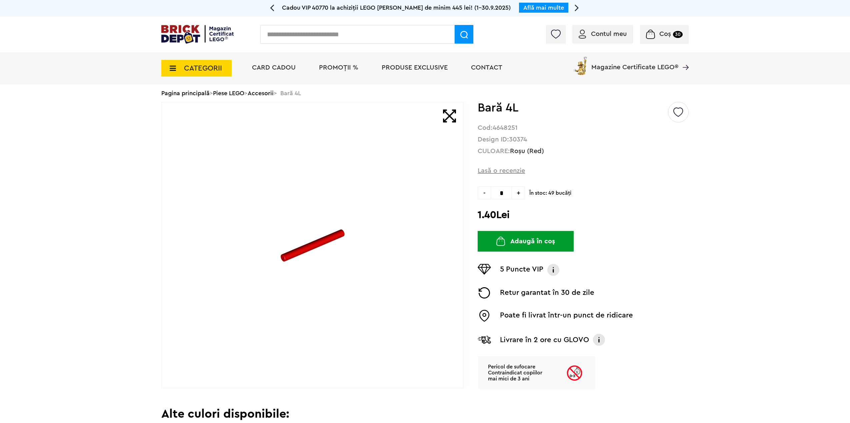
click at [275, 74] on li "Card Cadou" at bounding box center [273, 68] width 57 height 32
click at [273, 91] on link "Accesorii" at bounding box center [261, 93] width 26 height 6
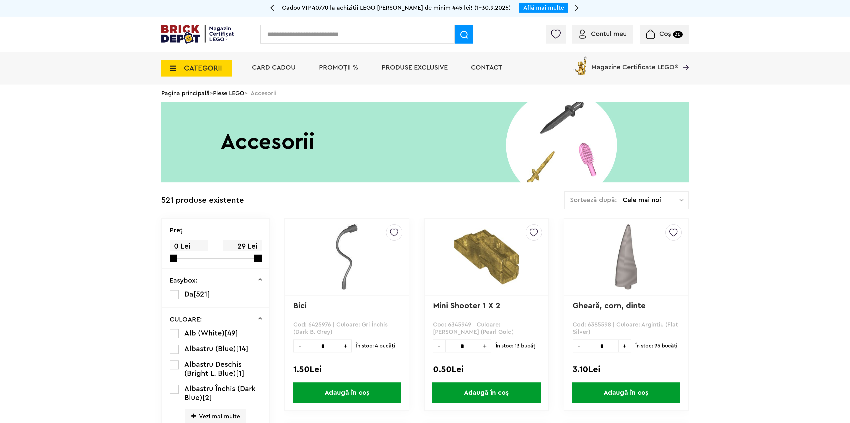
click at [657, 37] on span "Coș 30" at bounding box center [664, 34] width 36 height 7
click at [303, 31] on input "text" at bounding box center [357, 34] width 194 height 19
type input "*******"
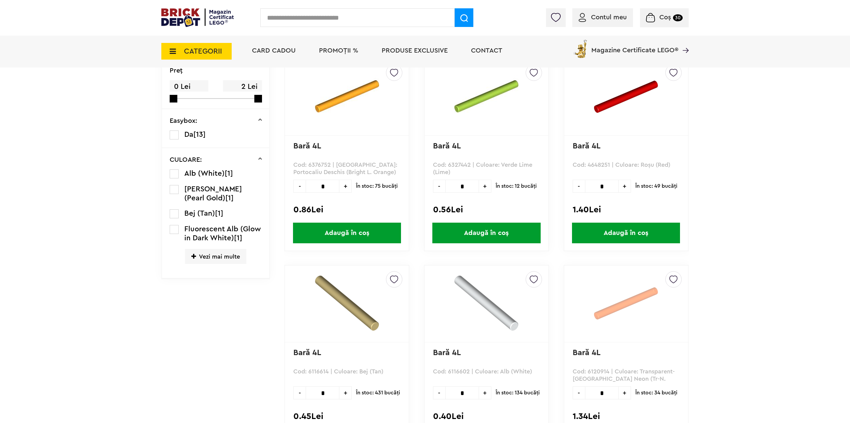
scroll to position [33, 0]
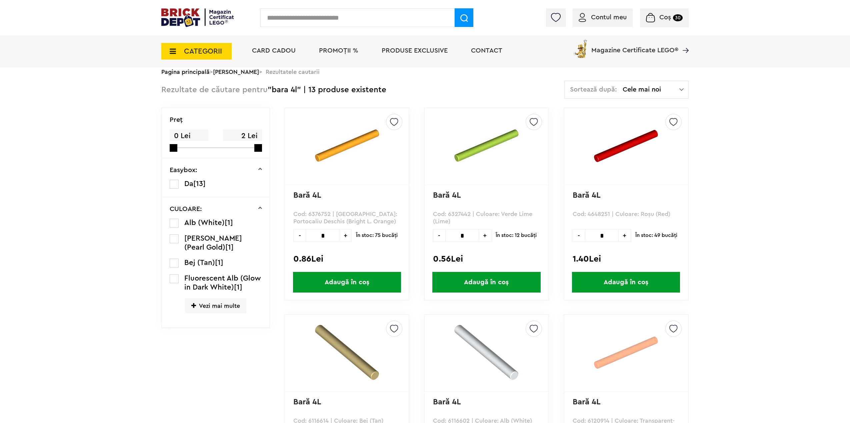
click at [285, 24] on input "text" at bounding box center [357, 17] width 194 height 19
type input "****"
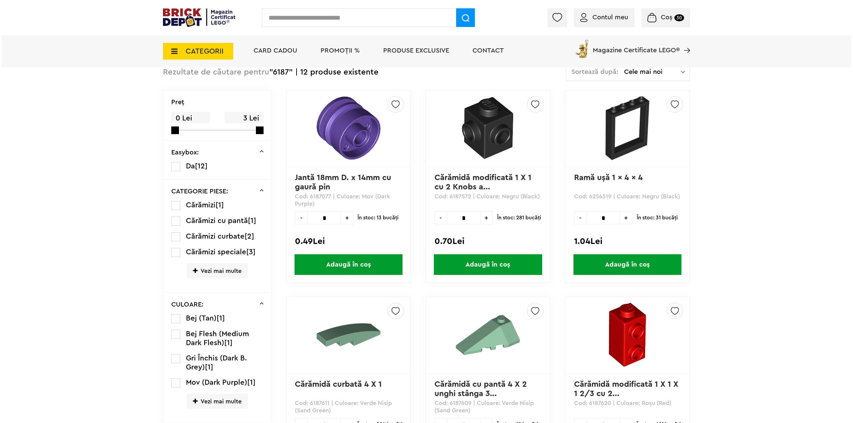
scroll to position [33, 0]
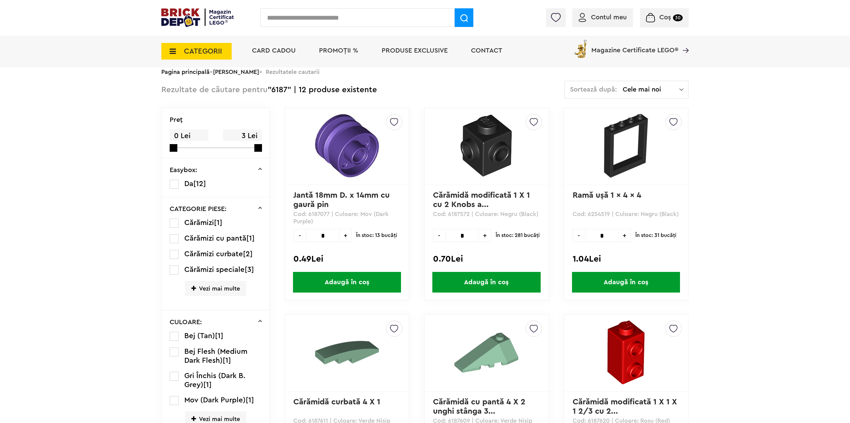
click at [285, 16] on input "text" at bounding box center [357, 17] width 194 height 19
type input "****"
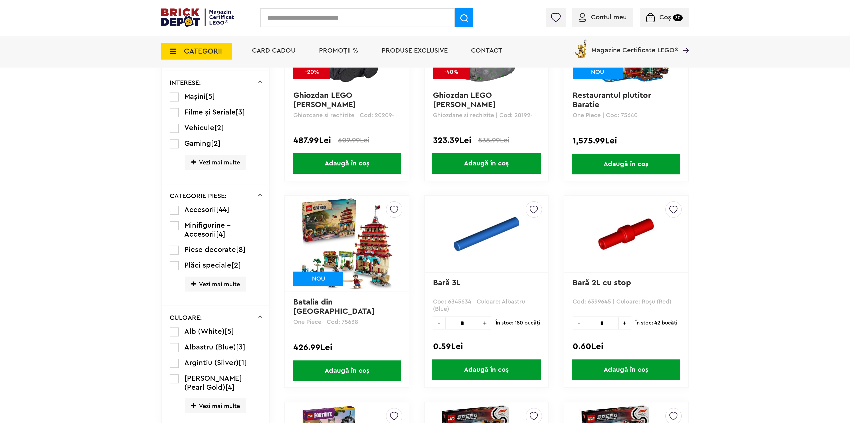
scroll to position [700, 0]
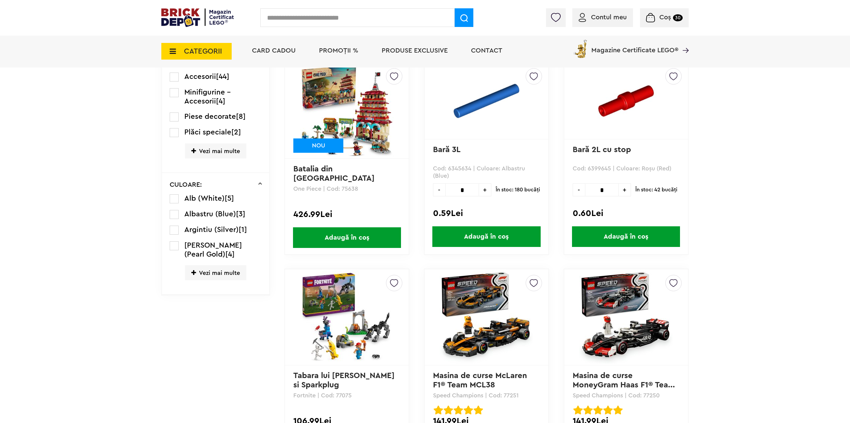
click at [221, 274] on span "Vezi mai multe" at bounding box center [215, 273] width 61 height 15
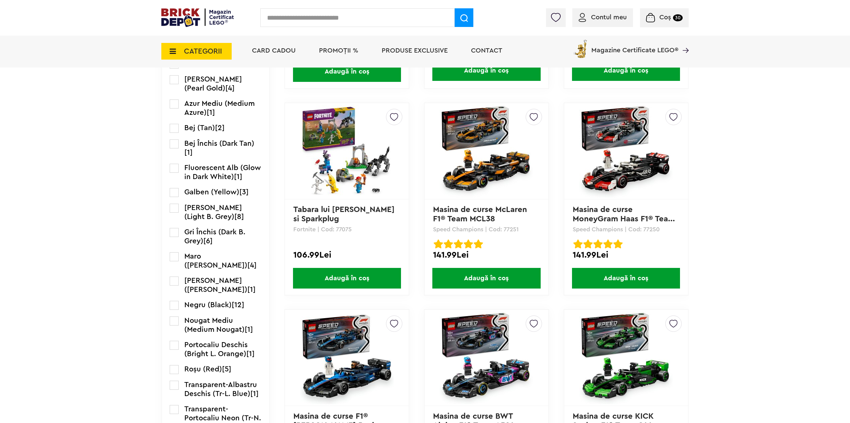
scroll to position [900, 0]
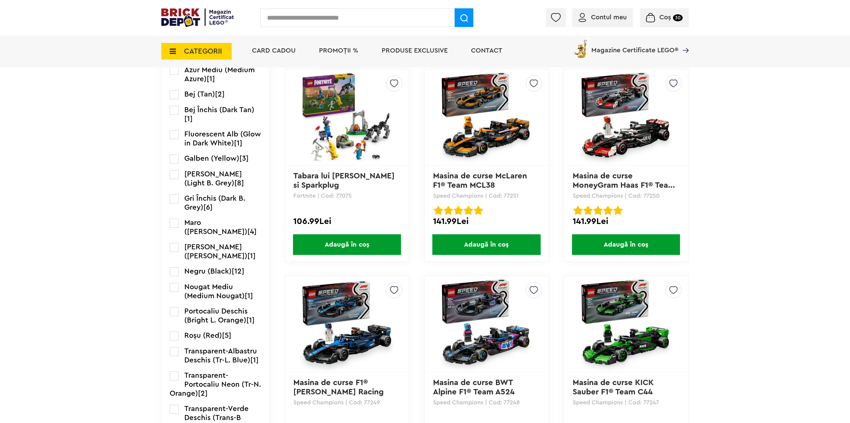
click at [175, 274] on label at bounding box center [174, 272] width 9 height 9
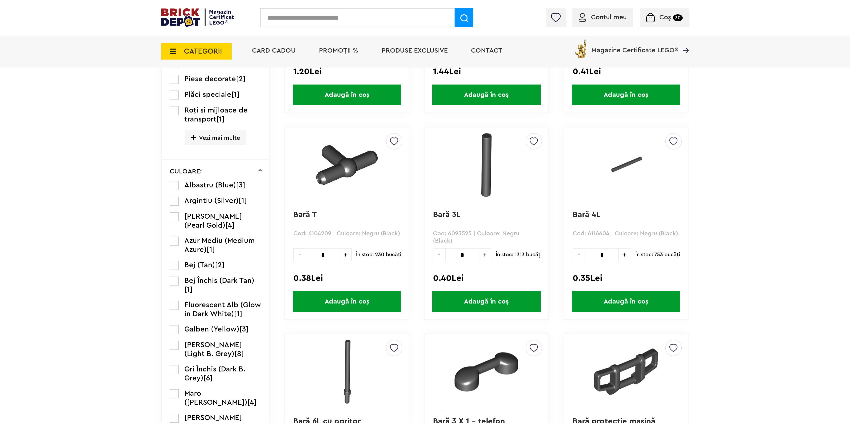
scroll to position [433, 0]
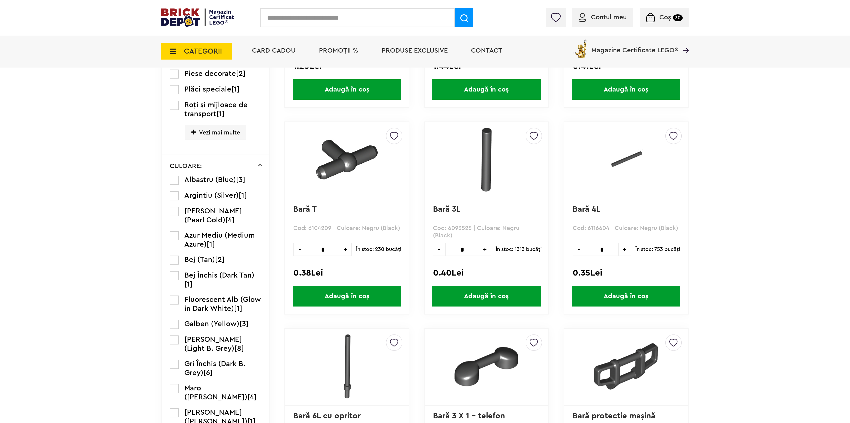
click at [608, 252] on input "*" at bounding box center [602, 249] width 34 height 13
type input "**"
click at [625, 290] on span "Adaugă în coș" at bounding box center [626, 296] width 108 height 21
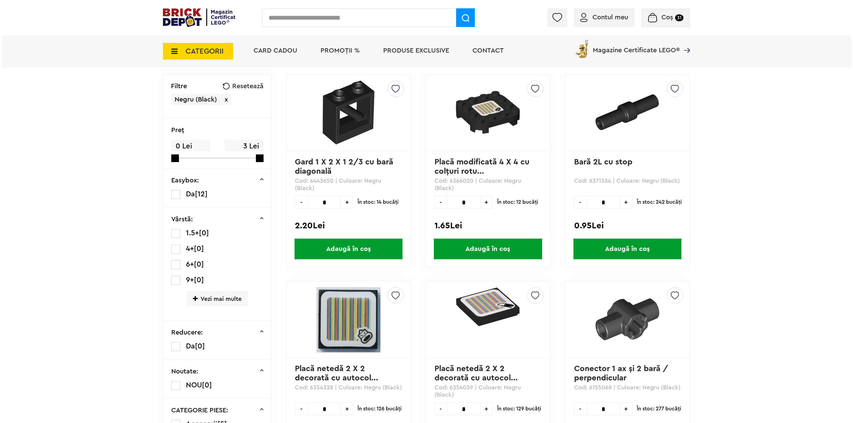
scroll to position [0, 0]
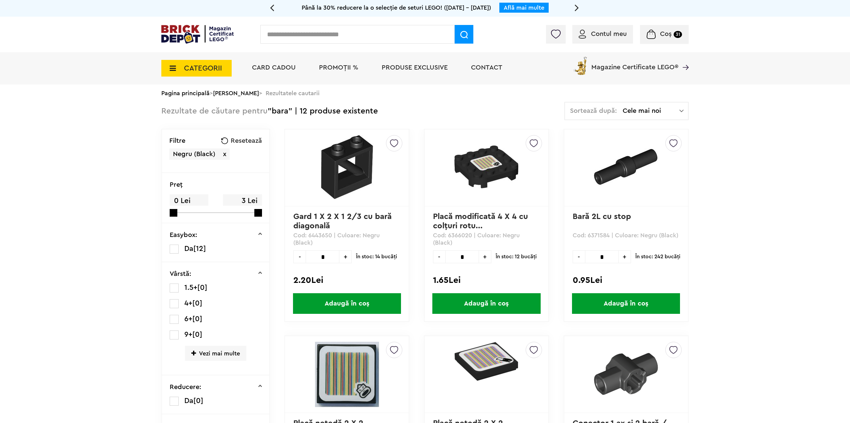
click at [189, 74] on span "CATEGORII" at bounding box center [196, 68] width 70 height 17
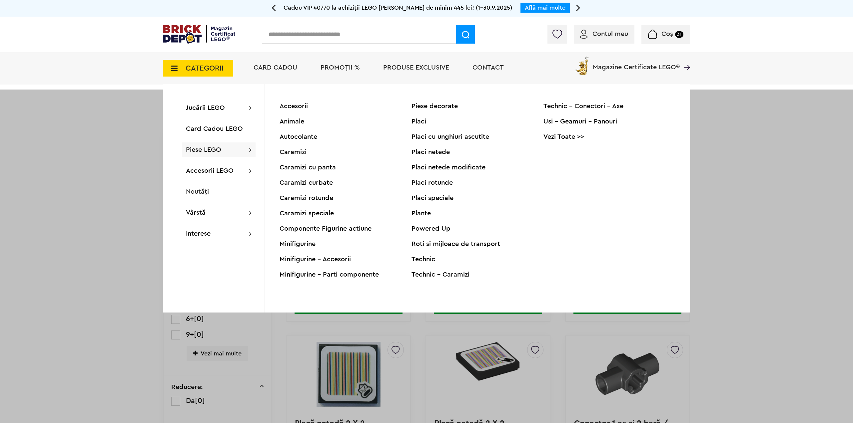
click at [297, 107] on div "Accesorii" at bounding box center [346, 106] width 132 height 7
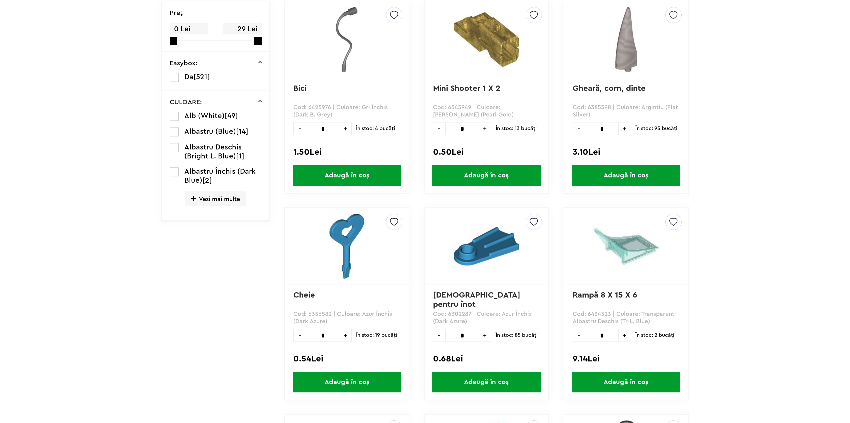
scroll to position [233, 0]
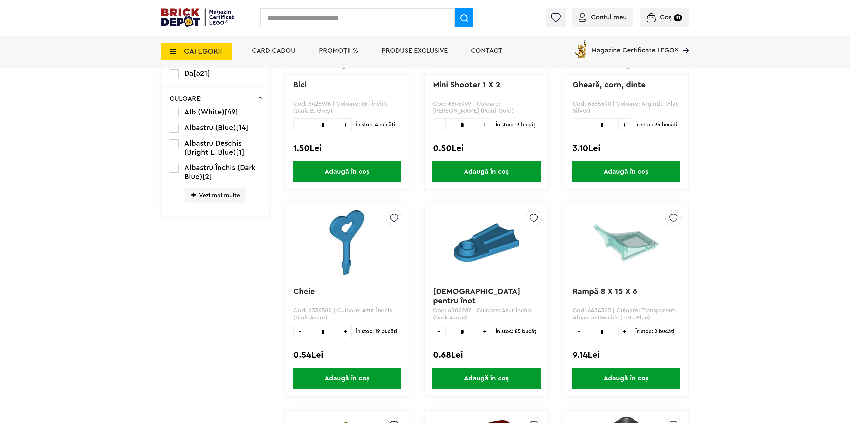
click at [212, 199] on span "Vezi mai multe" at bounding box center [215, 195] width 61 height 15
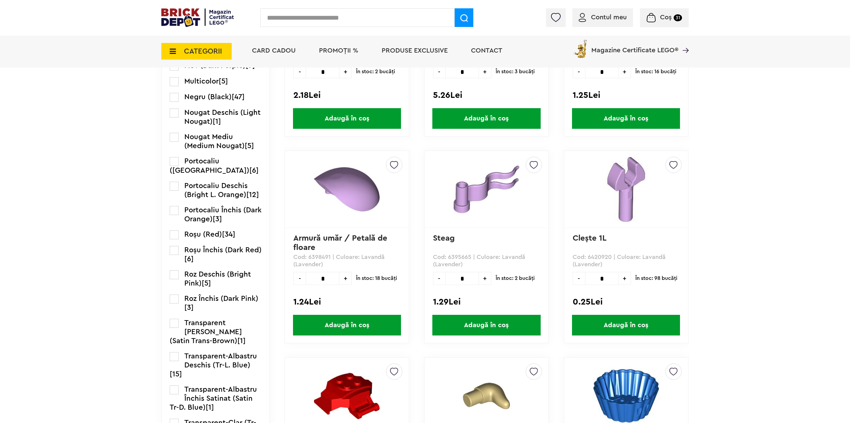
scroll to position [900, 0]
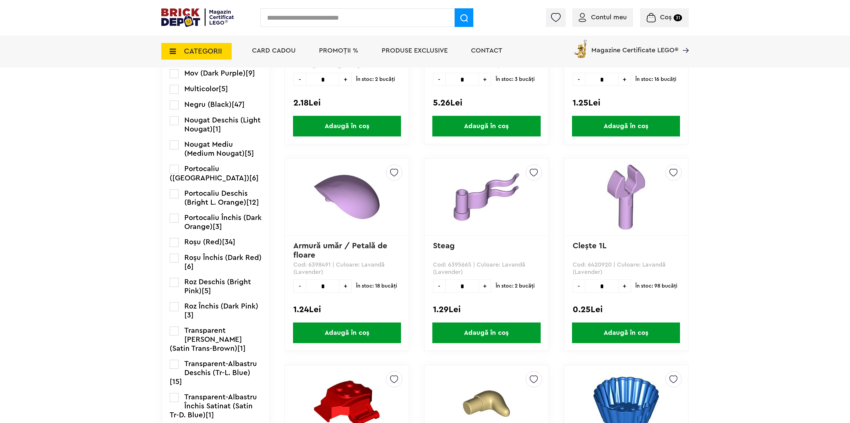
click at [174, 110] on label at bounding box center [174, 105] width 9 height 9
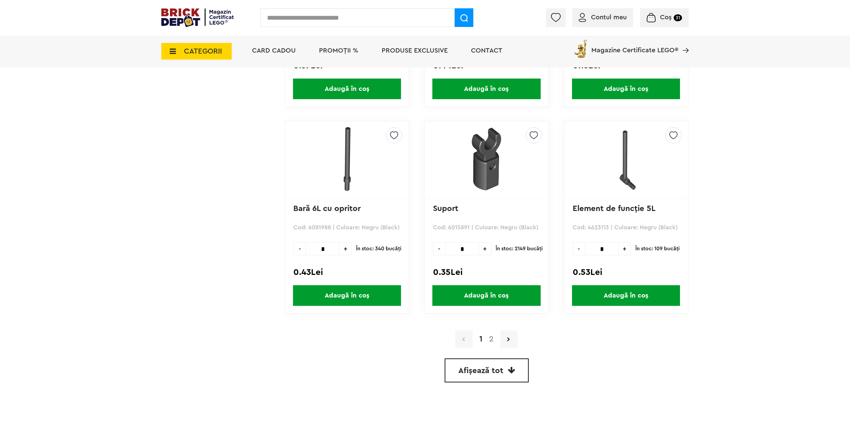
scroll to position [1766, 0]
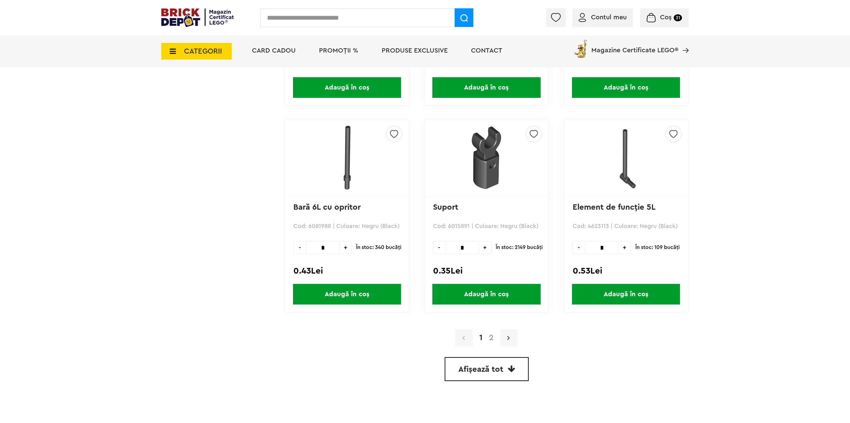
click at [511, 333] on link at bounding box center [508, 338] width 17 height 17
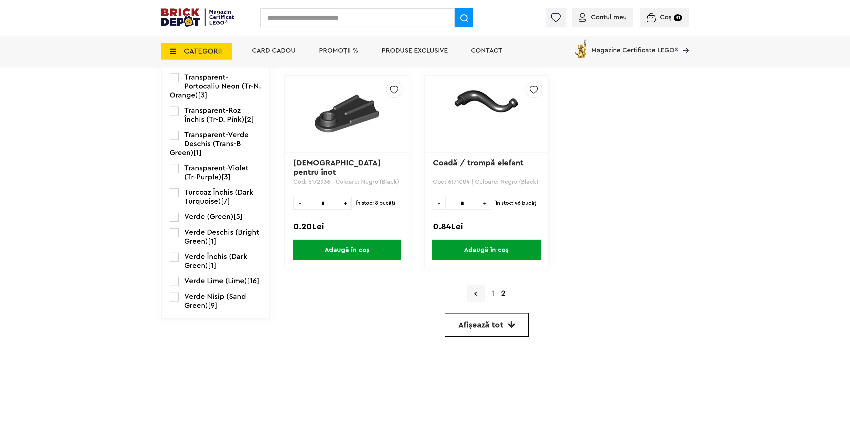
scroll to position [1399, 0]
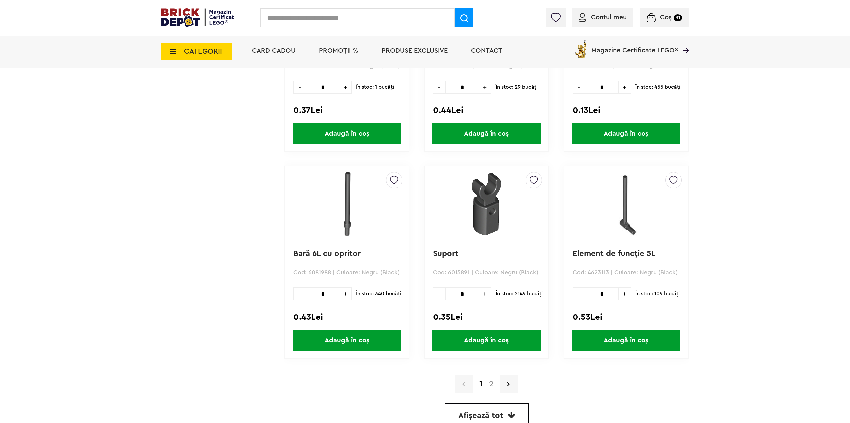
scroll to position [1932, 0]
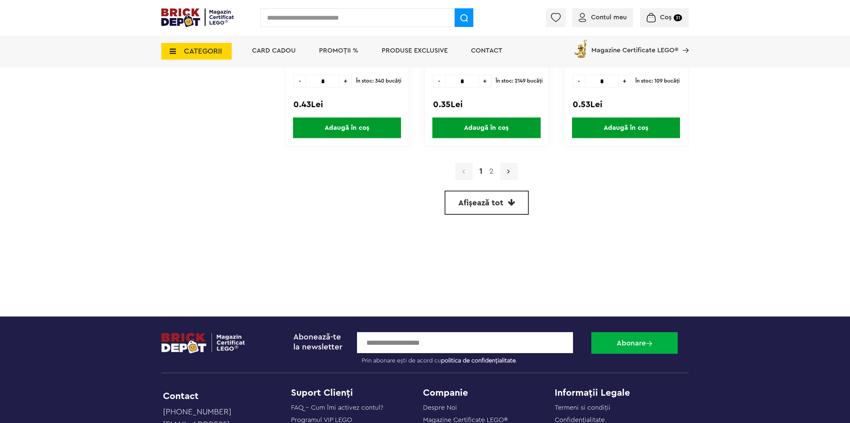
click at [514, 176] on link at bounding box center [508, 171] width 17 height 17
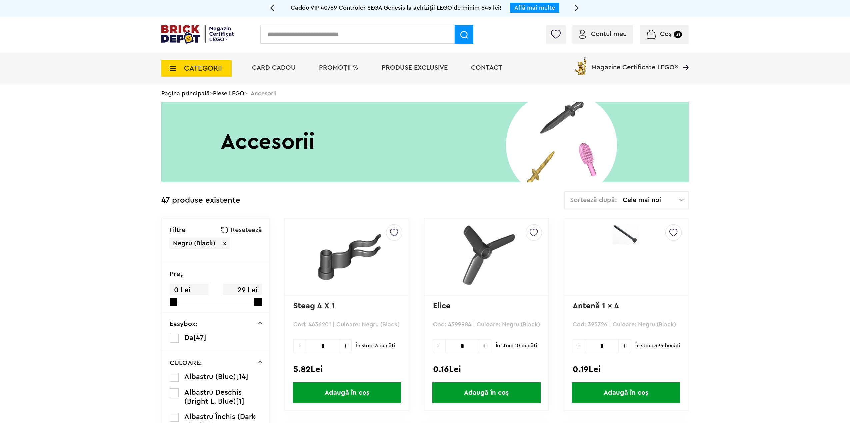
click at [218, 92] on link "Piese LEGO" at bounding box center [228, 93] width 31 height 6
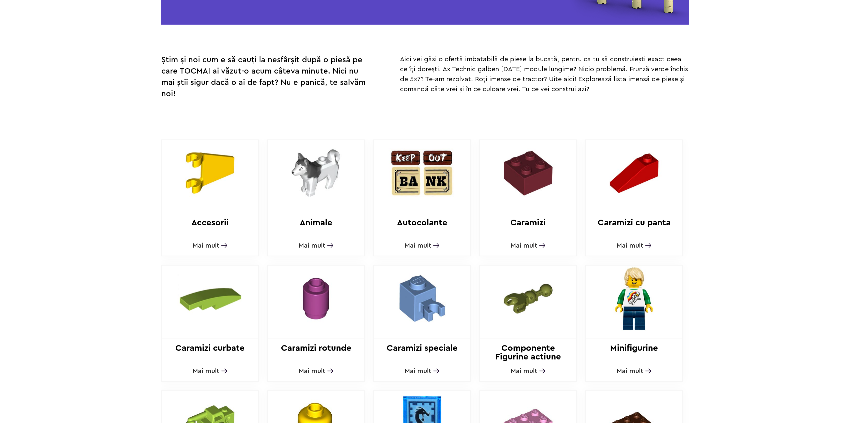
scroll to position [200, 0]
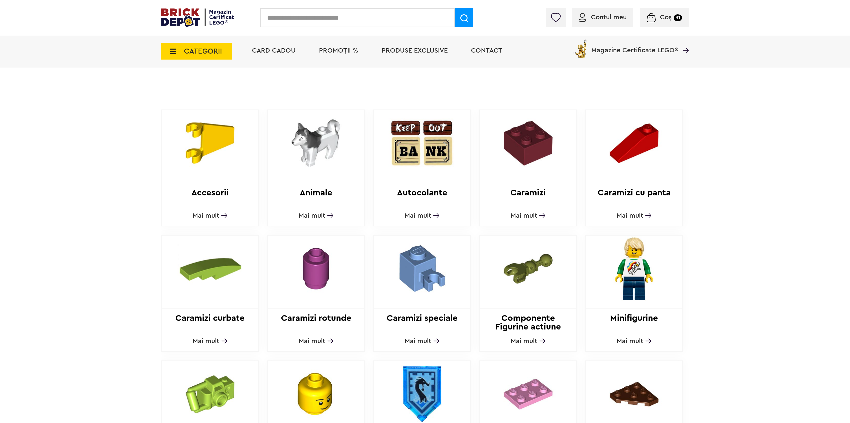
click at [532, 269] on img at bounding box center [527, 269] width 91 height 66
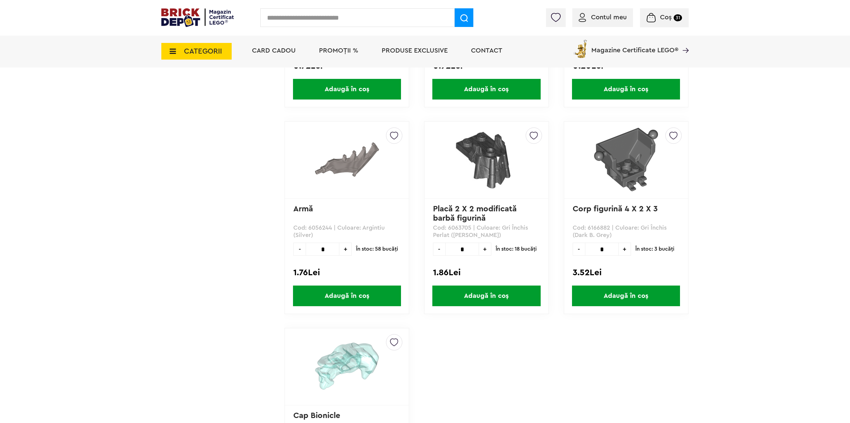
scroll to position [933, 0]
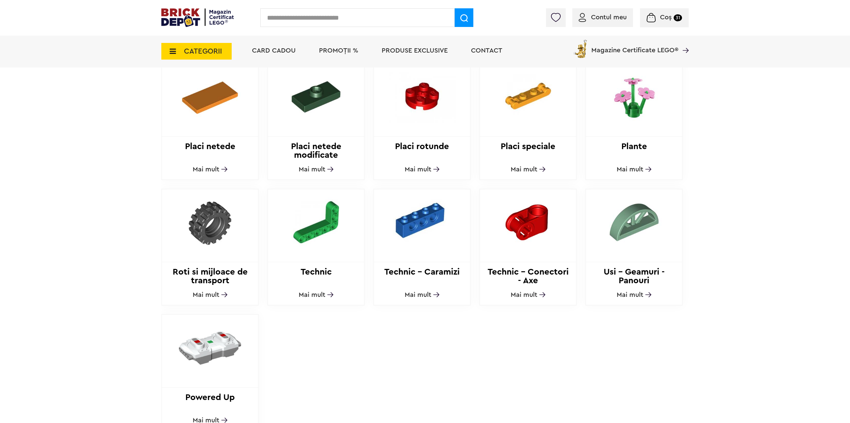
scroll to position [633, 0]
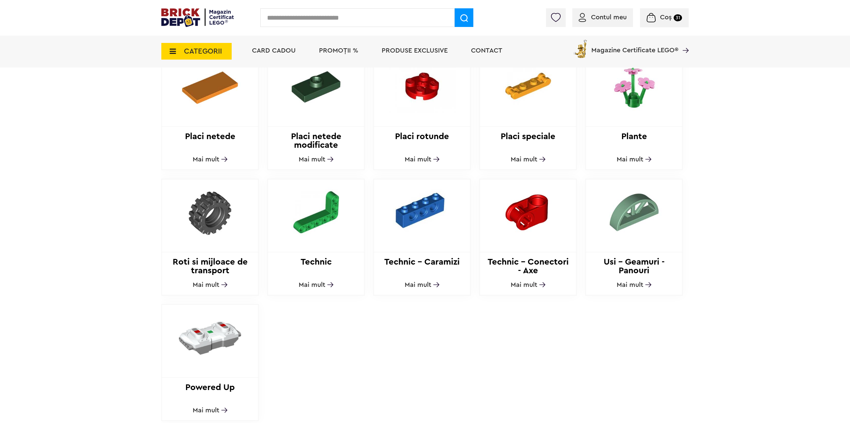
click at [649, 212] on img at bounding box center [633, 213] width 91 height 66
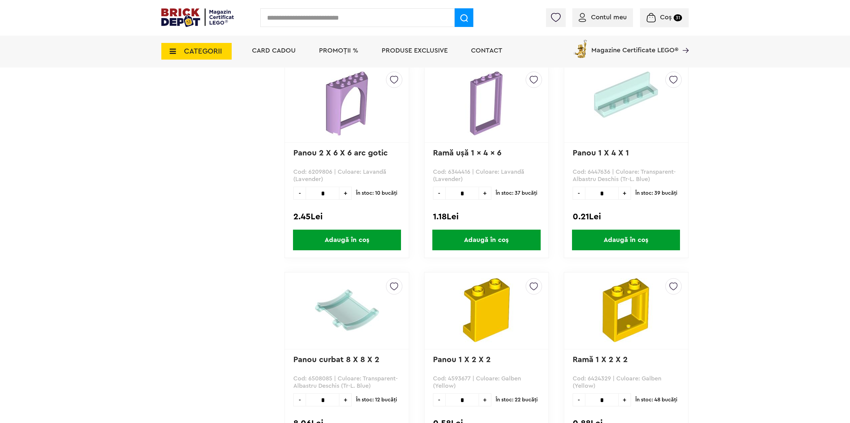
scroll to position [1633, 0]
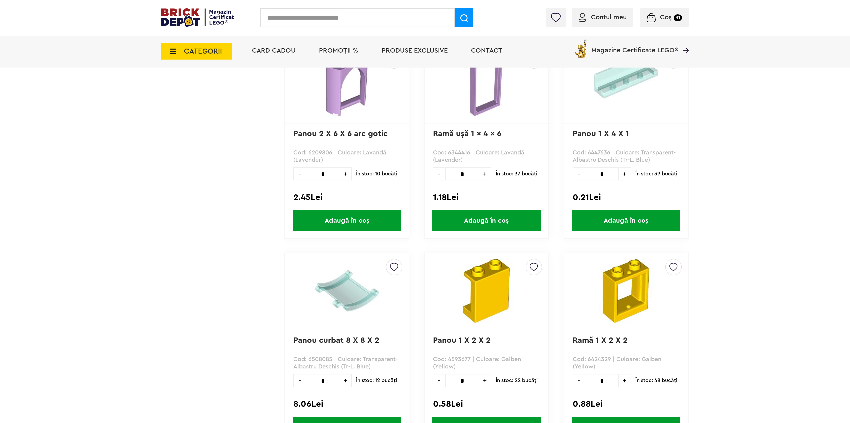
click at [604, 173] on input "*" at bounding box center [602, 174] width 34 height 13
drag, startPoint x: 604, startPoint y: 173, endPoint x: 578, endPoint y: 177, distance: 26.7
click at [578, 177] on div "- ** +" at bounding box center [601, 174] width 58 height 13
type input "**"
click at [643, 218] on span "Adaugă în coș" at bounding box center [626, 221] width 108 height 21
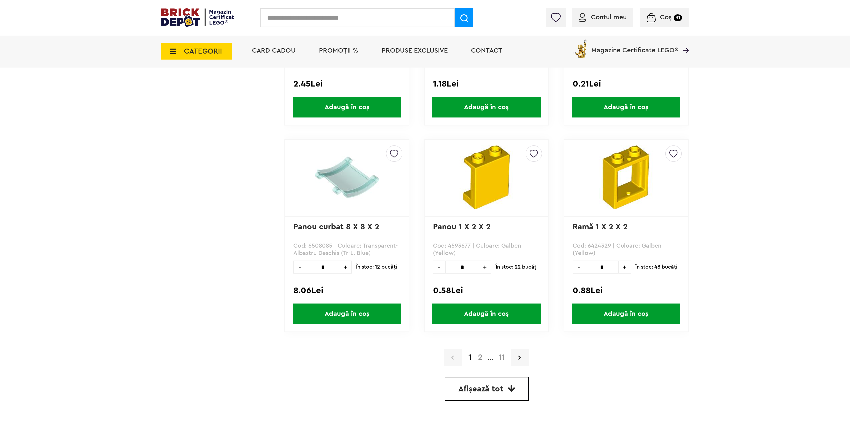
scroll to position [1799, 0]
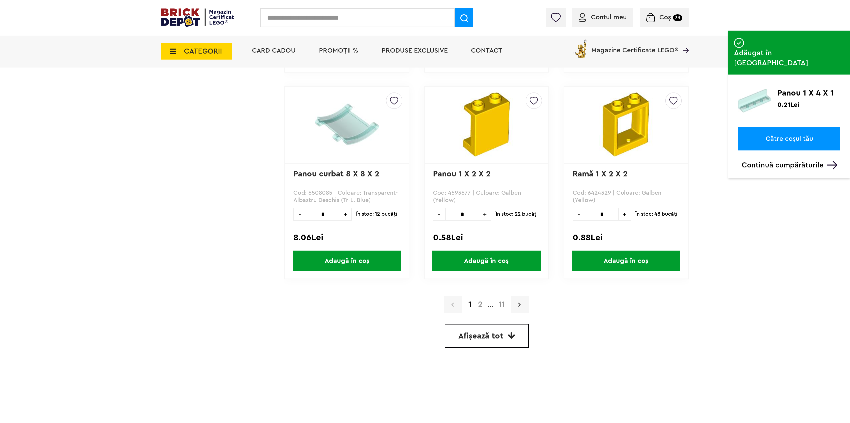
click at [517, 306] on link at bounding box center [519, 304] width 17 height 17
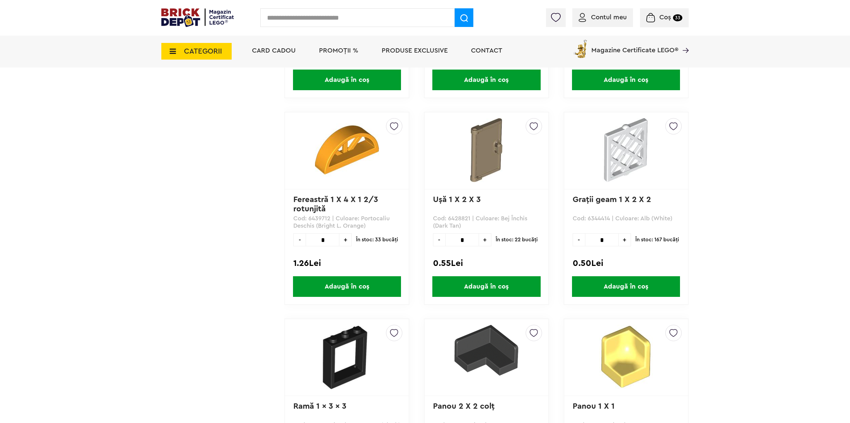
scroll to position [533, 0]
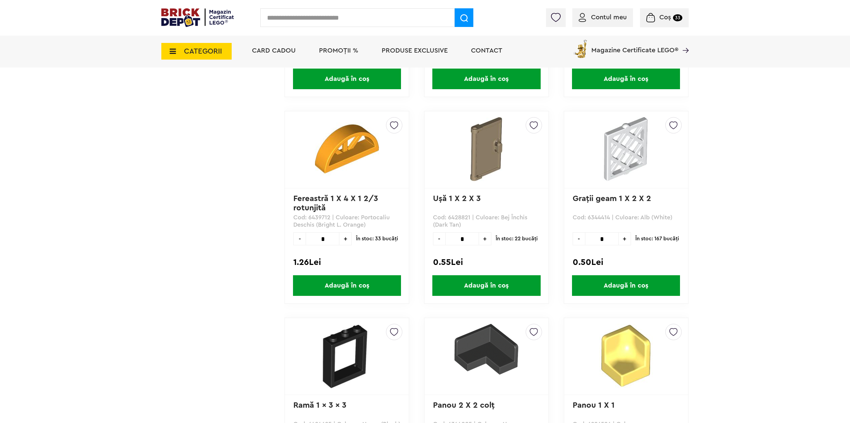
click at [608, 240] on input "*" at bounding box center [602, 239] width 34 height 13
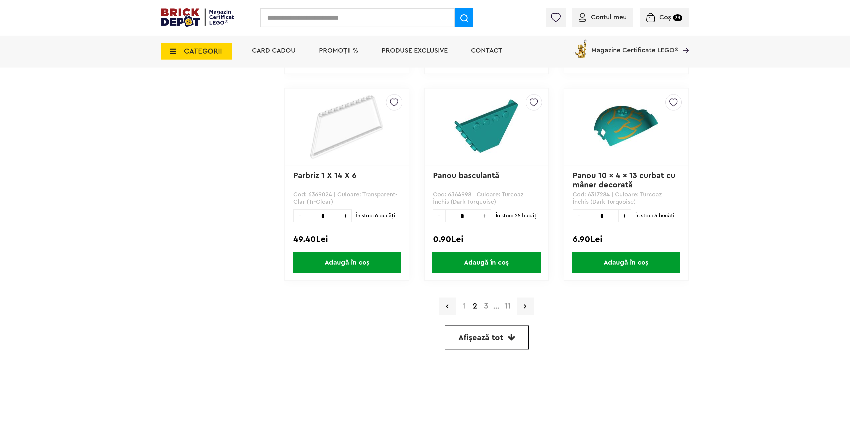
scroll to position [1799, 0]
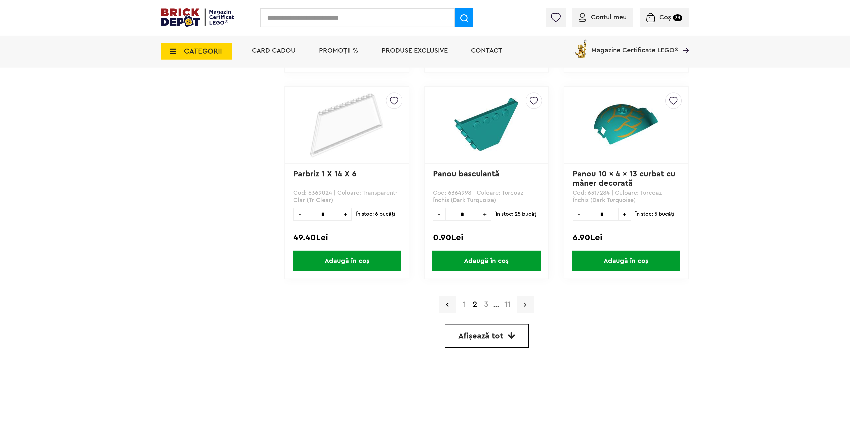
click at [528, 303] on link at bounding box center [525, 304] width 17 height 17
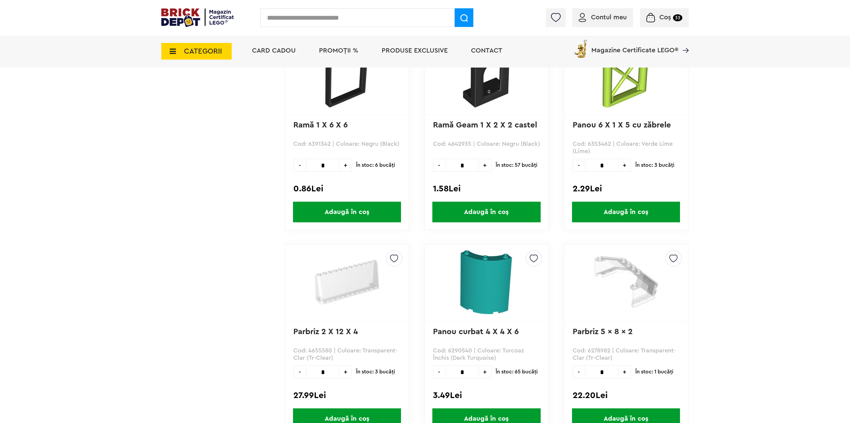
scroll to position [267, 0]
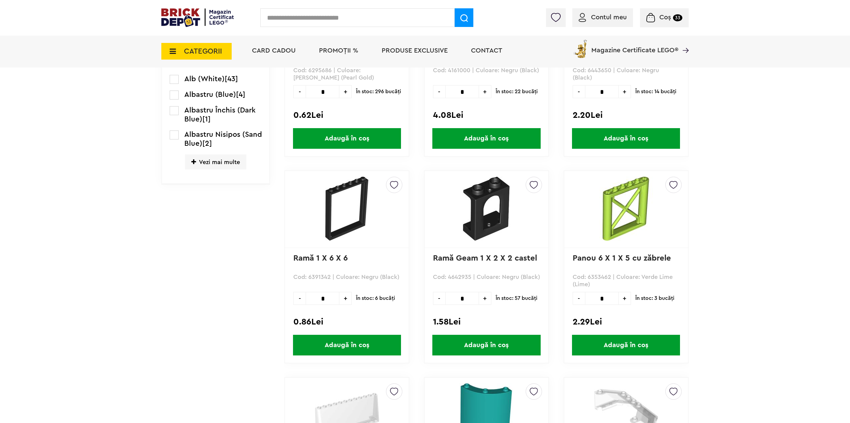
click at [626, 225] on img at bounding box center [626, 209] width 64 height 64
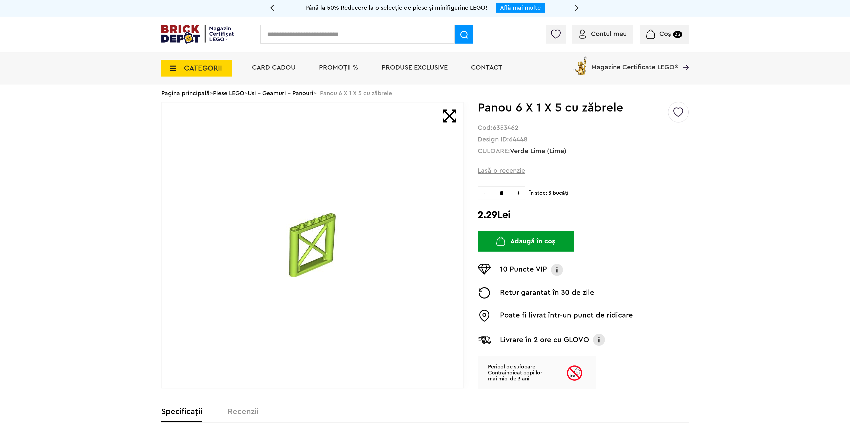
drag, startPoint x: 333, startPoint y: 94, endPoint x: 408, endPoint y: 94, distance: 74.6
click at [408, 94] on div "Pagina principală > Piese LEGO > Usi - Geamuri - Panouri > Panou 6 X 1 X 5 cu z…" at bounding box center [424, 93] width 527 height 17
copy div "Panou 6 X 1 X 5 cu zăbrele"
drag, startPoint x: 359, startPoint y: 23, endPoint x: 358, endPoint y: 28, distance: 5.7
click at [358, 27] on div "Contul meu Contul meu Comenzile mele Date personale Adrese Parolă Listă dorințe…" at bounding box center [425, 35] width 850 height 36
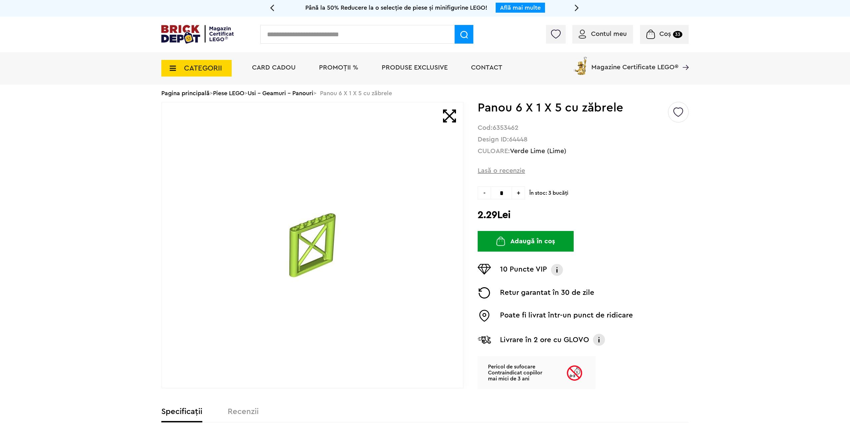
click at [361, 31] on input "text" at bounding box center [357, 34] width 194 height 19
paste input "**********"
type input "**********"
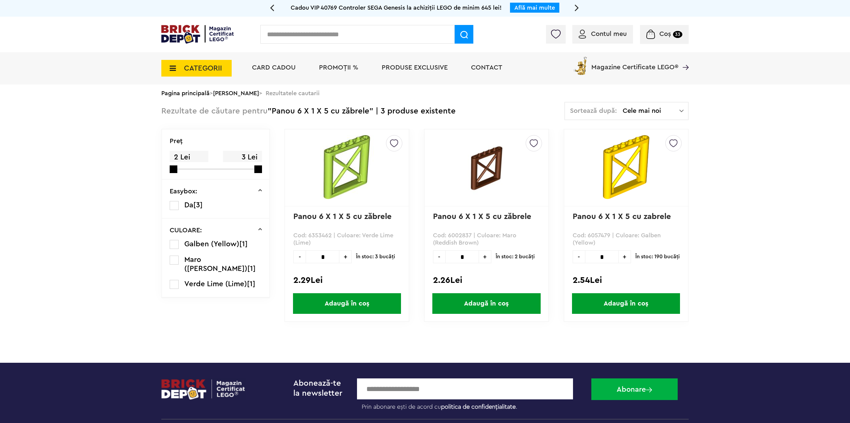
click at [315, 31] on input "text" at bounding box center [357, 34] width 194 height 19
paste input "**********"
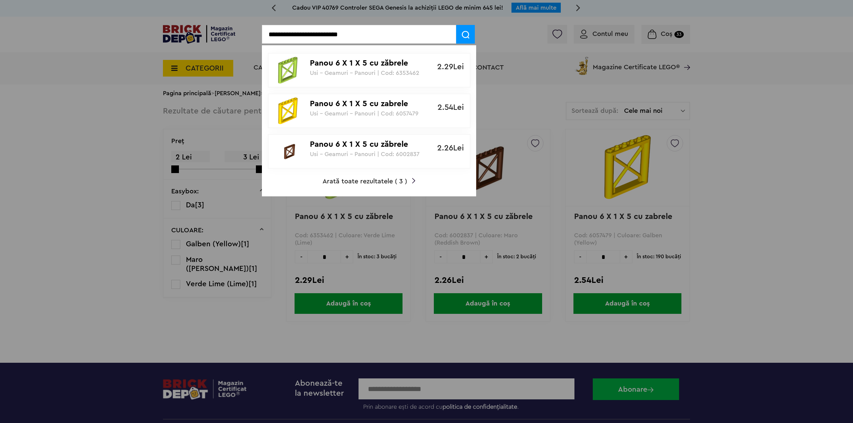
drag, startPoint x: 326, startPoint y: 34, endPoint x: 262, endPoint y: 35, distance: 64.3
click at [262, 35] on input "**********" at bounding box center [359, 34] width 194 height 19
type input "*******"
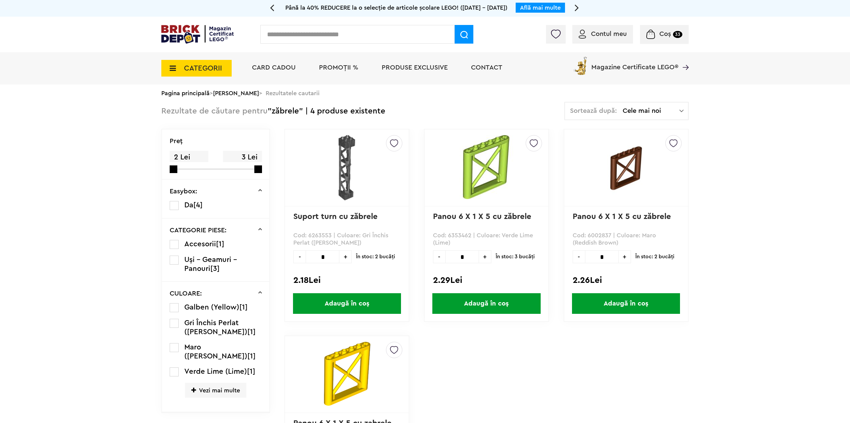
click at [381, 33] on input "text" at bounding box center [357, 34] width 194 height 19
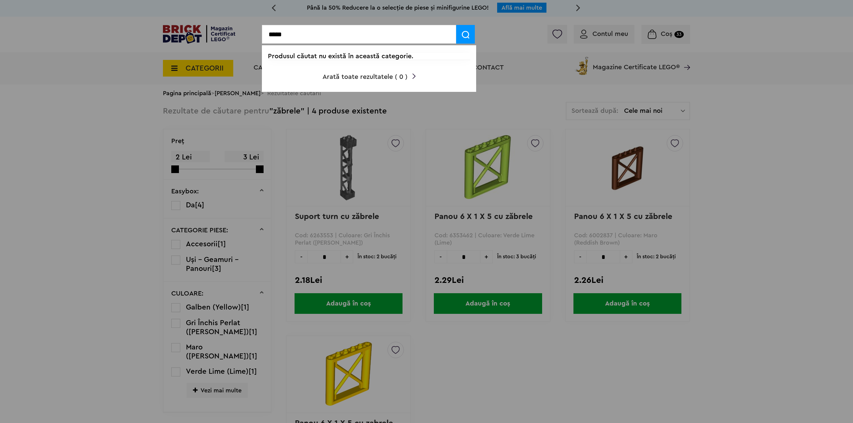
type input "*****"
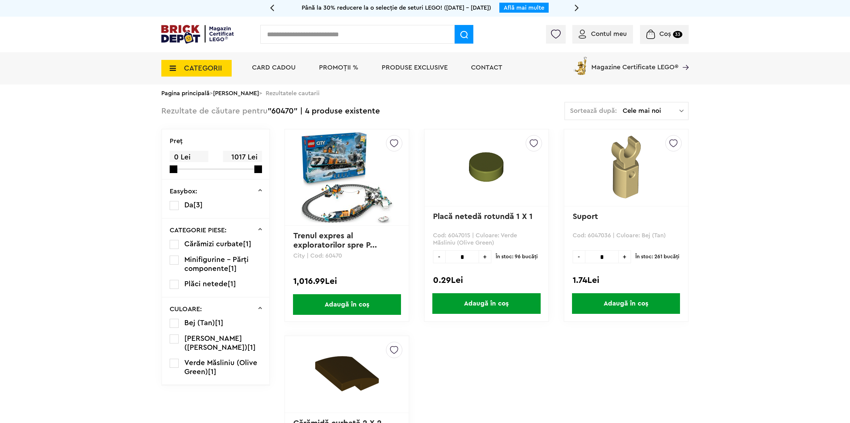
drag, startPoint x: 286, startPoint y: 37, endPoint x: 278, endPoint y: 44, distance: 10.7
click at [286, 37] on input "text" at bounding box center [357, 34] width 194 height 19
type input "****"
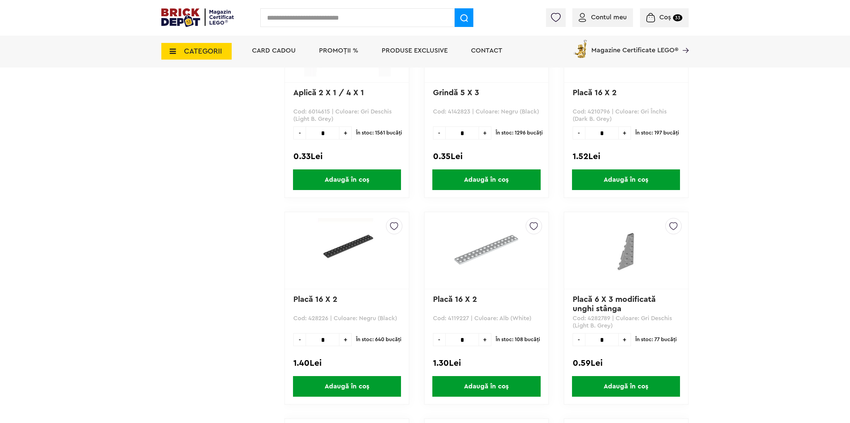
scroll to position [1000, 0]
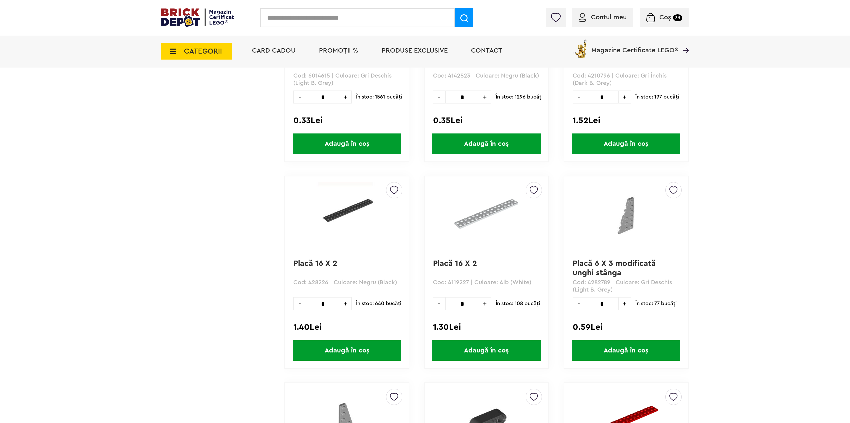
click at [358, 344] on span "Adaugă în coș" at bounding box center [347, 351] width 108 height 21
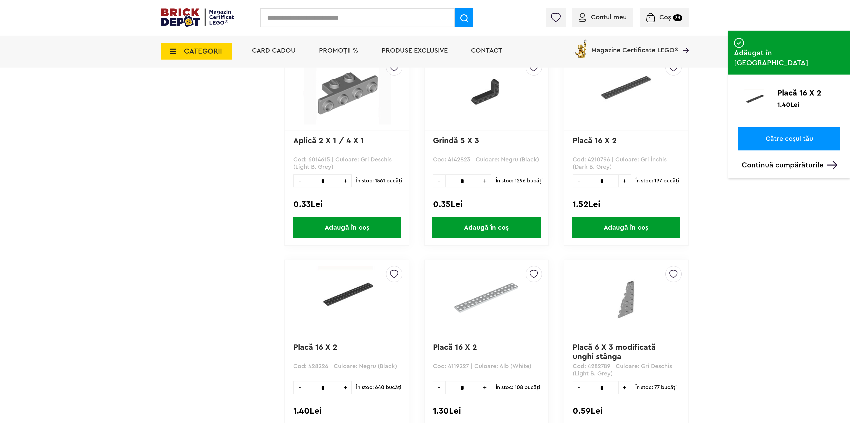
scroll to position [0, 0]
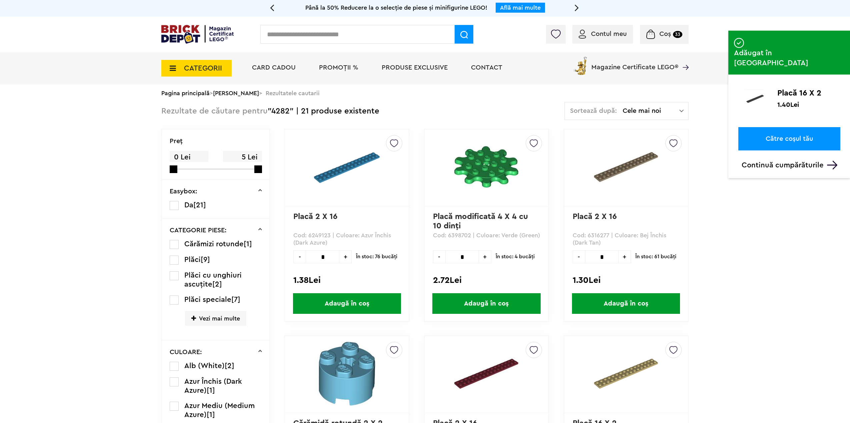
click at [308, 34] on input "text" at bounding box center [357, 34] width 194 height 19
type input "****"
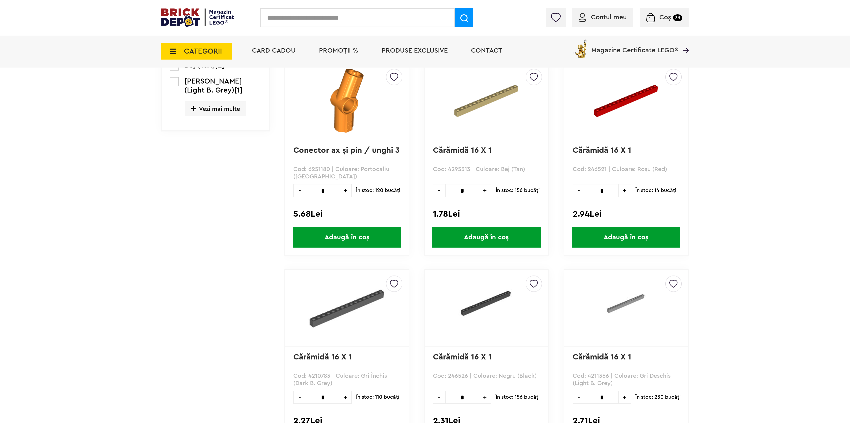
scroll to position [466, 0]
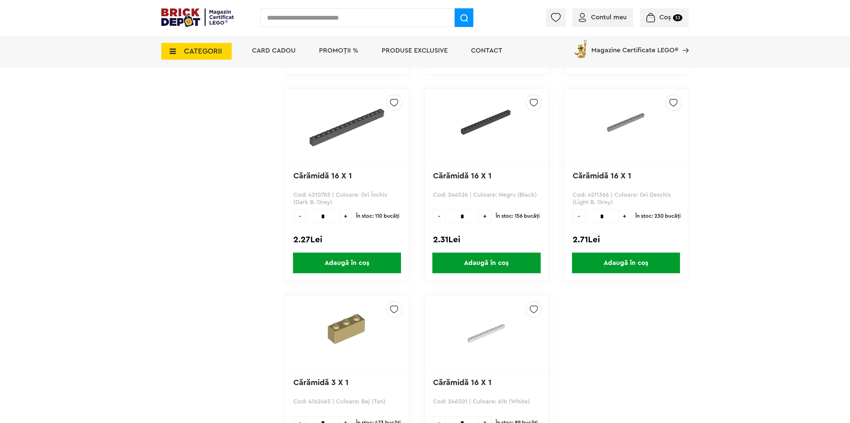
click at [487, 261] on span "Adaugă în coș" at bounding box center [486, 263] width 108 height 21
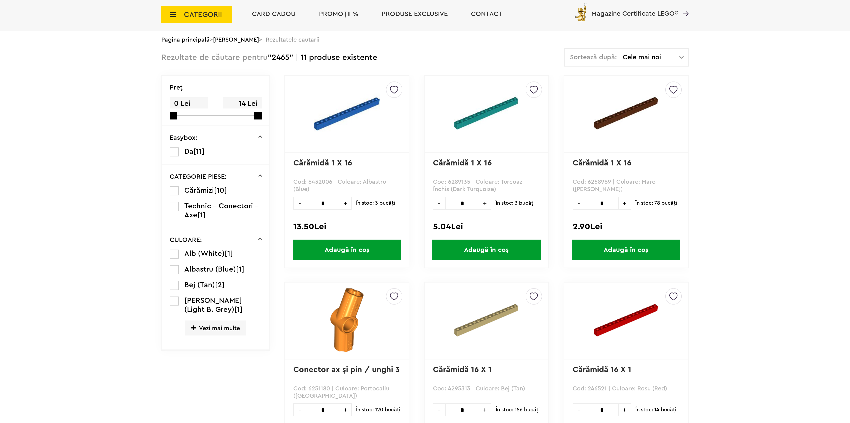
scroll to position [0, 0]
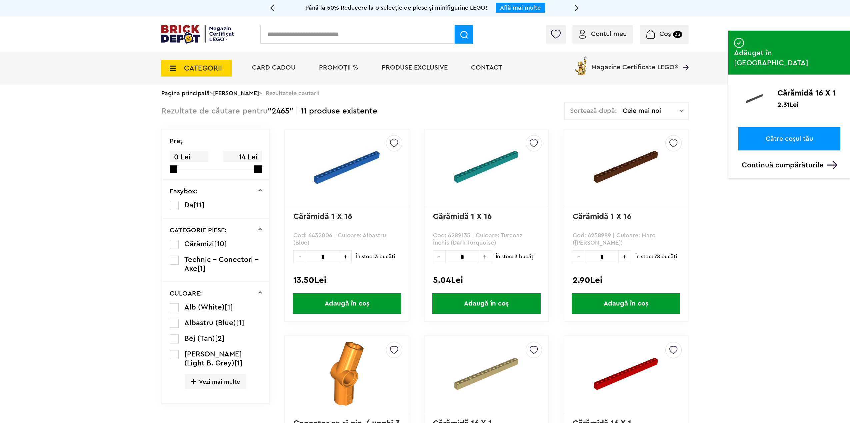
click at [347, 24] on div "Contul meu Contul meu Comenzile mele Date personale Adrese Parolă Listă dorințe…" at bounding box center [425, 35] width 850 height 36
click at [347, 27] on input "text" at bounding box center [357, 34] width 194 height 19
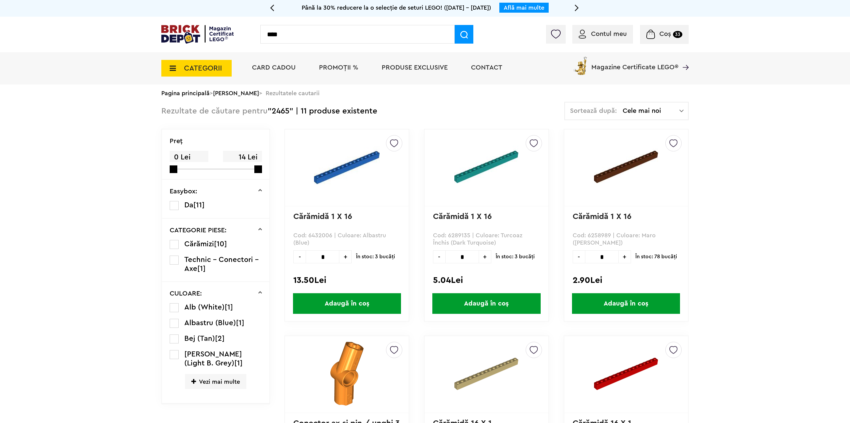
type input "****"
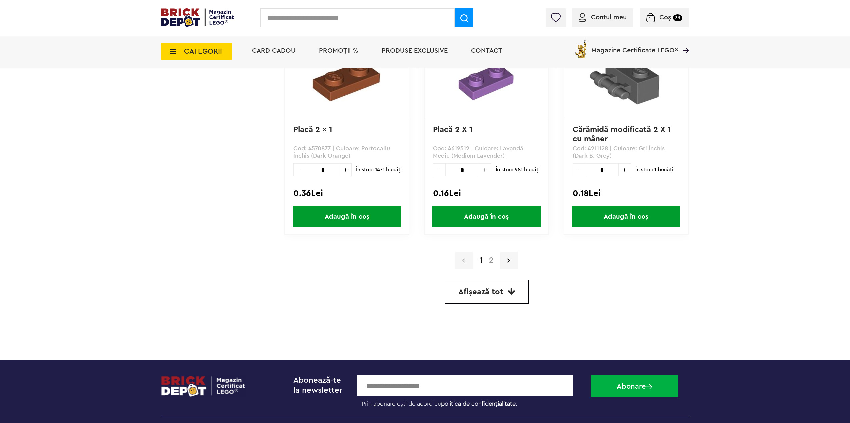
scroll to position [1799, 0]
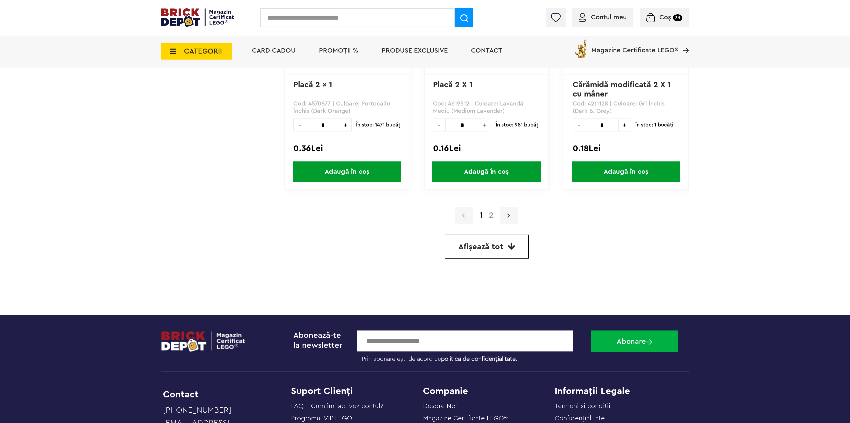
click at [510, 217] on link at bounding box center [508, 215] width 17 height 17
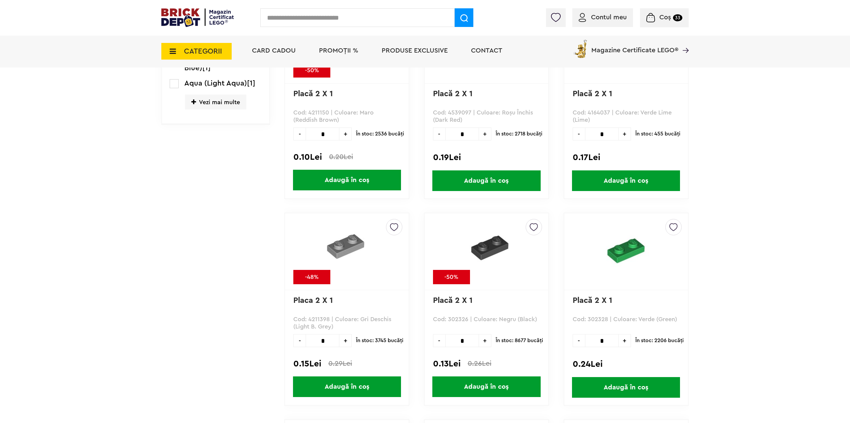
scroll to position [366, 0]
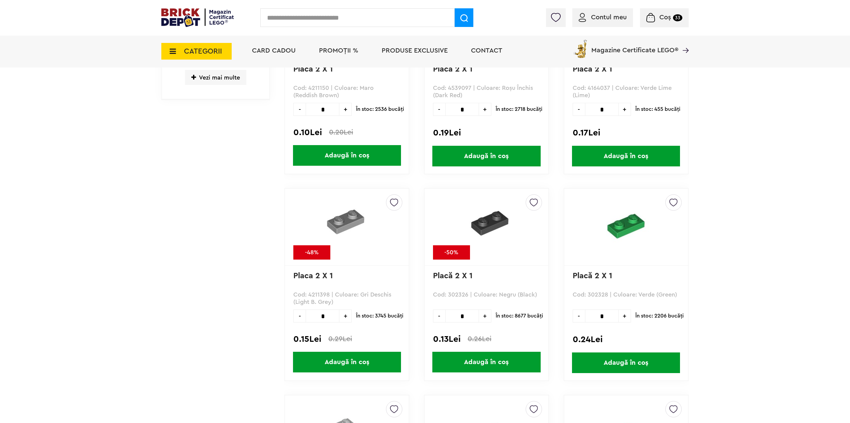
click at [327, 316] on input "*" at bounding box center [323, 316] width 34 height 13
drag, startPoint x: 330, startPoint y: 316, endPoint x: 290, endPoint y: 311, distance: 39.6
click at [290, 311] on div "Creează o listă nouă -48% Placa 2 X 1 Cod: 4211398 | Culoare: Gri Deschis (Ligh…" at bounding box center [346, 284] width 125 height 193
type input "*"
type input "**"
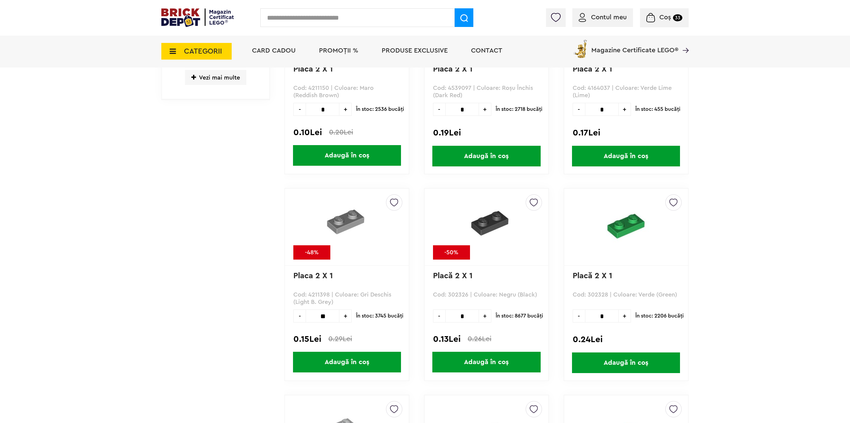
click at [357, 361] on span "Adaugă în coș" at bounding box center [347, 362] width 108 height 21
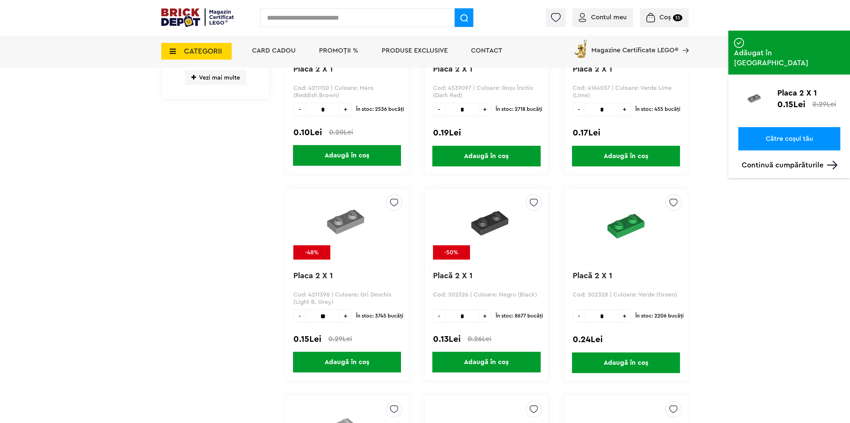
drag, startPoint x: 474, startPoint y: 315, endPoint x: 446, endPoint y: 316, distance: 28.3
click at [446, 316] on input "*" at bounding box center [462, 316] width 34 height 13
type input "**"
click at [478, 361] on span "Adaugă în coș" at bounding box center [486, 362] width 108 height 21
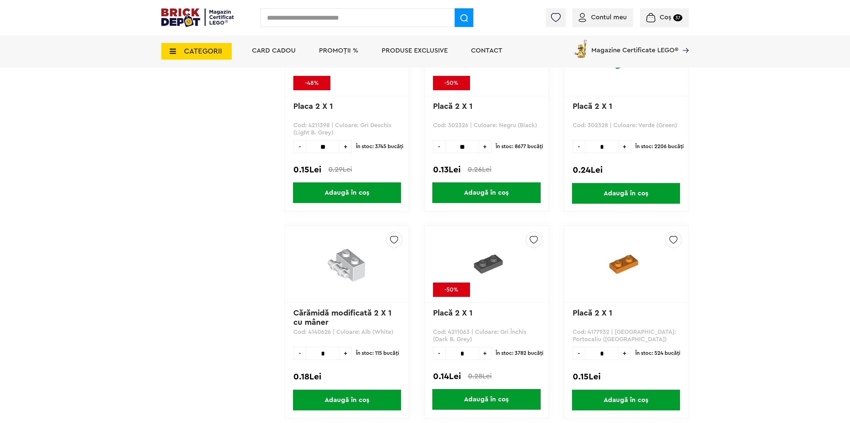
scroll to position [566, 0]
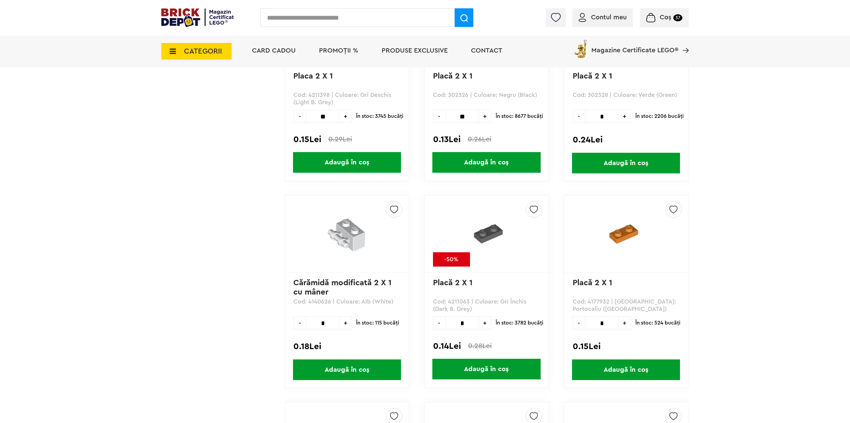
click at [292, 12] on input "text" at bounding box center [357, 17] width 194 height 19
type input "****"
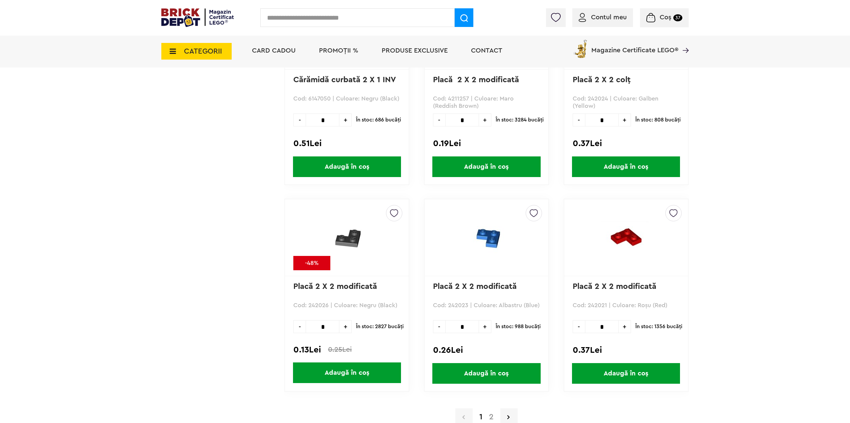
scroll to position [1599, 0]
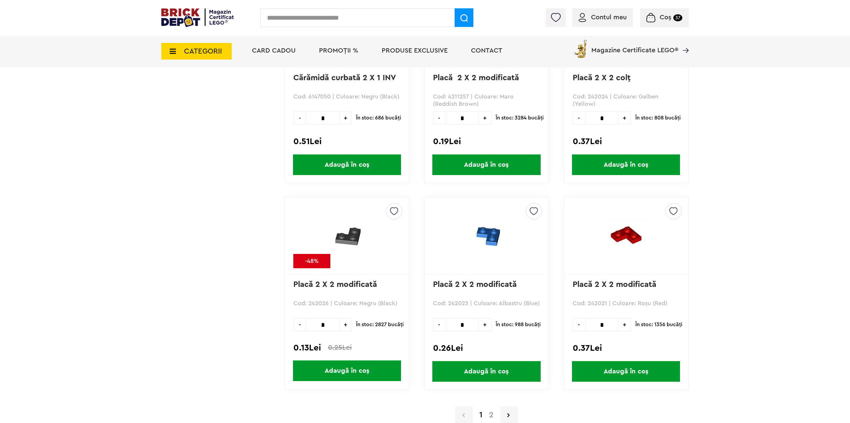
drag, startPoint x: 327, startPoint y: 331, endPoint x: 313, endPoint y: 329, distance: 14.8
click at [313, 329] on input "*" at bounding box center [323, 325] width 34 height 13
type input "**"
click at [334, 365] on span "Adaugă în coș" at bounding box center [347, 371] width 108 height 21
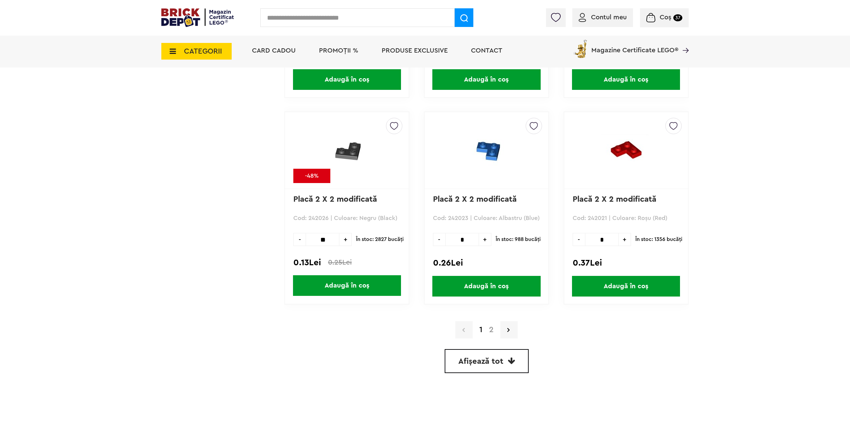
scroll to position [1733, 0]
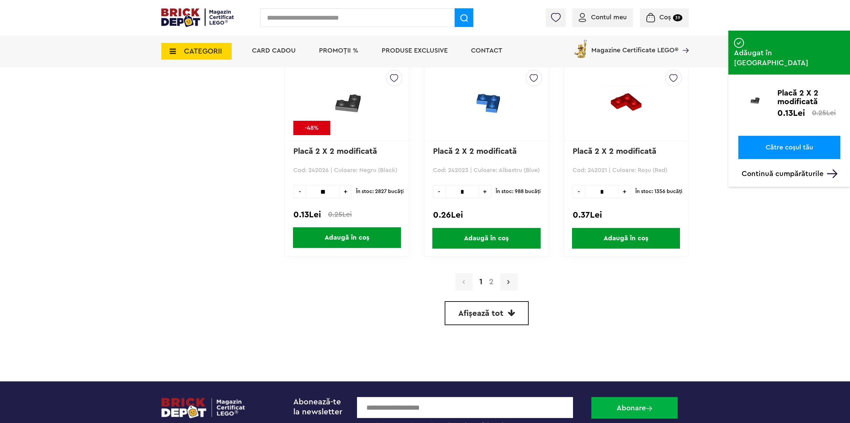
click at [510, 283] on link at bounding box center [508, 282] width 17 height 17
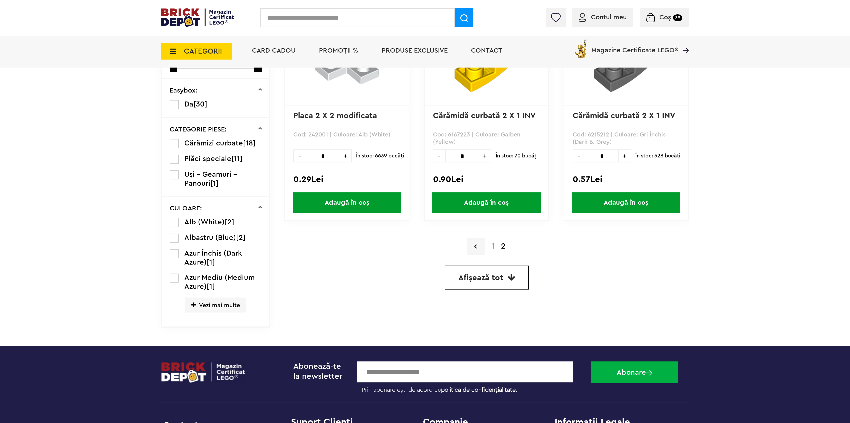
scroll to position [200, 0]
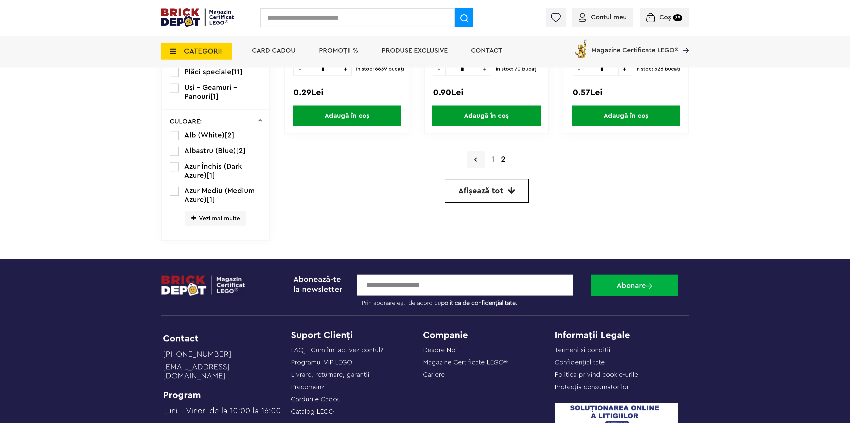
click at [493, 159] on link "1" at bounding box center [493, 160] width 10 height 8
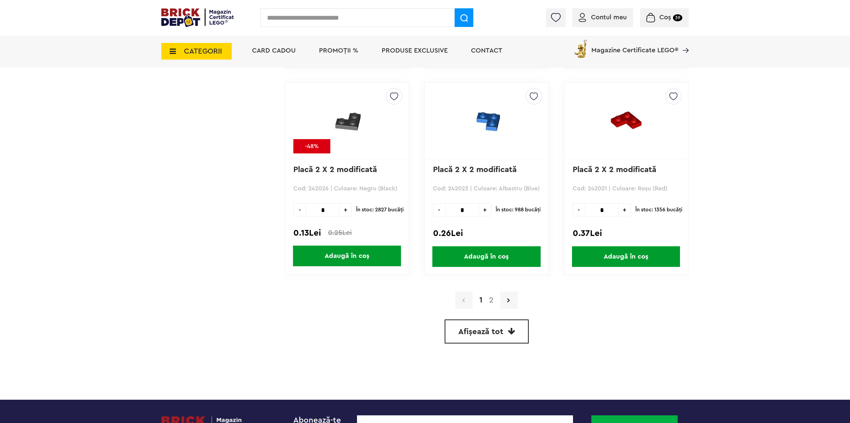
scroll to position [1733, 0]
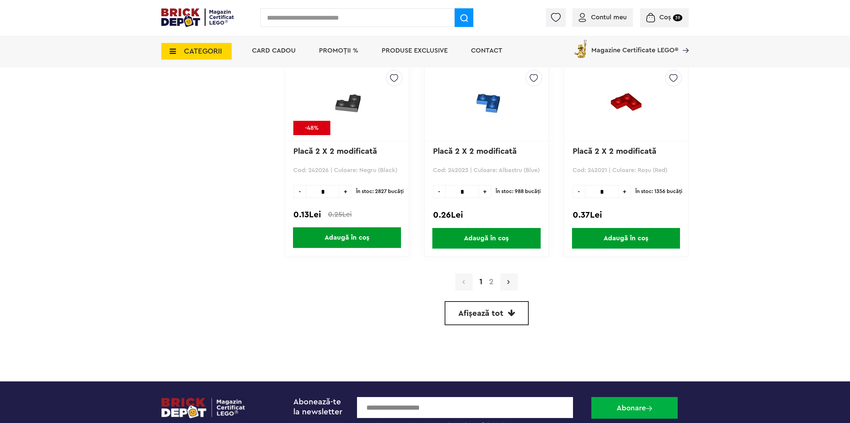
click at [510, 276] on link at bounding box center [508, 282] width 17 height 17
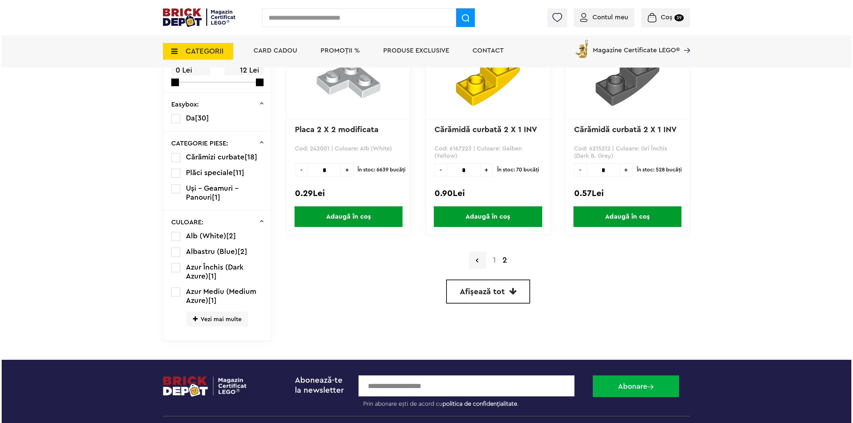
scroll to position [67, 0]
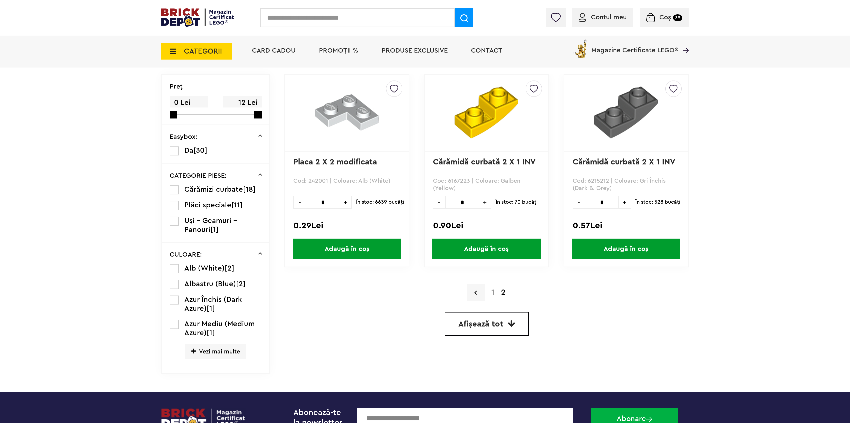
click at [347, 19] on input "text" at bounding box center [357, 17] width 194 height 19
type input "*****"
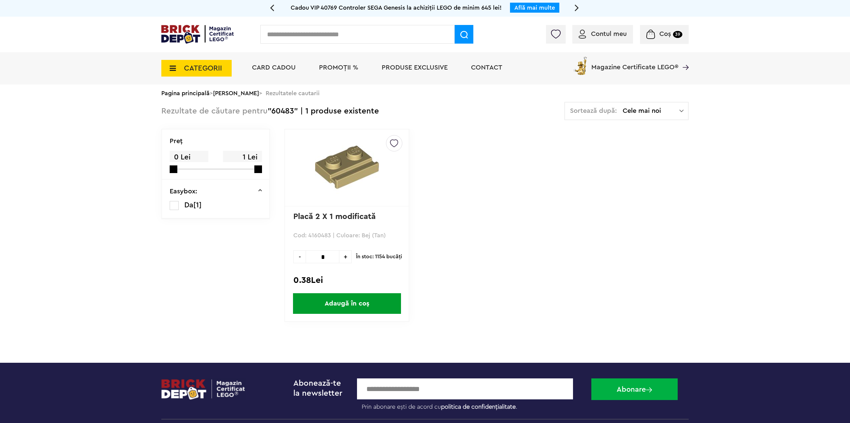
click at [355, 28] on input "text" at bounding box center [357, 34] width 194 height 19
type input "****"
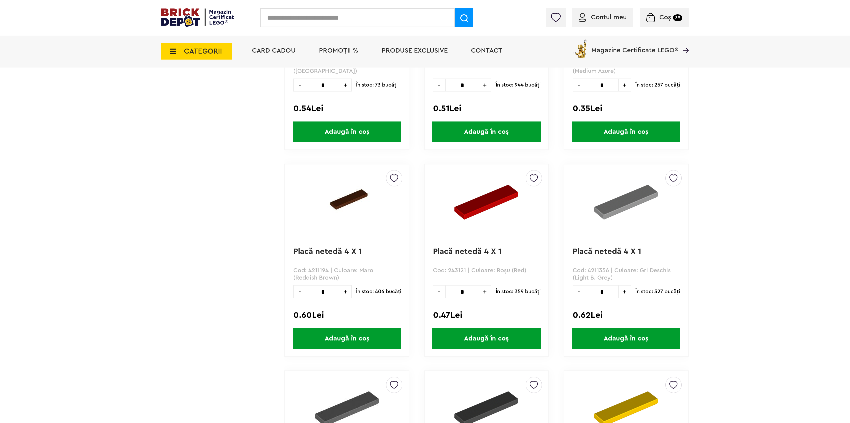
scroll to position [1433, 0]
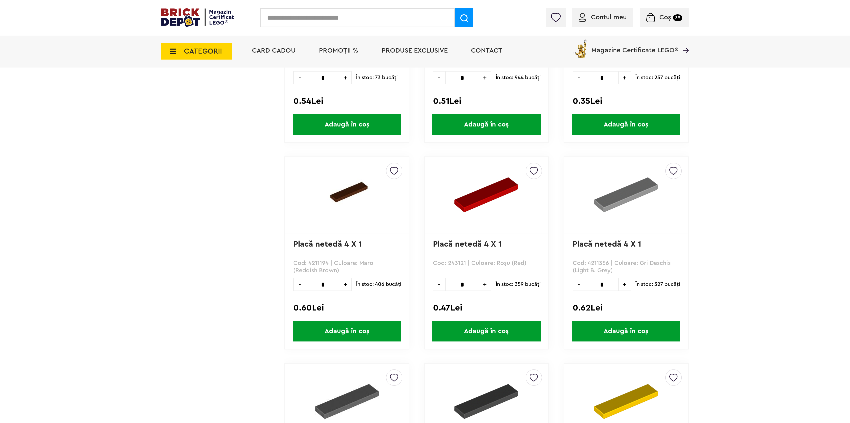
click at [624, 287] on span "+" at bounding box center [624, 284] width 12 height 13
type input "*"
click at [619, 330] on span "Adaugă în coș" at bounding box center [626, 331] width 108 height 21
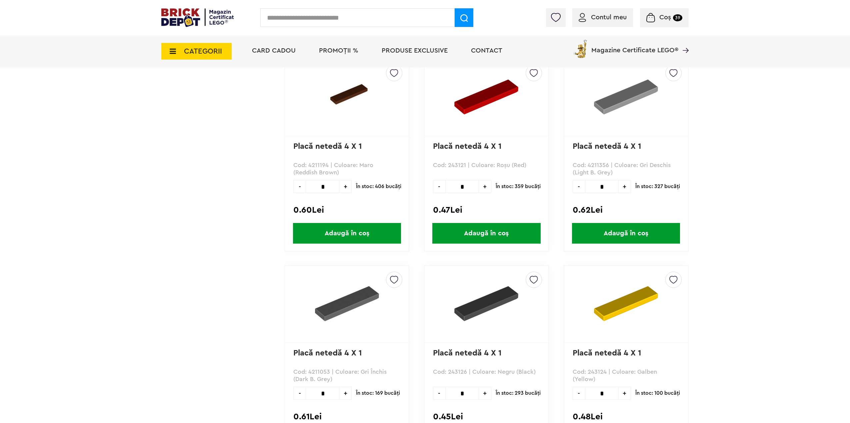
scroll to position [1533, 0]
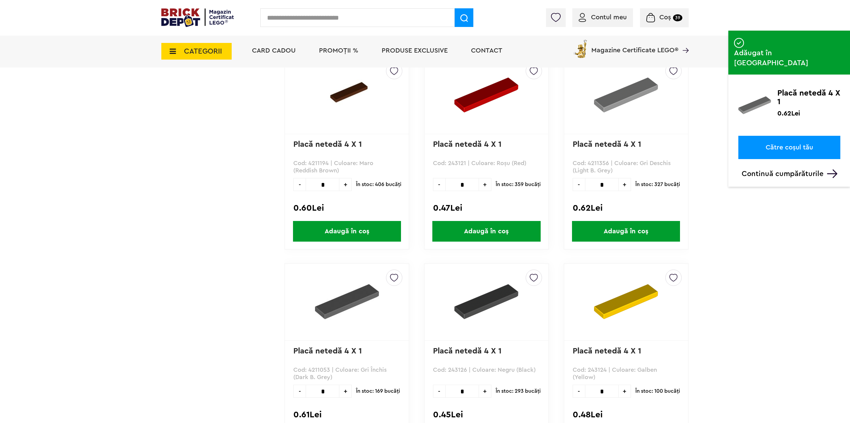
drag, startPoint x: 345, startPoint y: 393, endPoint x: 359, endPoint y: 372, distance: 26.0
click at [345, 392] on span "+" at bounding box center [345, 391] width 12 height 13
type input "*"
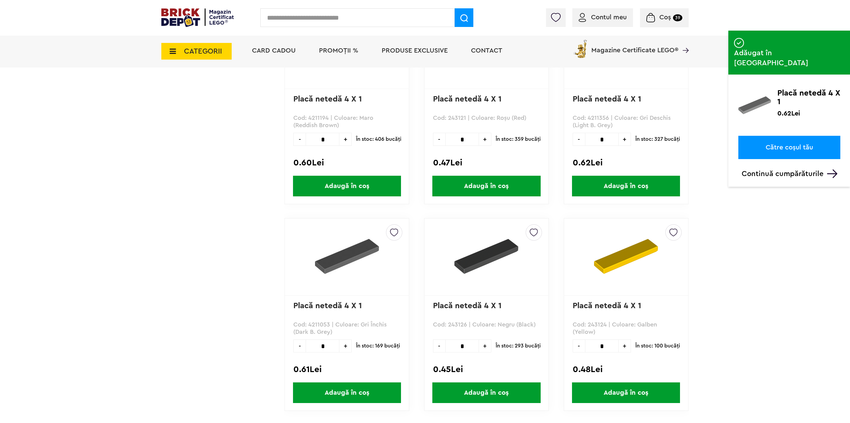
scroll to position [1633, 0]
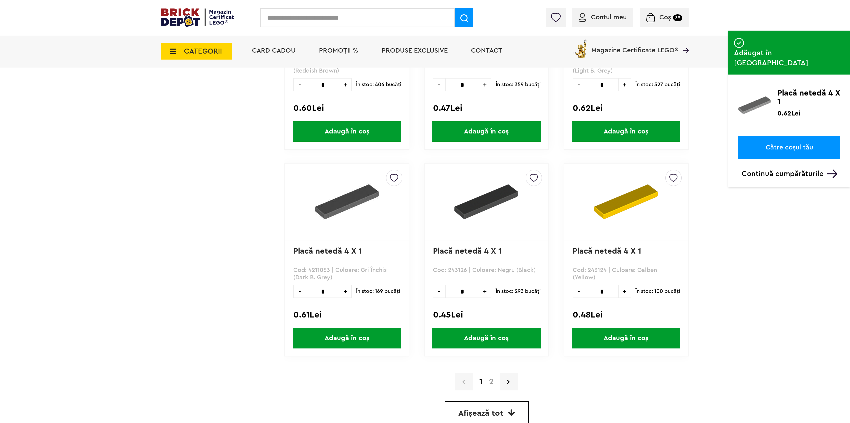
click at [369, 340] on span "Adaugă în coș" at bounding box center [347, 338] width 108 height 21
click at [482, 292] on span "+" at bounding box center [485, 291] width 12 height 13
type input "*"
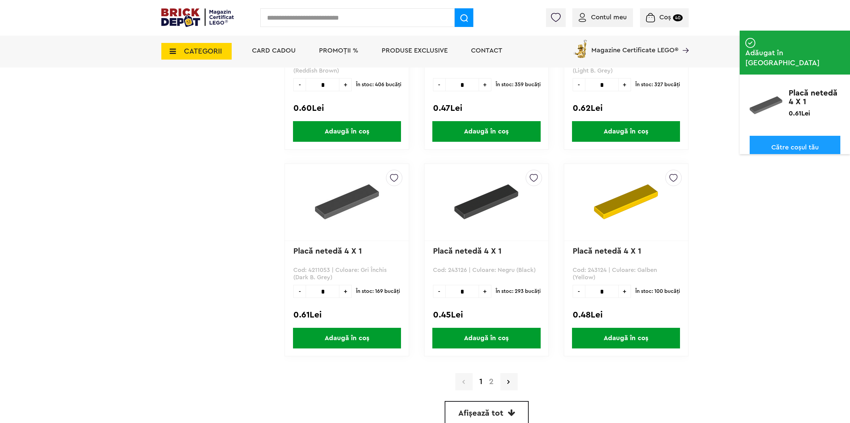
click at [487, 342] on span "Adaugă în coș" at bounding box center [486, 338] width 108 height 21
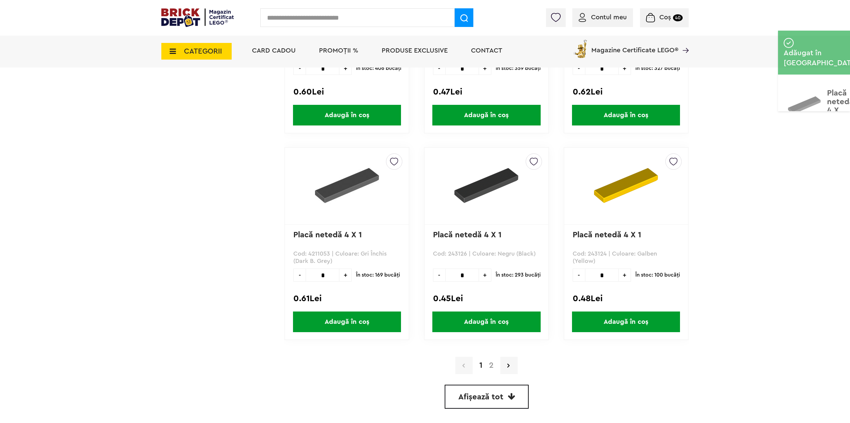
scroll to position [1733, 0]
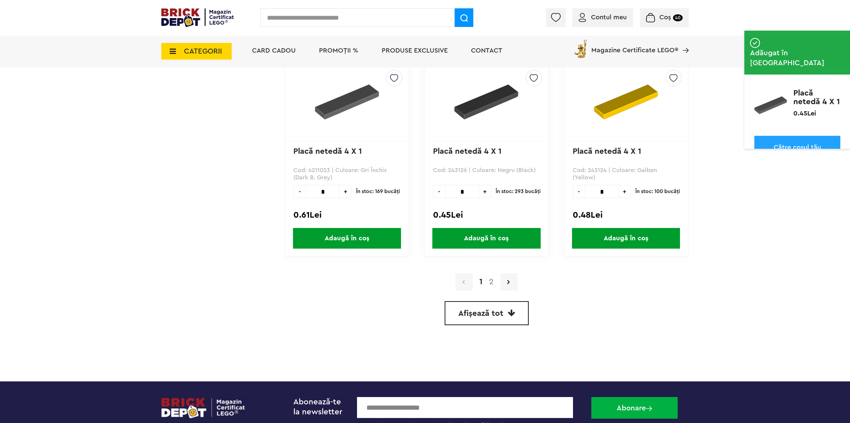
click at [365, 20] on input "text" at bounding box center [357, 17] width 194 height 19
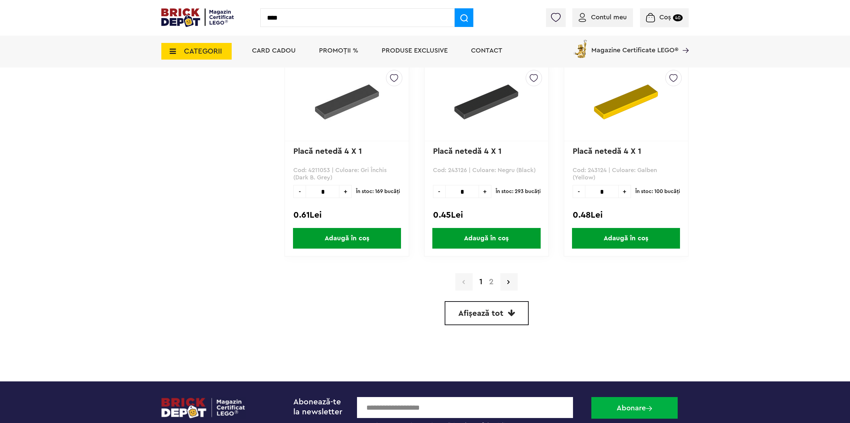
type input "****"
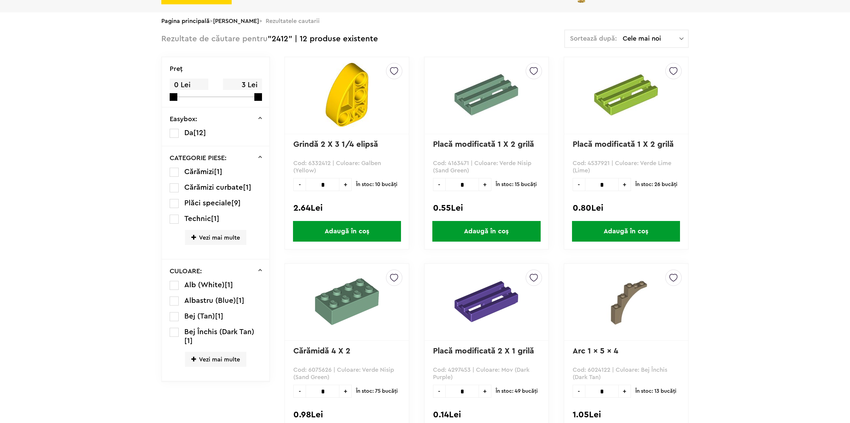
scroll to position [167, 0]
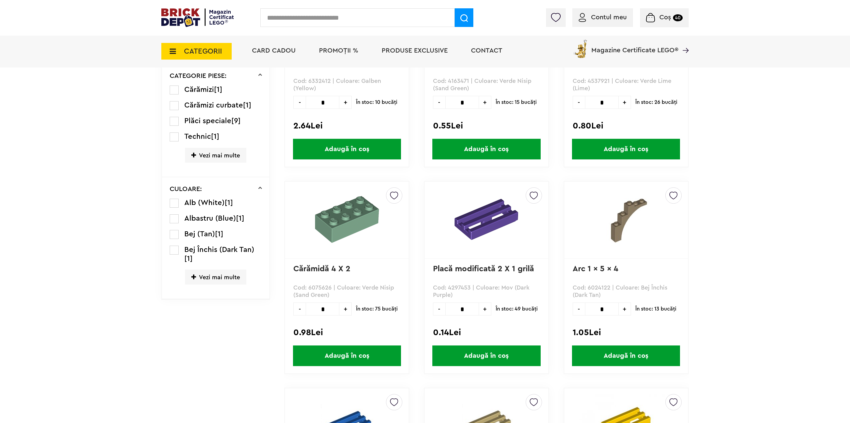
click at [209, 275] on span "Vezi mai multe" at bounding box center [215, 277] width 61 height 15
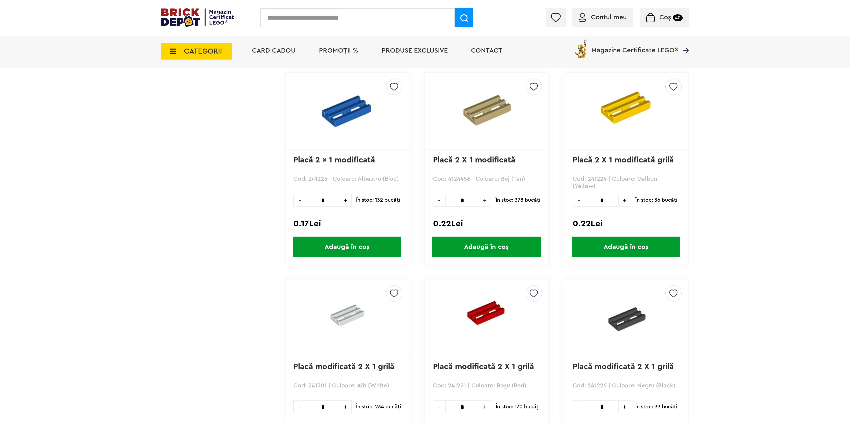
scroll to position [566, 0]
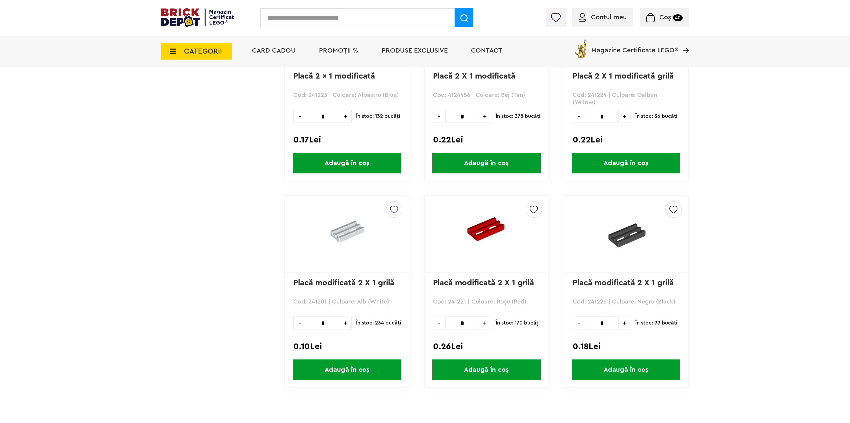
drag, startPoint x: 597, startPoint y: 322, endPoint x: 622, endPoint y: 323, distance: 24.7
click at [622, 323] on div "- * +" at bounding box center [601, 323] width 58 height 13
type input "***"
click at [627, 373] on span "Adaugă în coș" at bounding box center [626, 370] width 108 height 21
click at [664, 15] on span "Coș" at bounding box center [665, 17] width 12 height 7
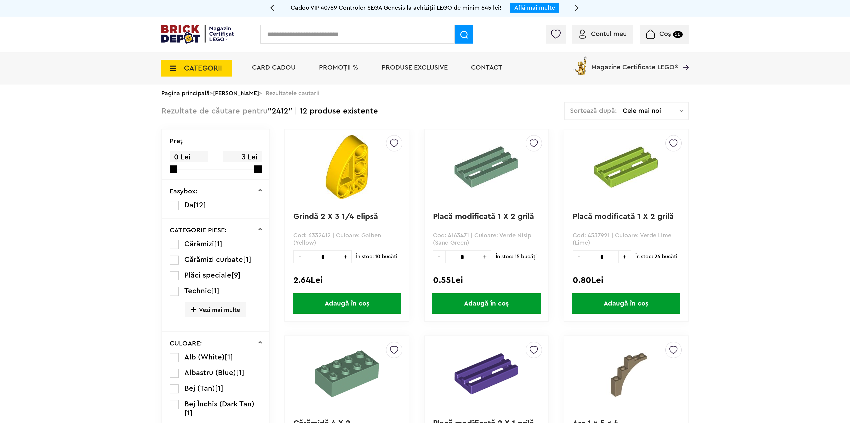
drag, startPoint x: 361, startPoint y: 31, endPoint x: 359, endPoint y: 34, distance: 3.4
click at [361, 31] on input "text" at bounding box center [357, 34] width 194 height 19
type input "****"
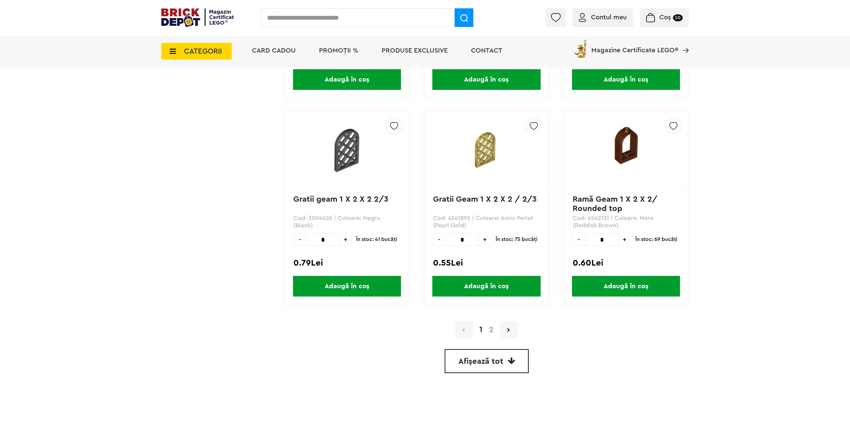
scroll to position [1699, 0]
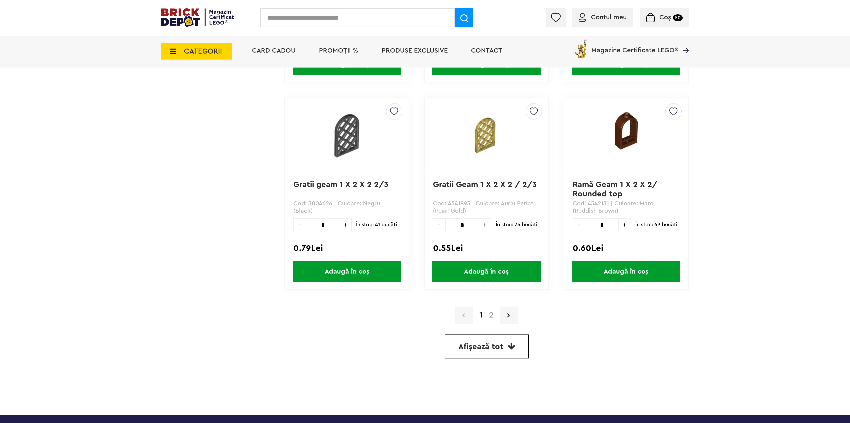
click at [492, 317] on link "2" at bounding box center [490, 316] width 11 height 8
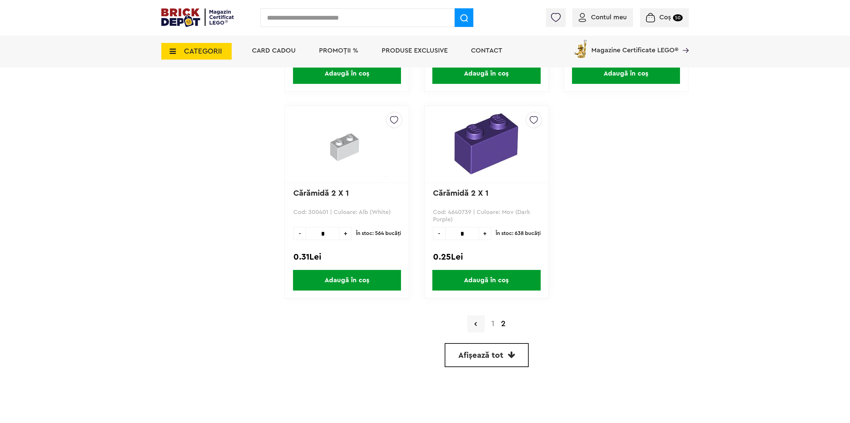
scroll to position [500, 0]
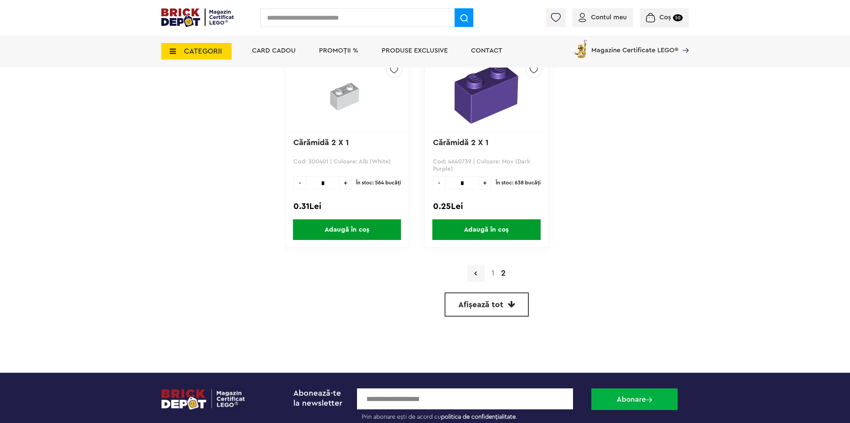
click at [493, 272] on link "1" at bounding box center [493, 274] width 10 height 8
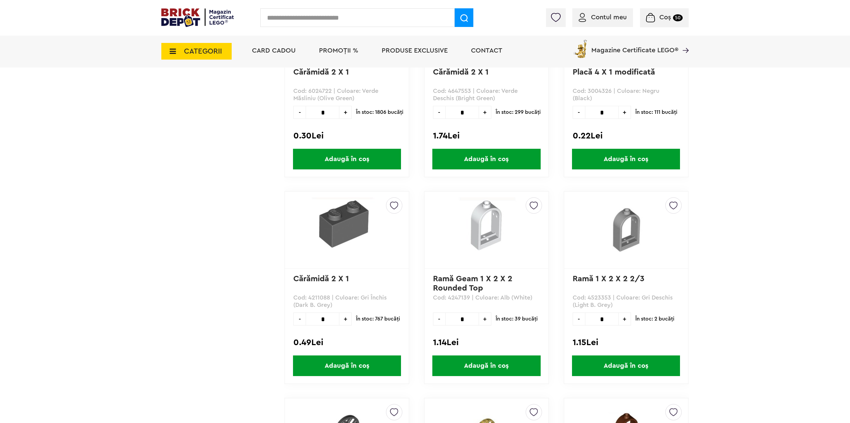
scroll to position [1399, 0]
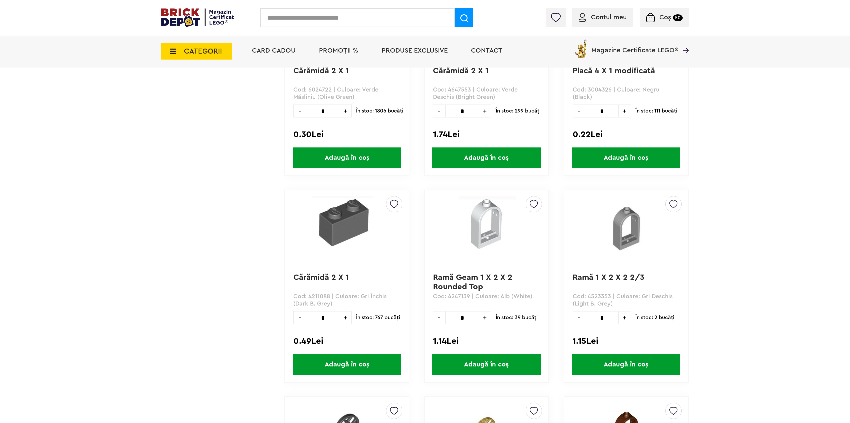
click at [312, 296] on p "Cod: 4211088 | Culoare: Gri Închis (Dark B. Grey)" at bounding box center [346, 300] width 107 height 15
click at [329, 299] on p "Cod: 4211088 | Culoare: Gri Închis (Dark B. Grey)" at bounding box center [346, 300] width 107 height 15
click at [339, 298] on p "Cod: 4211088 | Culoare: Gri Închis (Dark B. Grey)" at bounding box center [346, 300] width 107 height 15
drag, startPoint x: 290, startPoint y: 276, endPoint x: 351, endPoint y: 281, distance: 61.2
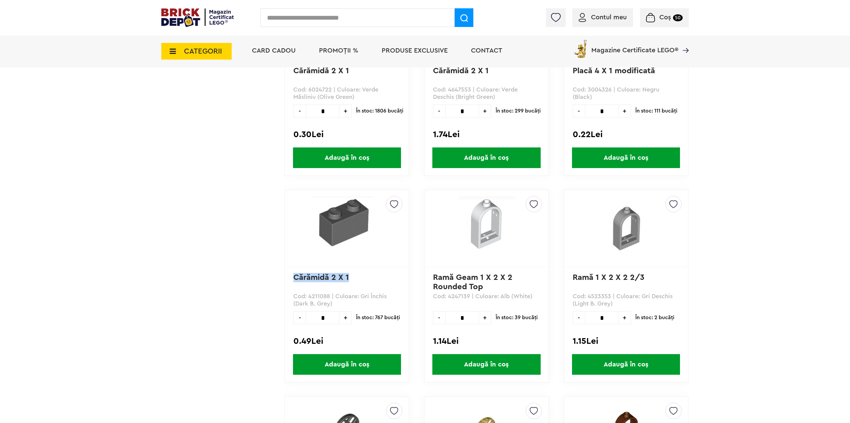
click at [351, 281] on div "Creează o listă nouă Cărămidă 2 X 1 Cod: 4211088 | Culoare: Gri Închis (Dark B.…" at bounding box center [346, 286] width 125 height 193
copy link "Cărămidă 2 X 1"
click at [328, 20] on input "text" at bounding box center [357, 17] width 194 height 19
paste input "**********"
type input "**********"
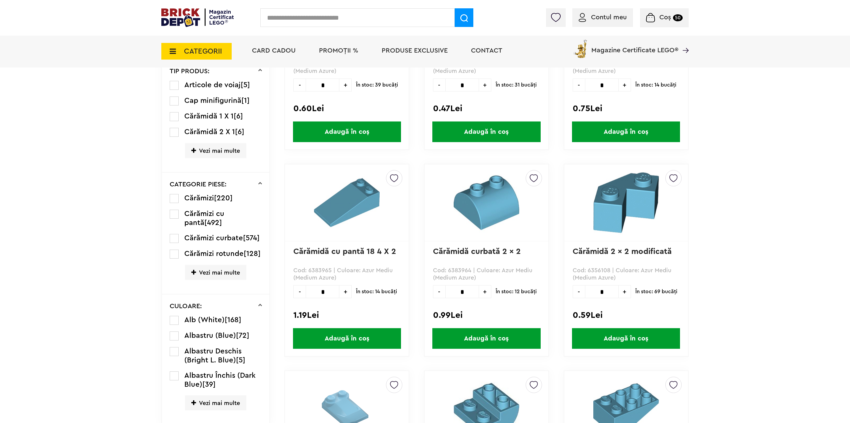
scroll to position [900, 0]
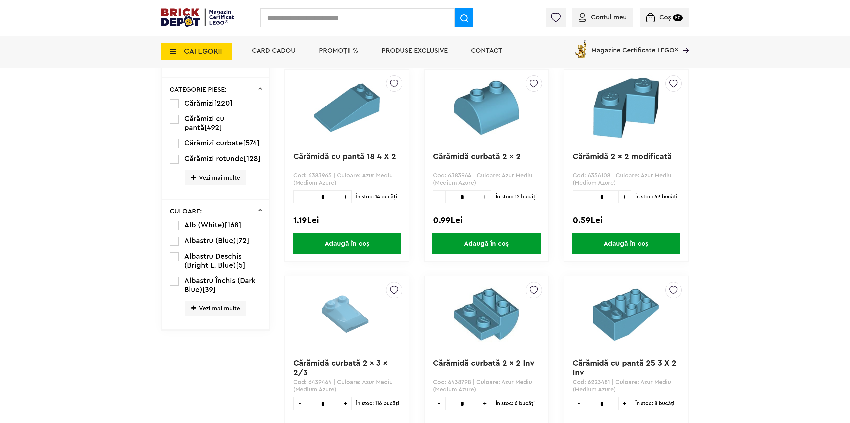
click at [201, 312] on span "Vezi mai multe" at bounding box center [215, 308] width 61 height 15
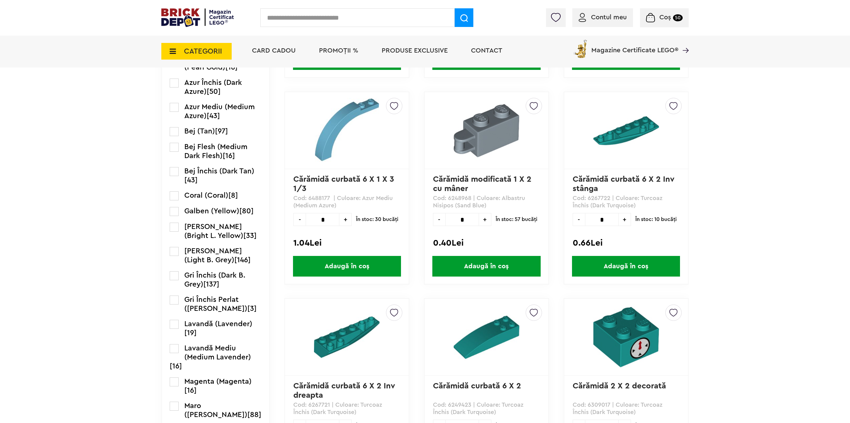
scroll to position [1366, 0]
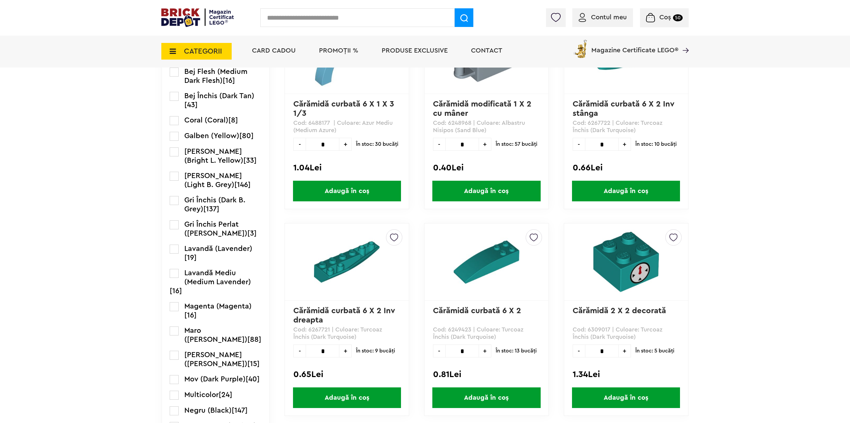
click at [179, 187] on li "Gri Deschis (Light B. Grey) [146]" at bounding box center [216, 181] width 92 height 18
click at [175, 181] on label at bounding box center [174, 176] width 9 height 9
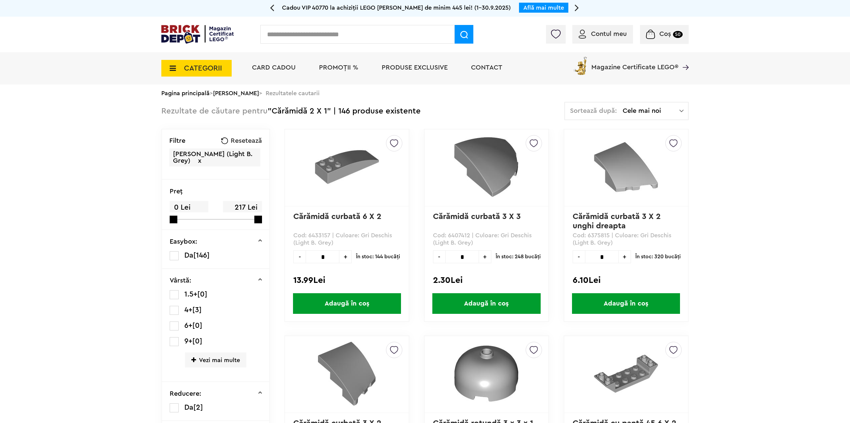
click at [652, 110] on span "Cele mai noi" at bounding box center [650, 111] width 57 height 7
click at [570, 156] on span at bounding box center [571, 157] width 10 height 10
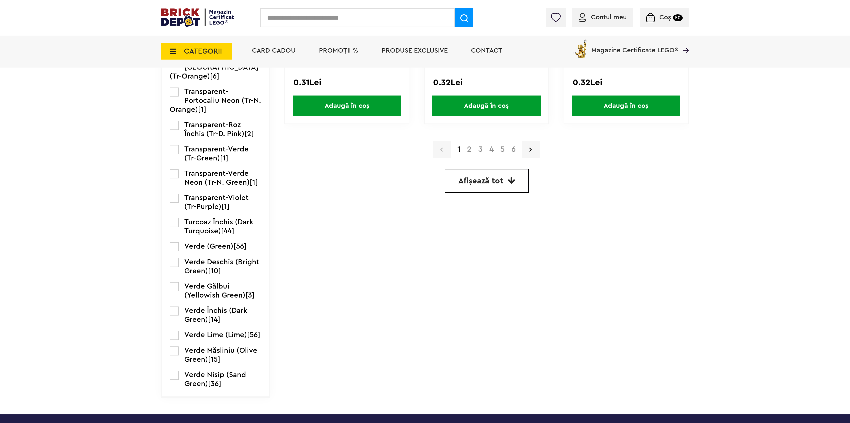
scroll to position [1866, 0]
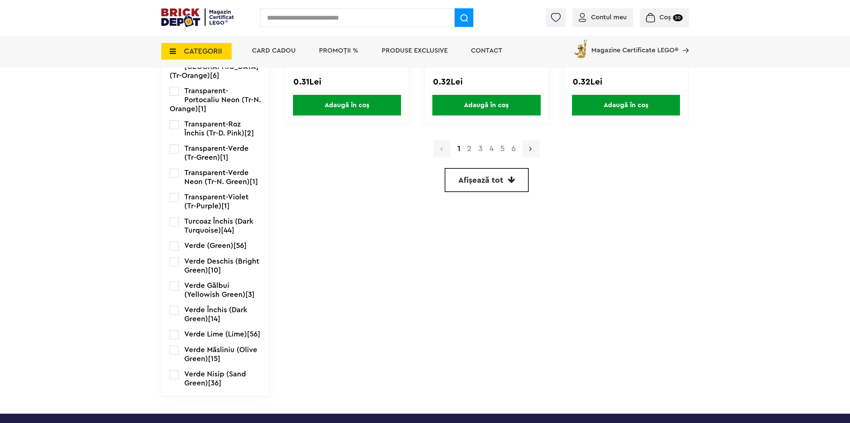
click at [523, 146] on link at bounding box center [530, 148] width 17 height 17
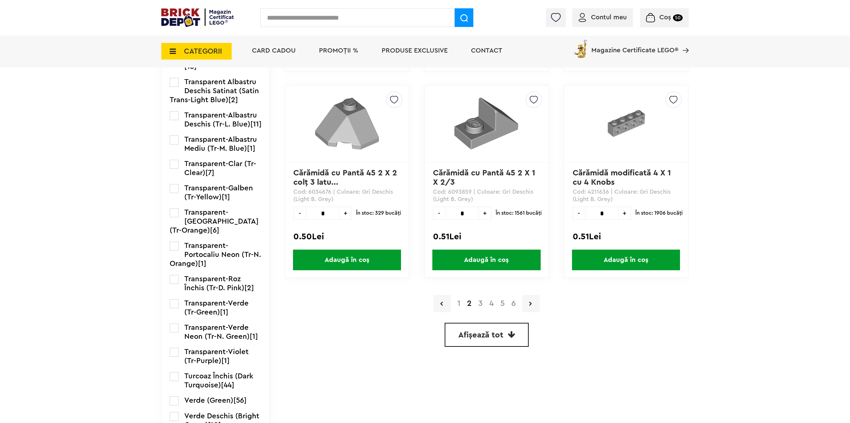
scroll to position [1733, 0]
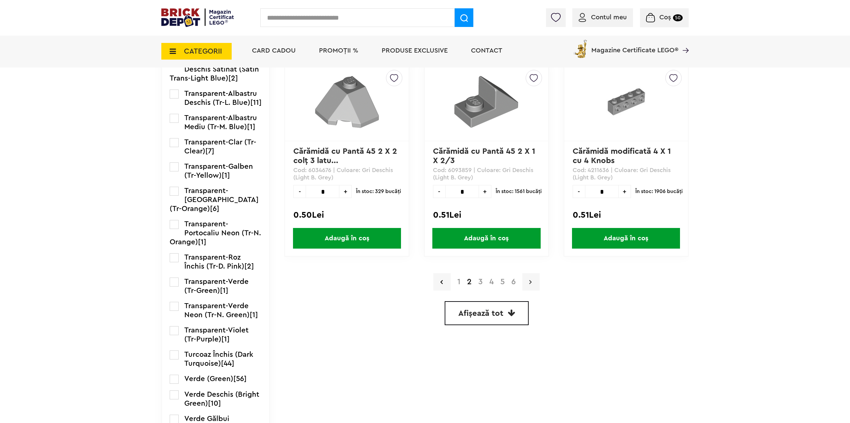
click at [532, 284] on link at bounding box center [530, 282] width 17 height 17
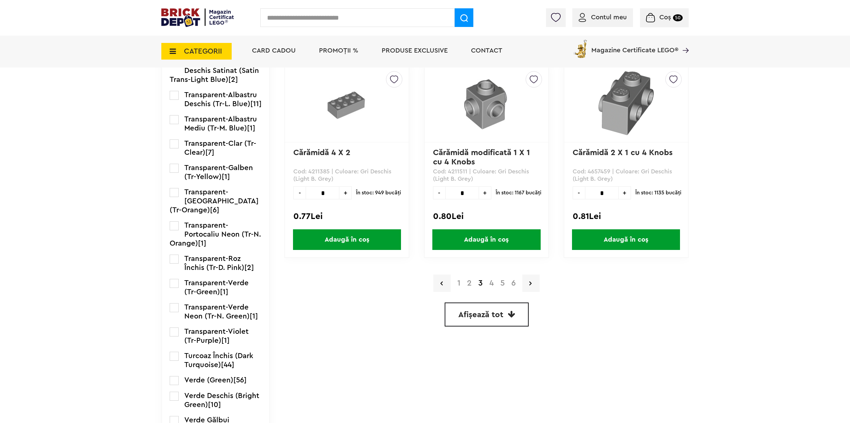
scroll to position [1766, 0]
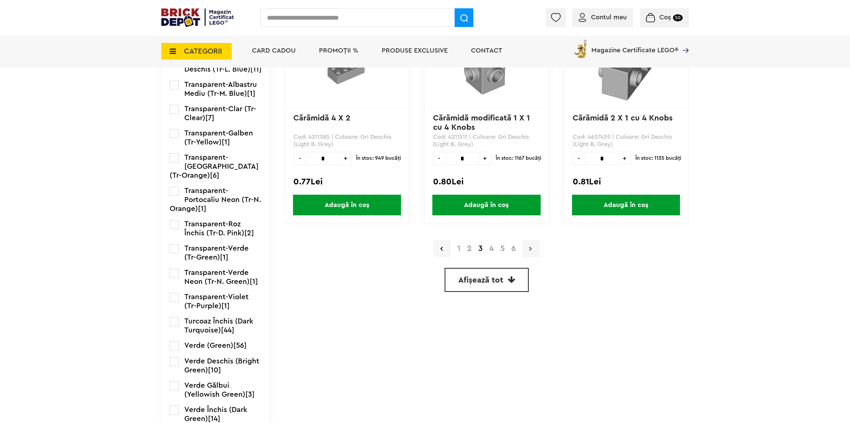
click at [531, 251] on icon at bounding box center [530, 249] width 2 height 7
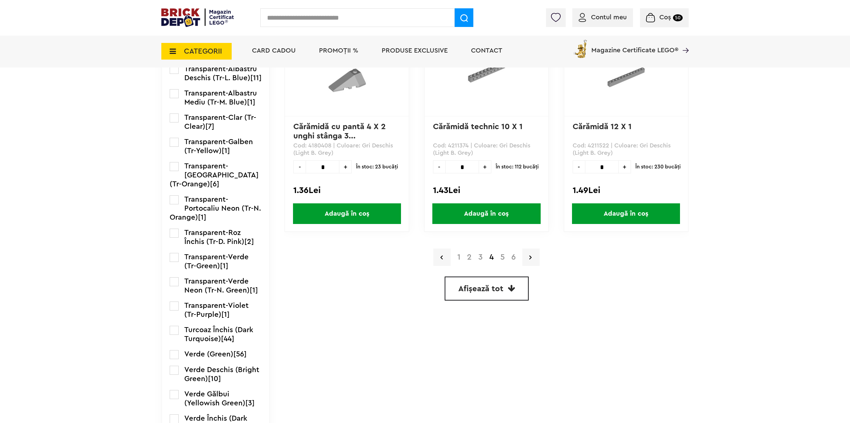
scroll to position [1766, 0]
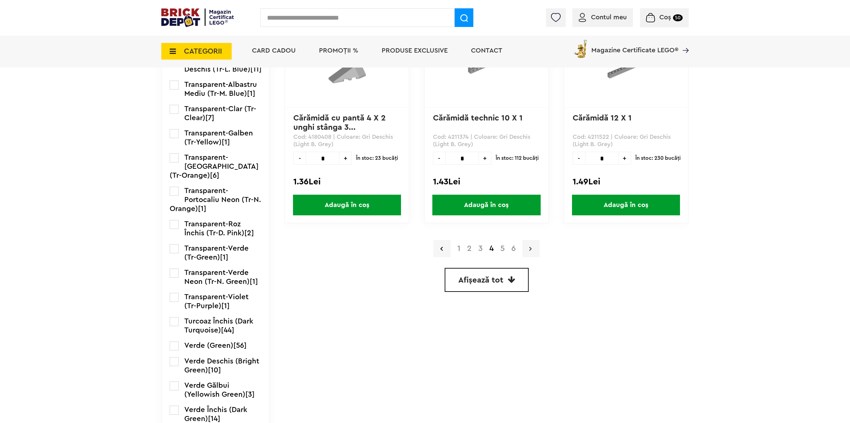
click at [537, 242] on link at bounding box center [530, 248] width 17 height 17
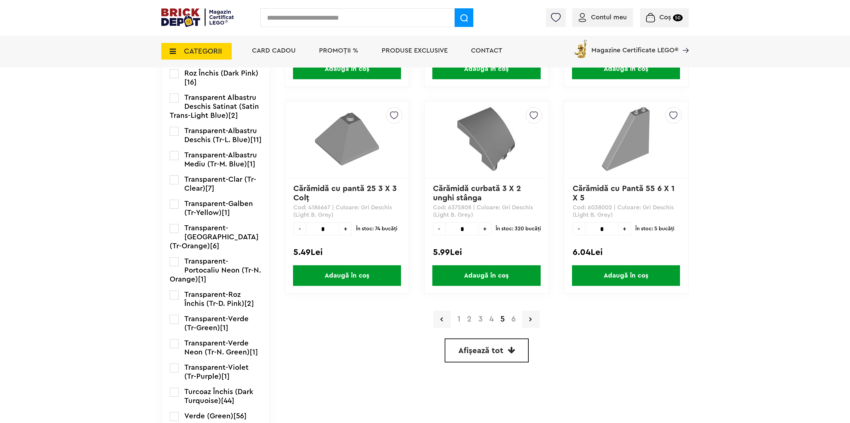
scroll to position [1699, 0]
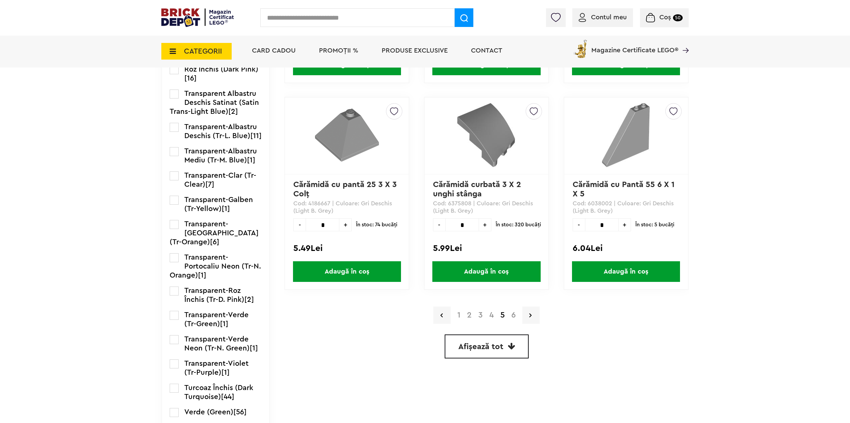
click at [515, 317] on a=Gri%20Deschis%20%28Light%20B "6" at bounding box center [513, 316] width 11 height 8
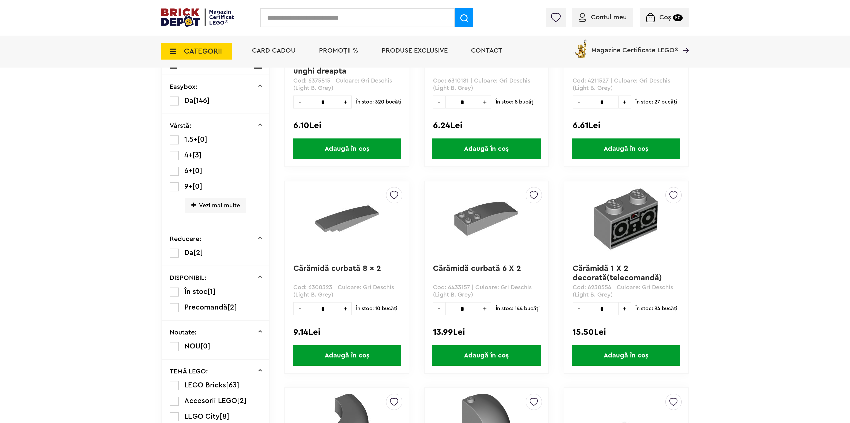
scroll to position [333, 0]
